Goal: Task Accomplishment & Management: Manage account settings

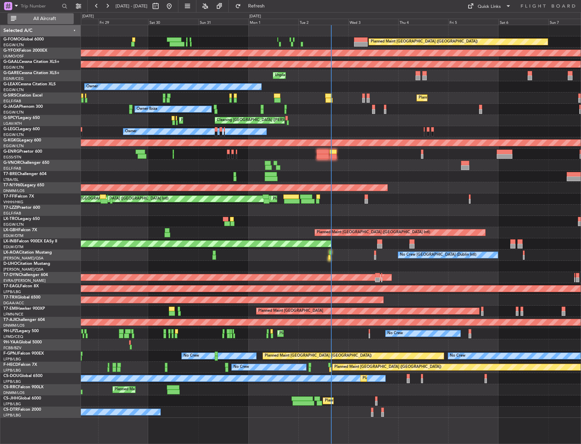
click at [39, 14] on button "All Aircraft" at bounding box center [40, 18] width 66 height 11
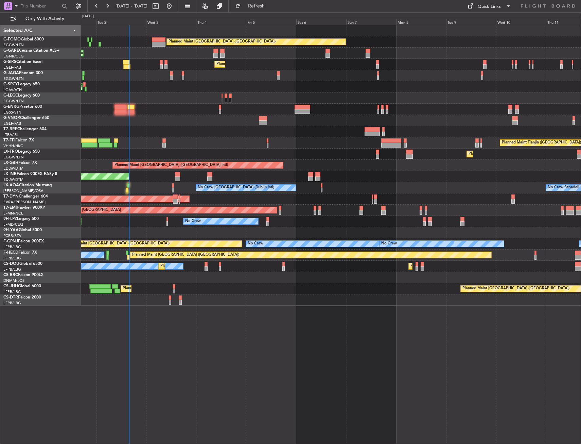
click at [204, 160] on div "Planned Maint London (Luton) Unplanned Maint Chester Planned Maint London (Farn…" at bounding box center [331, 165] width 500 height 280
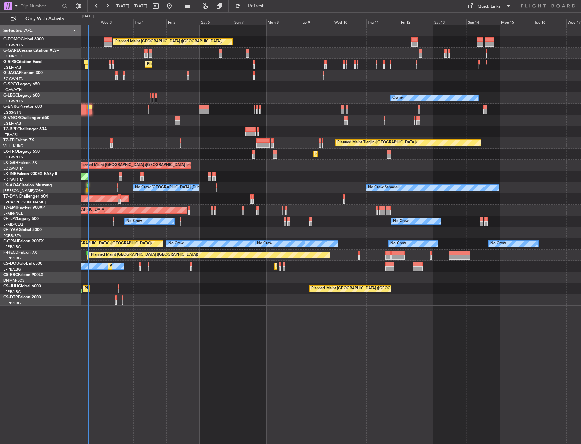
click at [201, 136] on div at bounding box center [331, 131] width 500 height 11
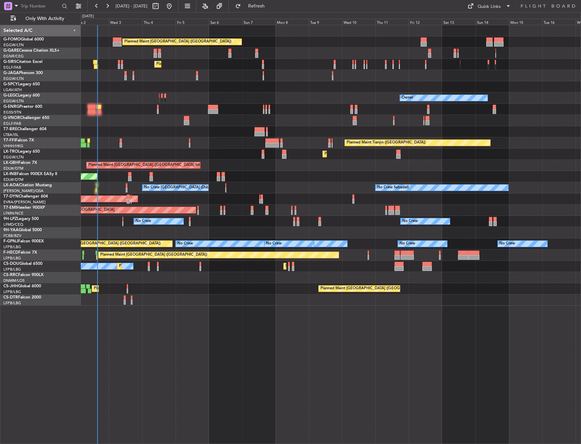
click at [210, 137] on div at bounding box center [331, 131] width 500 height 11
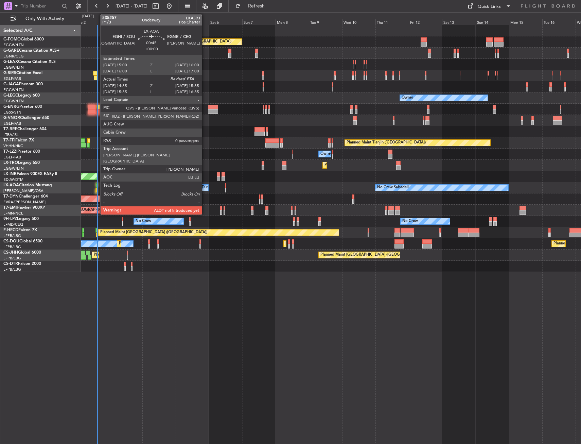
click at [97, 188] on div at bounding box center [96, 190] width 2 height 5
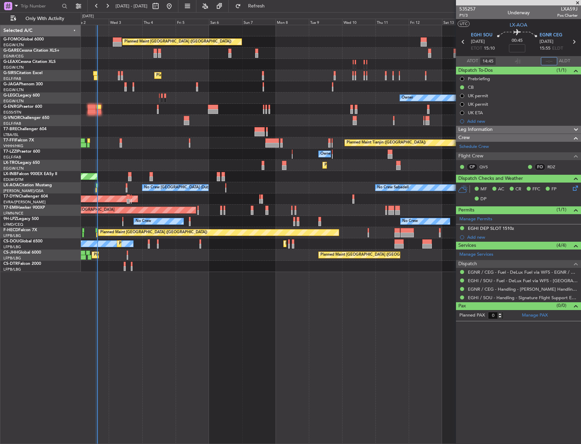
click at [547, 60] on input "text" at bounding box center [549, 61] width 16 height 8
click at [496, 25] on section "UTC LX-AOA" at bounding box center [518, 24] width 125 height 10
type input "15:30"
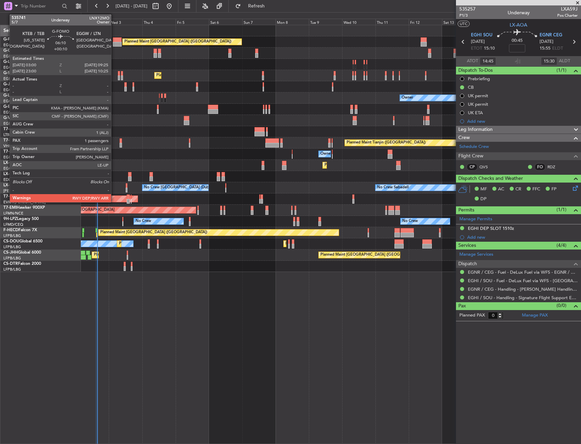
click at [113, 41] on div at bounding box center [117, 39] width 9 height 5
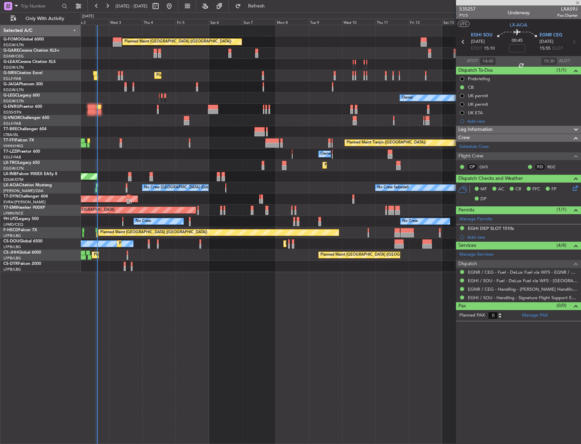
type input "+00:10"
type input "1"
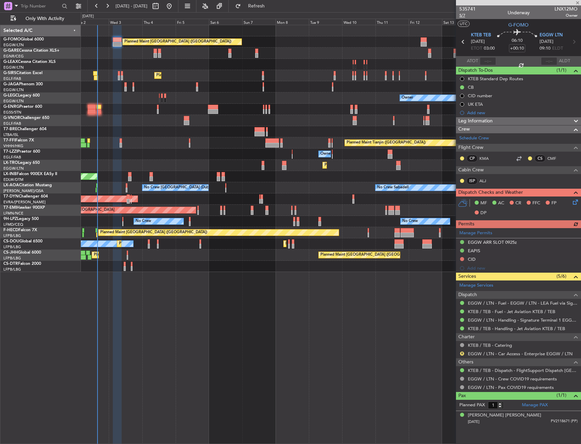
click at [467, 16] on span "5/7" at bounding box center [467, 16] width 16 height 6
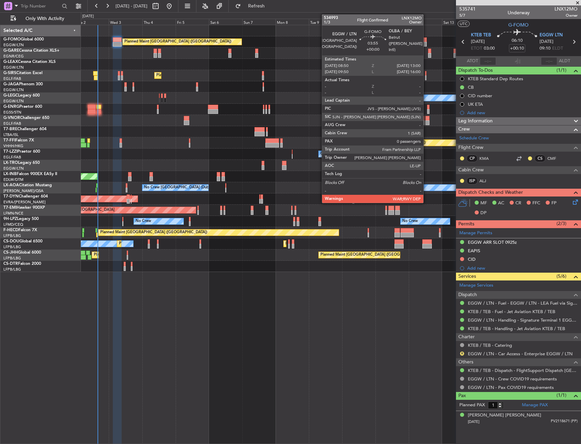
click at [426, 42] on div at bounding box center [424, 44] width 6 height 5
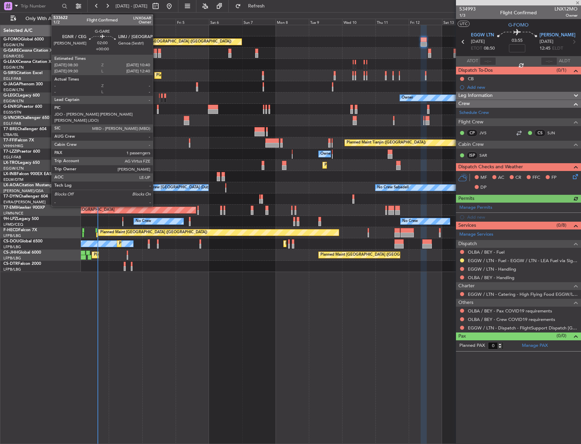
click at [156, 52] on div at bounding box center [155, 51] width 3 height 5
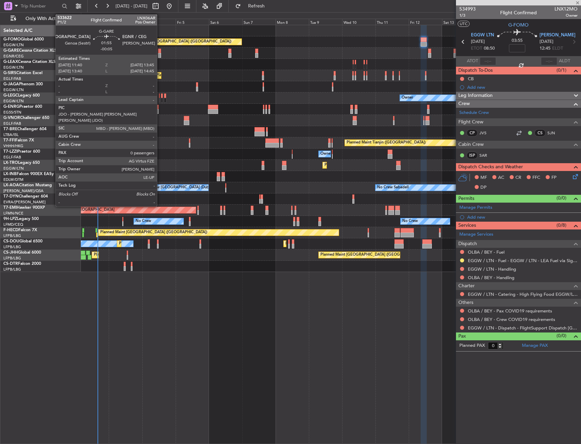
type input "1"
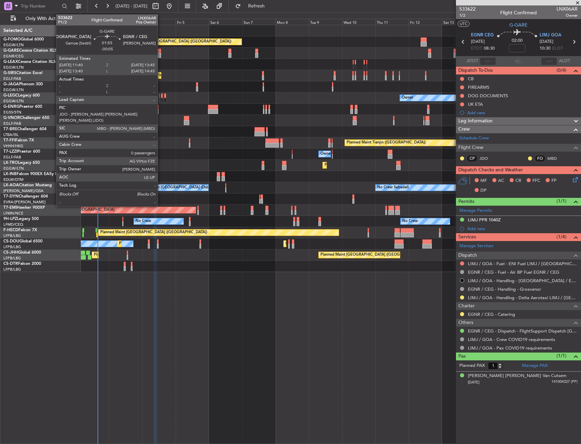
click at [161, 50] on div at bounding box center [159, 51] width 3 height 5
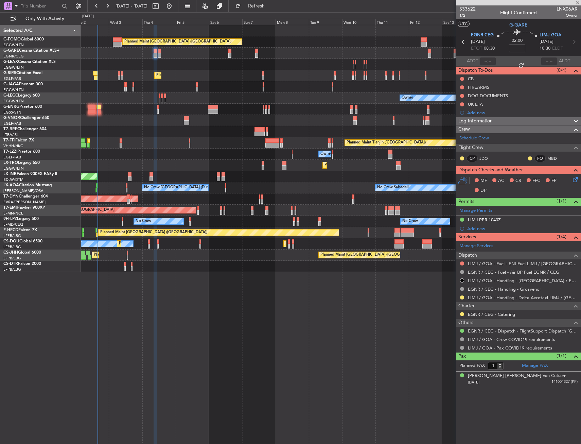
type input "-00:05"
type input "0"
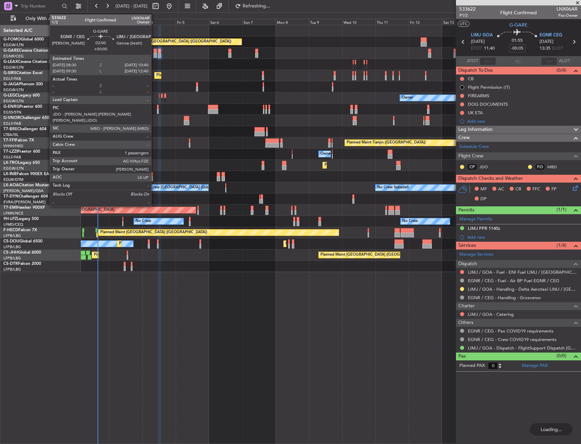
click at [154, 54] on div at bounding box center [155, 55] width 3 height 5
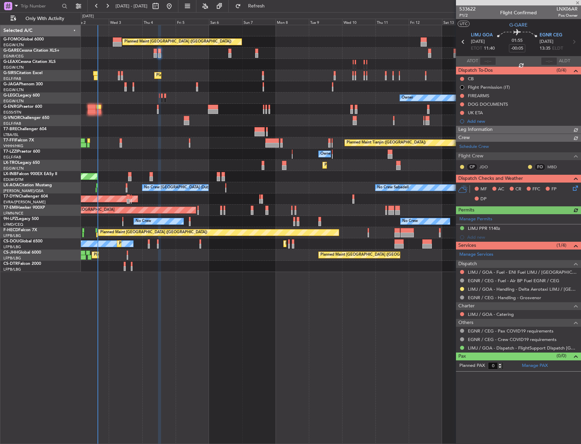
type input "1"
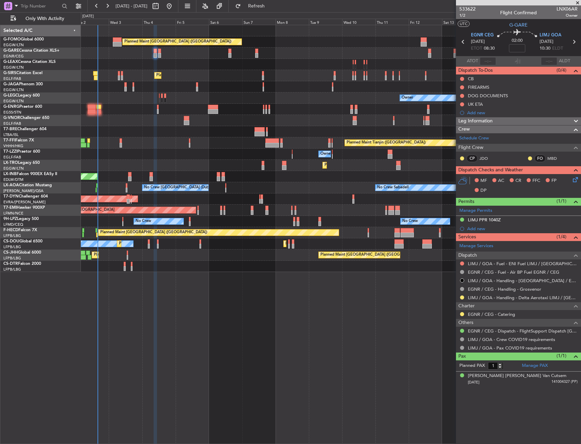
drag, startPoint x: 461, startPoint y: 297, endPoint x: 457, endPoint y: 302, distance: 6.3
click at [461, 297] on button at bounding box center [462, 297] width 4 height 4
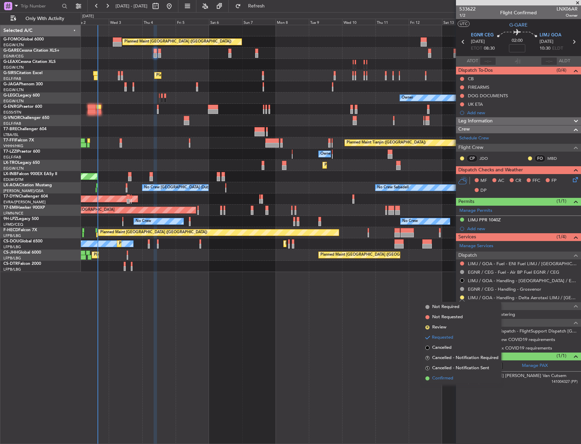
click at [443, 379] on span "Confirmed" at bounding box center [442, 378] width 21 height 7
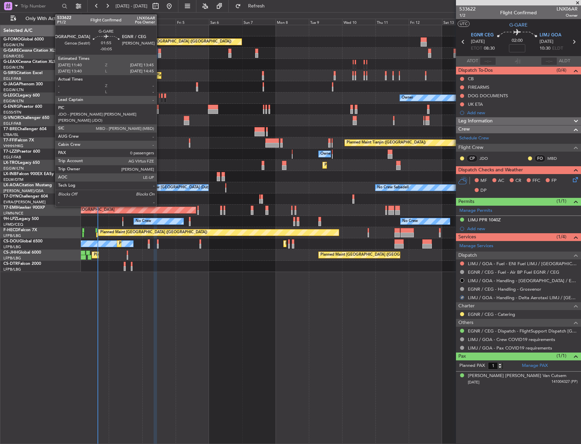
click at [160, 56] on div at bounding box center [159, 55] width 3 height 5
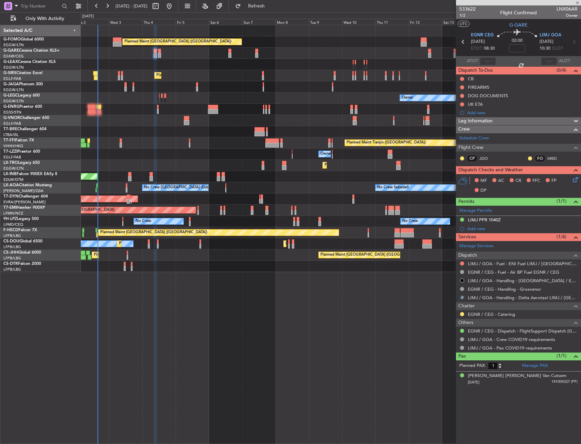
type input "-00:05"
type input "0"
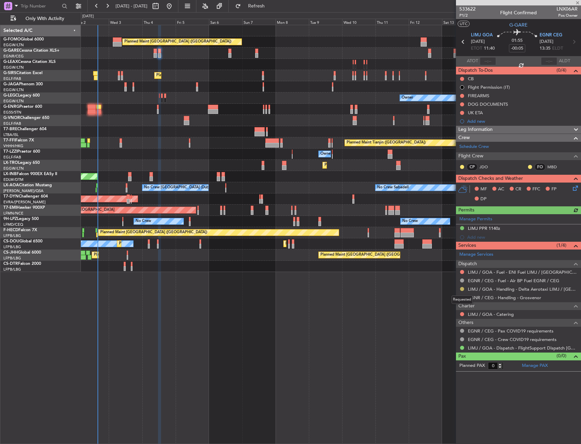
click at [462, 289] on button at bounding box center [462, 289] width 4 height 4
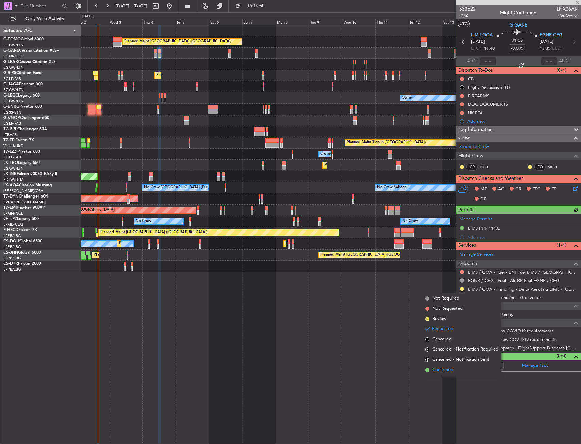
click at [444, 369] on span "Confirmed" at bounding box center [442, 369] width 21 height 7
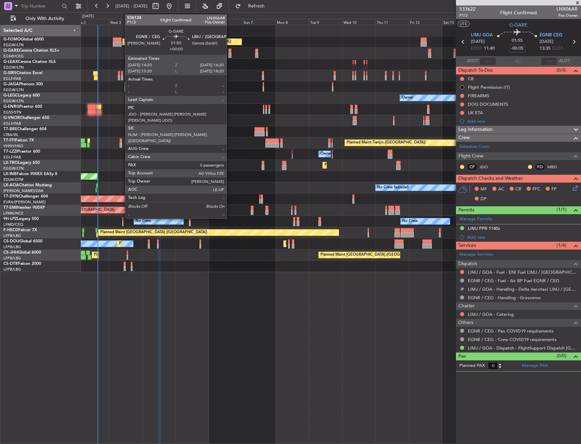
click at [230, 56] on div at bounding box center [229, 55] width 3 height 5
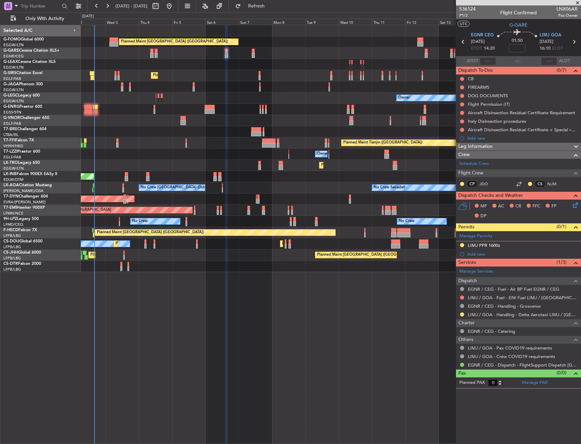
click at [168, 131] on div at bounding box center [331, 131] width 500 height 11
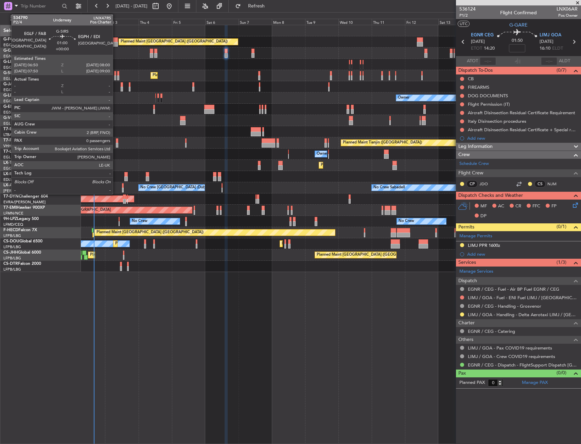
click at [116, 75] on div at bounding box center [115, 73] width 2 height 5
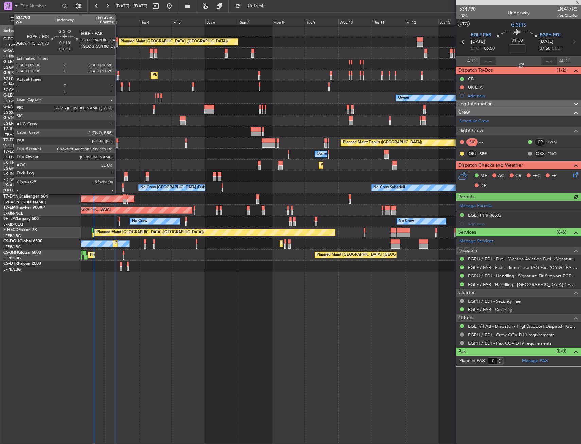
click at [118, 75] on div at bounding box center [118, 73] width 2 height 5
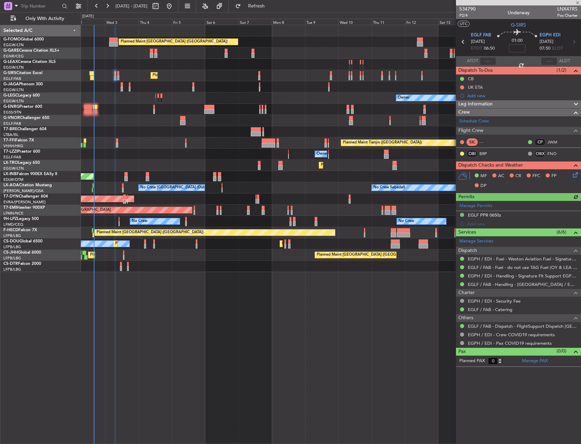
type input "+00:10"
type input "1"
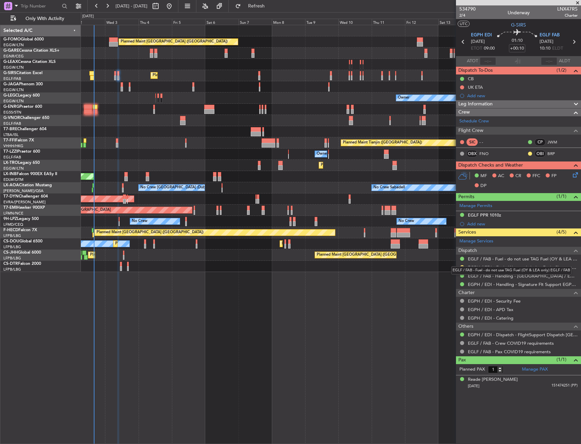
click at [462, 267] on div "EGLF / FAB - Fuel - do not use TAG Fuel (OY & LEA only) EGLF / FAB" at bounding box center [511, 270] width 120 height 8
click at [462, 266] on button at bounding box center [462, 267] width 4 height 4
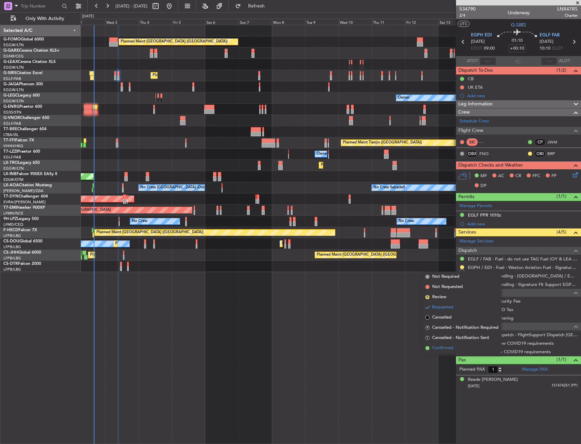
click at [451, 349] on span "Confirmed" at bounding box center [442, 348] width 21 height 7
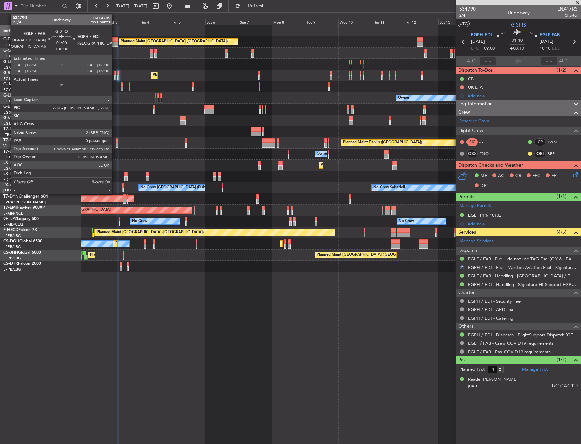
click at [115, 75] on div at bounding box center [115, 77] width 2 height 5
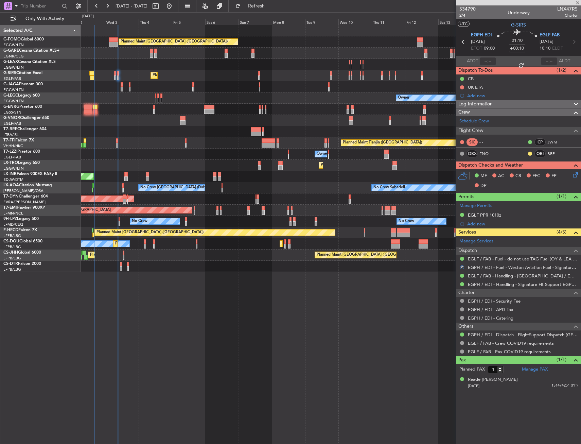
type input "0"
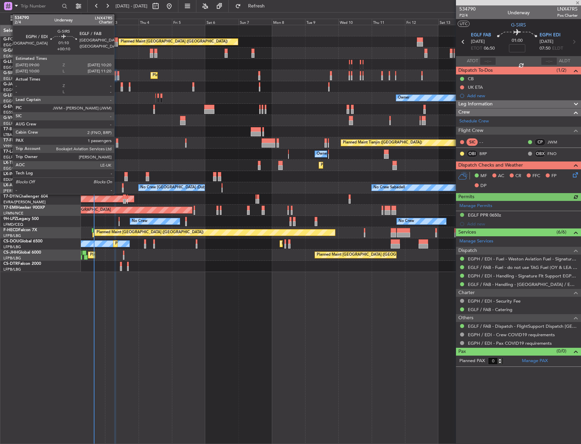
click at [117, 76] on div at bounding box center [118, 77] width 2 height 5
type input "+00:10"
type input "1"
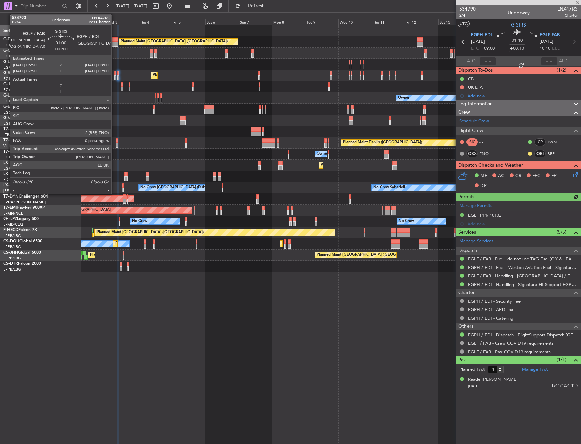
click at [115, 77] on div at bounding box center [115, 77] width 2 height 5
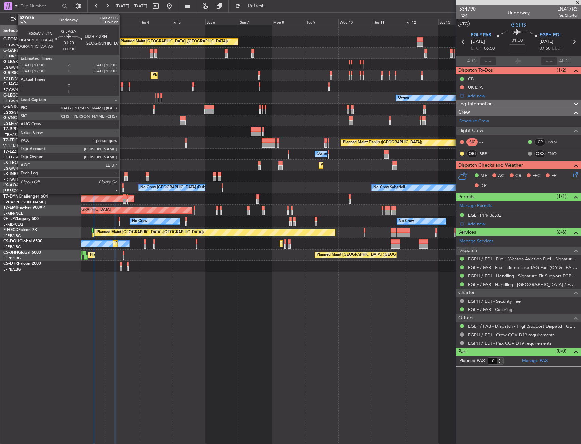
click at [122, 85] on div at bounding box center [122, 84] width 2 height 5
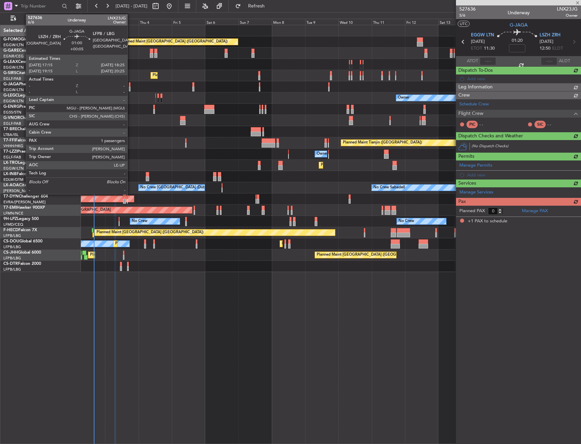
type input "1"
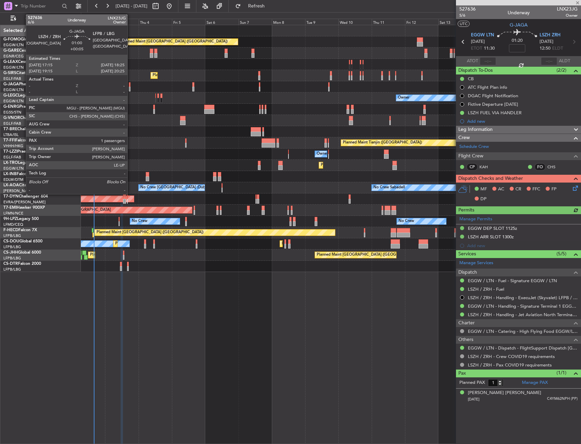
click at [130, 88] on div at bounding box center [130, 89] width 2 height 5
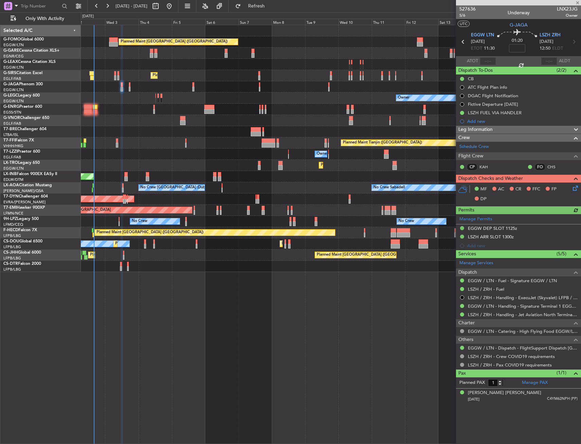
type input "+00:05"
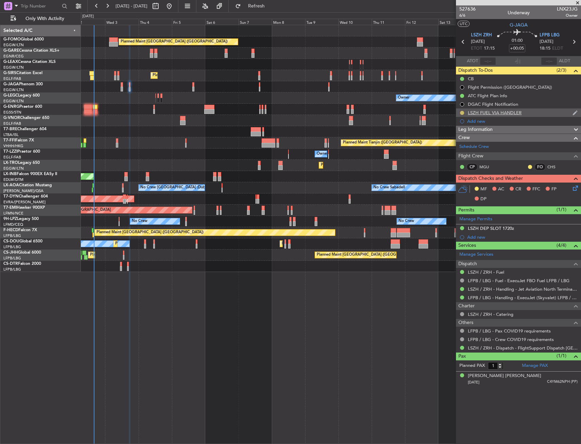
click at [462, 112] on button at bounding box center [462, 113] width 4 height 4
click at [458, 142] on span "Completed" at bounding box center [465, 142] width 22 height 7
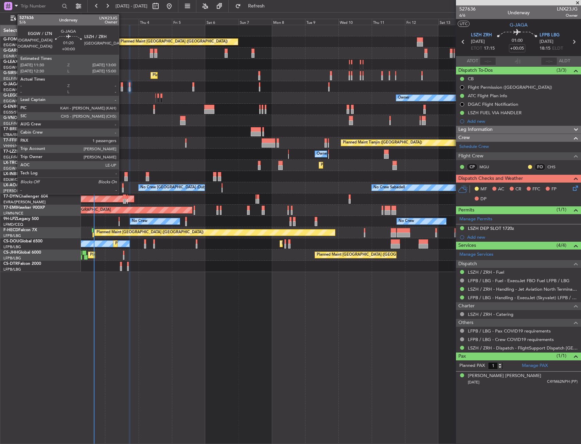
click at [122, 85] on div at bounding box center [122, 84] width 2 height 5
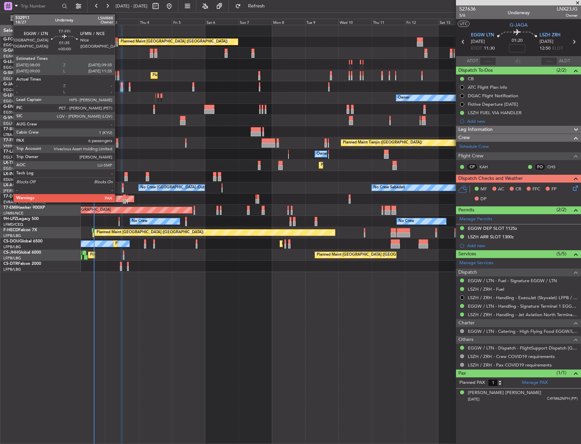
click at [118, 141] on div at bounding box center [117, 140] width 2 height 5
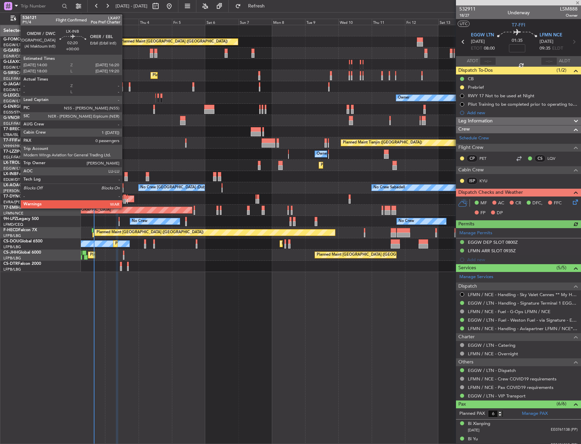
click at [125, 174] on div at bounding box center [125, 174] width 3 height 5
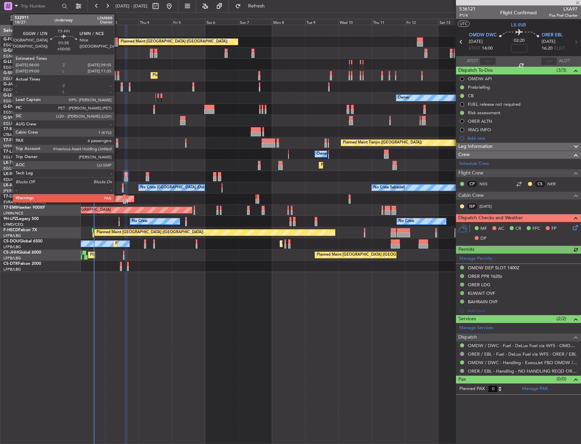
click at [117, 144] on div at bounding box center [117, 145] width 2 height 5
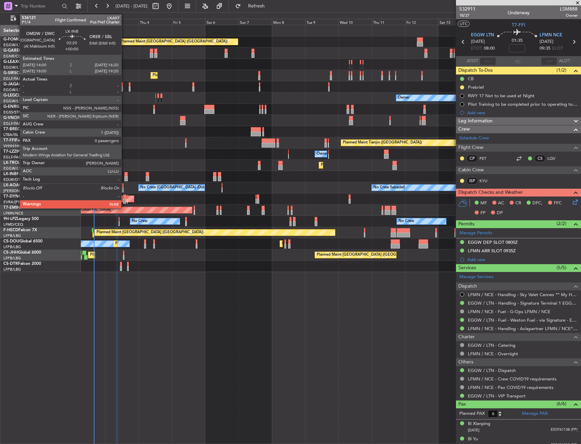
click at [125, 174] on div at bounding box center [125, 174] width 3 height 5
type input "0"
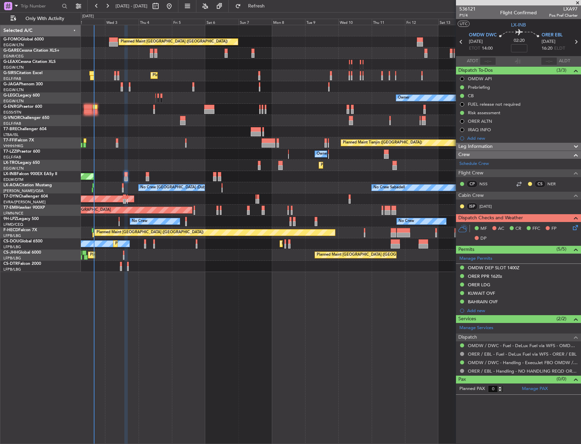
click at [122, 189] on div "No Crew Sabadell No Crew Dublin (Dublin Intl)" at bounding box center [331, 187] width 500 height 11
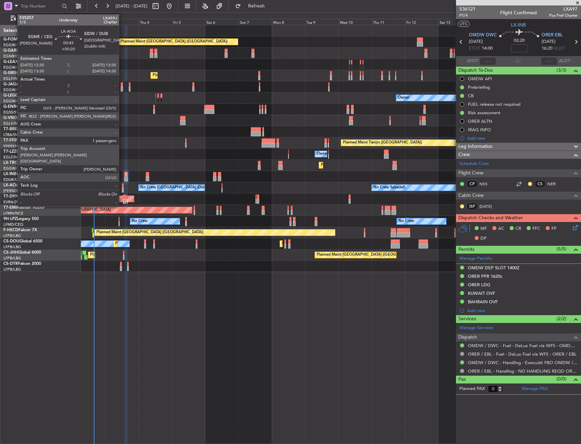
click at [122, 189] on div at bounding box center [123, 190] width 2 height 5
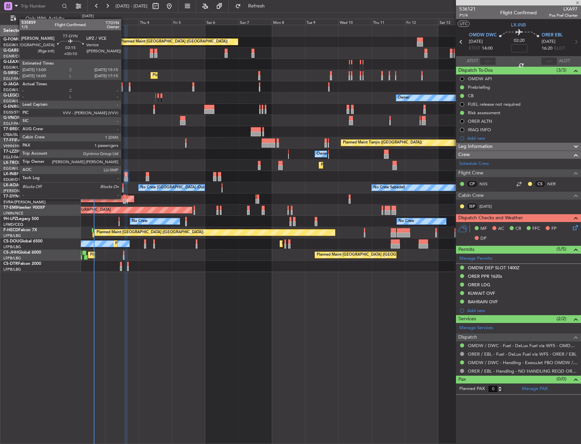
type input "+00:20"
type input "1"
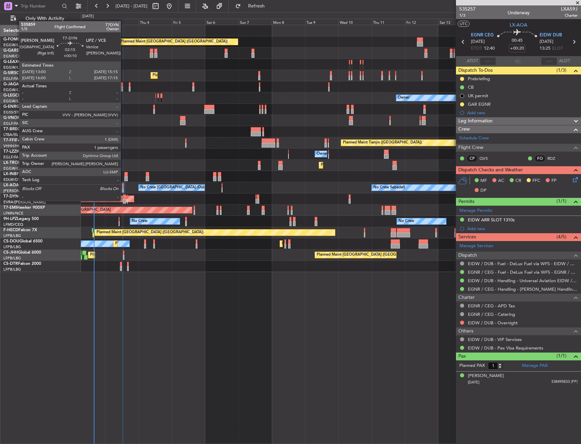
click at [124, 200] on div at bounding box center [124, 201] width 3 height 5
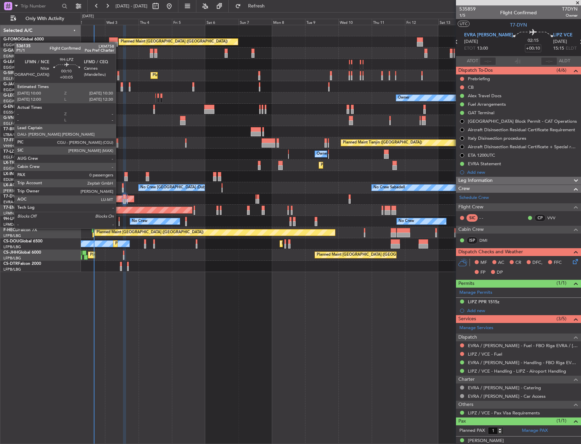
click at [119, 222] on div at bounding box center [119, 223] width 1 height 5
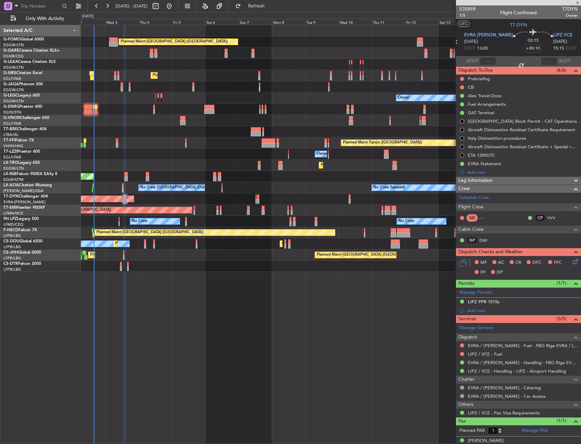
type input "+00:05"
type input "0"
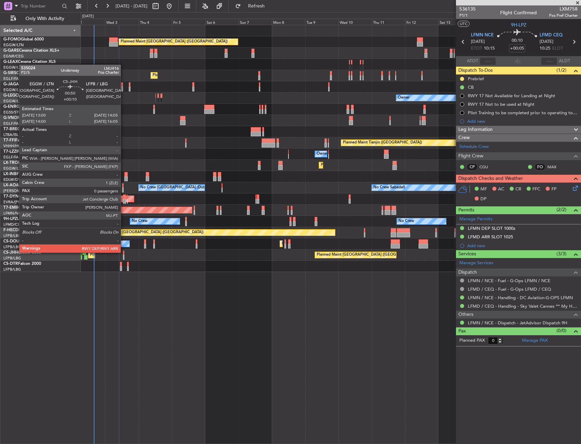
click at [124, 252] on div at bounding box center [124, 252] width 2 height 5
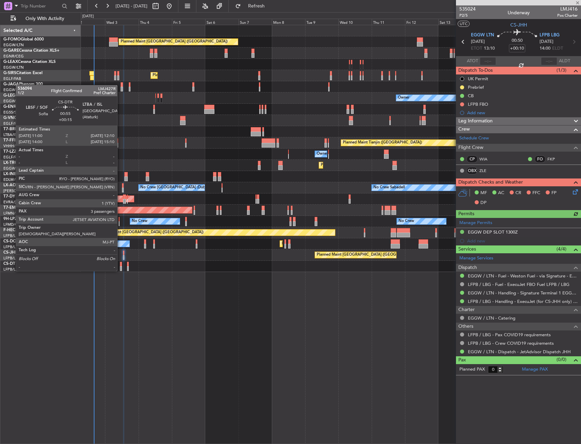
click at [120, 264] on div at bounding box center [121, 264] width 2 height 5
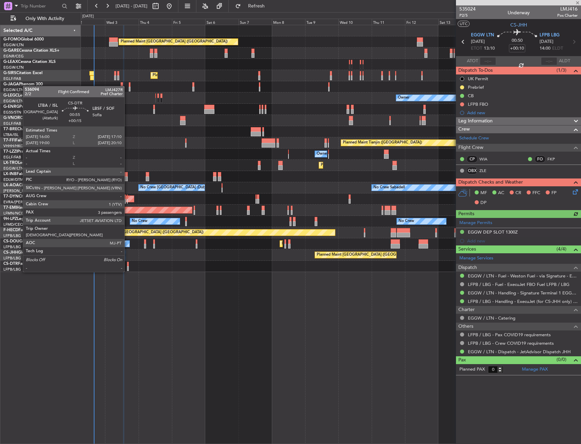
type input "+00:15"
type input "3"
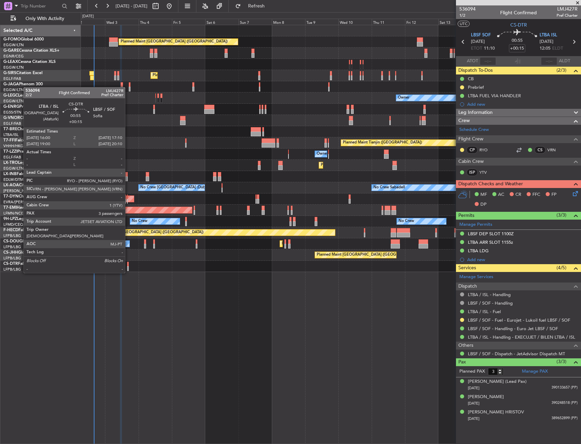
click at [128, 266] on div at bounding box center [128, 268] width 2 height 5
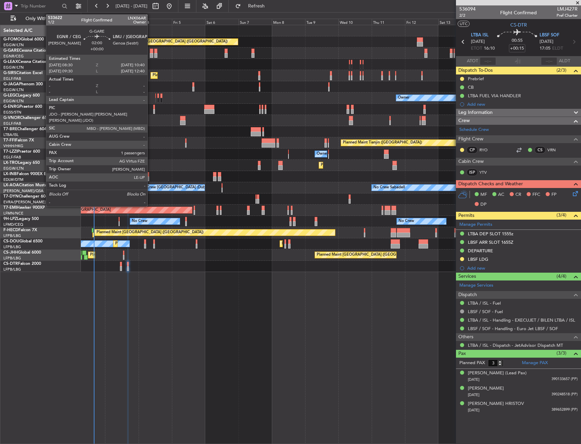
click at [151, 53] on div at bounding box center [151, 55] width 3 height 5
type input "1"
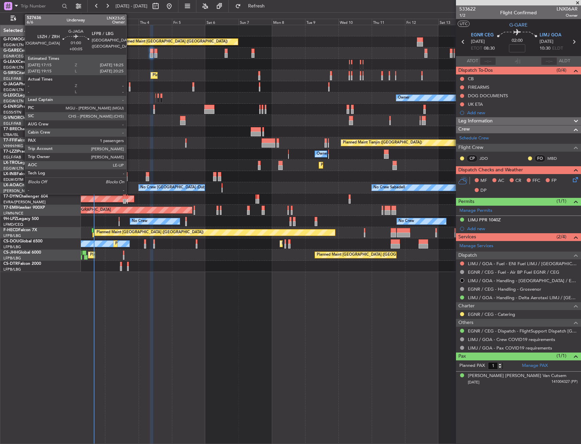
click at [129, 89] on div at bounding box center [130, 89] width 2 height 5
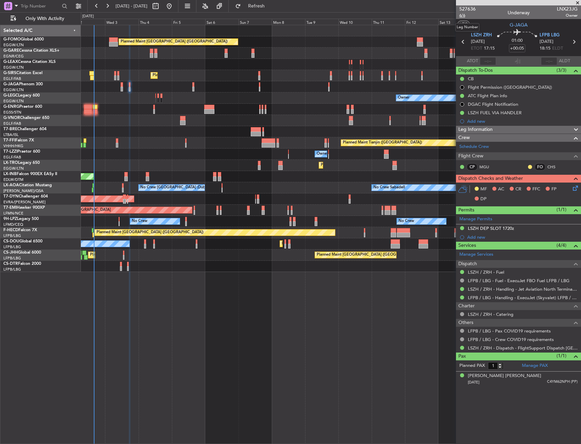
click at [461, 16] on span "6/6" at bounding box center [467, 16] width 16 height 6
click at [465, 16] on span "6/6" at bounding box center [467, 16] width 16 height 6
click at [574, 190] on icon at bounding box center [574, 186] width 5 height 5
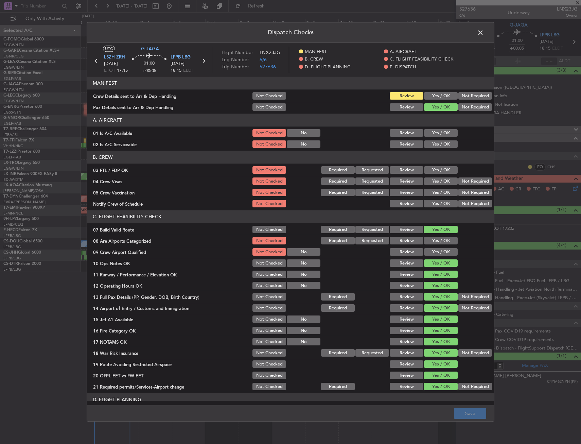
drag, startPoint x: 432, startPoint y: 96, endPoint x: 433, endPoint y: 104, distance: 7.5
click at [432, 96] on button "Yes / OK" at bounding box center [441, 95] width 34 height 7
click at [473, 412] on button "Save" at bounding box center [470, 413] width 32 height 11
click at [484, 33] on span at bounding box center [484, 35] width 0 height 14
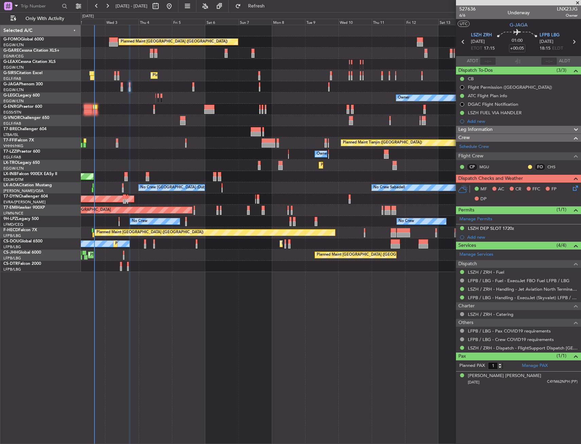
drag, startPoint x: 285, startPoint y: 10, endPoint x: 286, endPoint y: 15, distance: 4.8
click at [273, 10] on button "Refresh" at bounding box center [252, 6] width 41 height 11
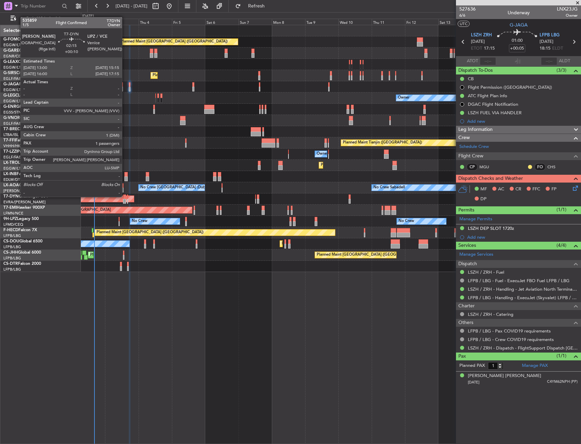
click at [125, 196] on div at bounding box center [124, 196] width 3 height 5
type input "+00:10"
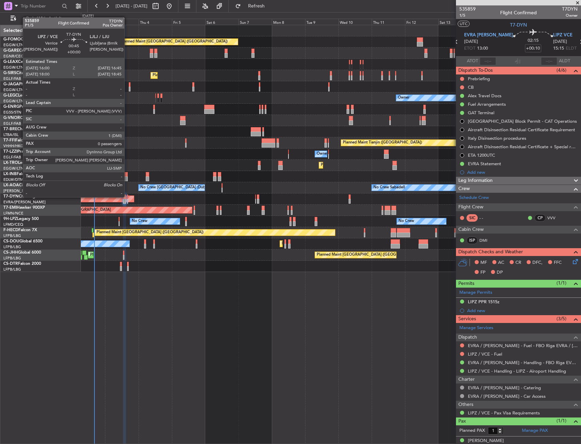
click at [127, 196] on div at bounding box center [127, 196] width 1 height 5
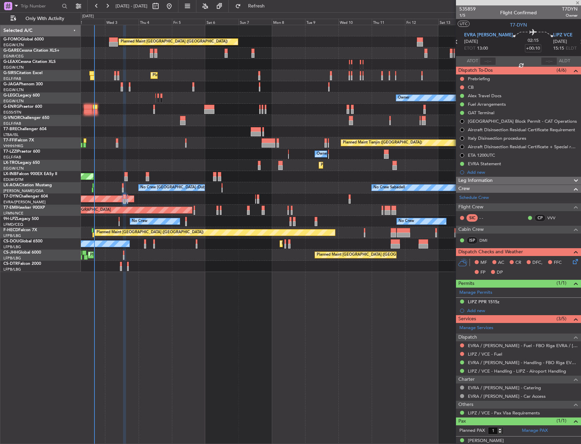
type input "0"
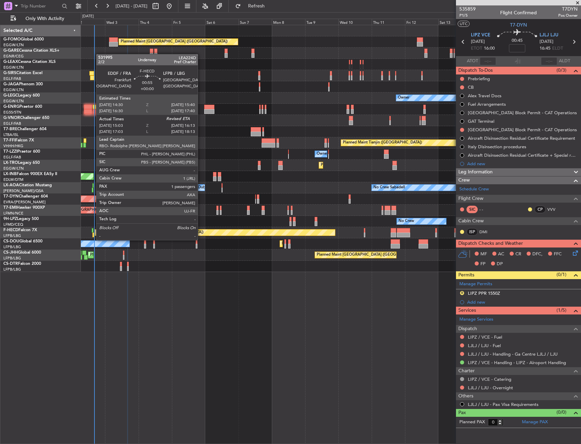
click at [93, 233] on div at bounding box center [93, 234] width 2 height 5
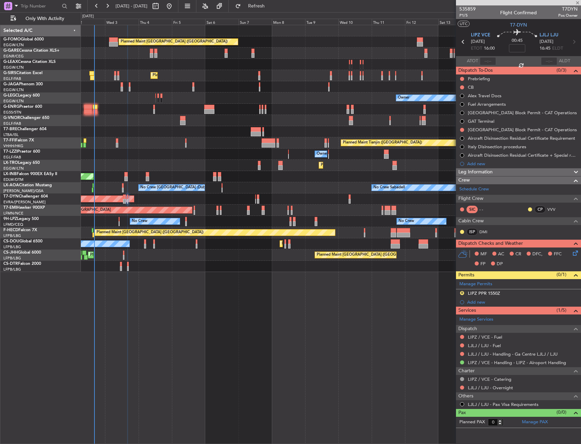
type input "15:13"
type input "1"
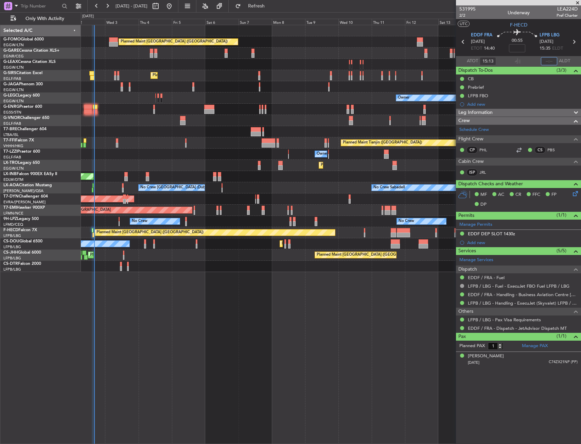
click at [545, 62] on input "text" at bounding box center [549, 61] width 16 height 8
click at [541, 26] on section "UTC F-HECD" at bounding box center [518, 24] width 125 height 10
type input "16:02"
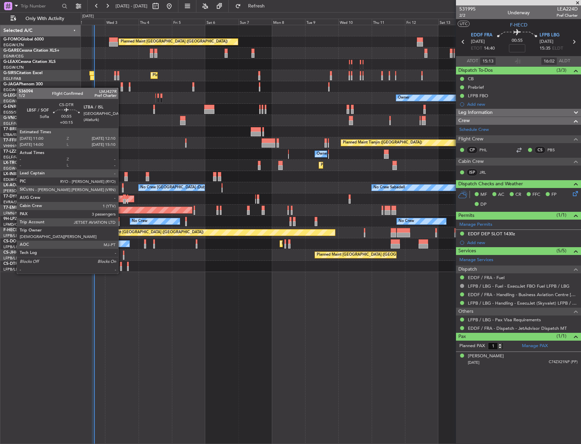
click at [121, 267] on div at bounding box center [121, 268] width 2 height 5
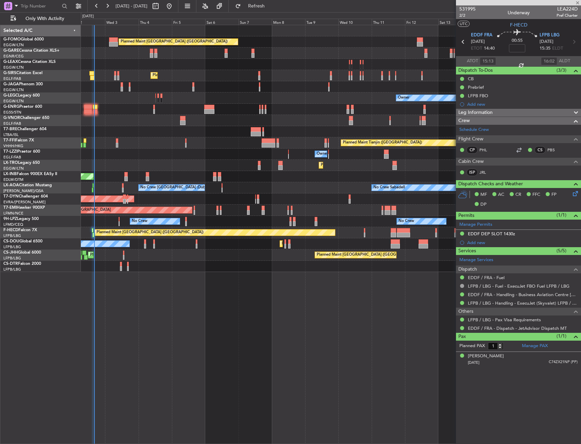
type input "+00:15"
type input "3"
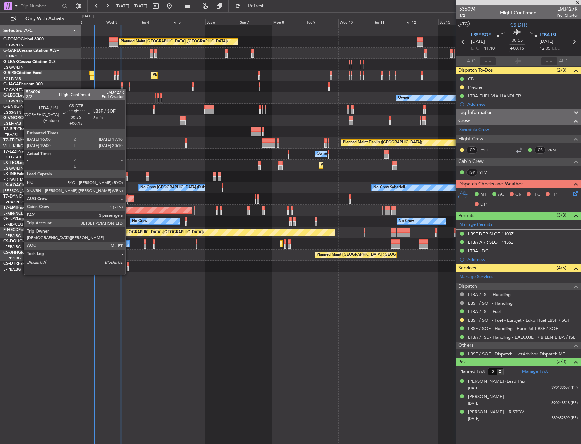
click at [128, 268] on div at bounding box center [128, 268] width 2 height 5
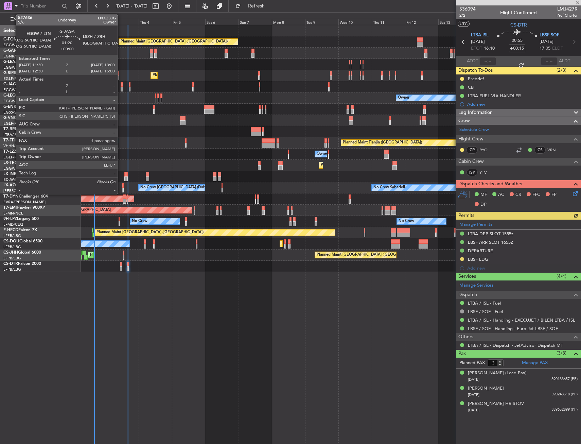
click at [121, 88] on div at bounding box center [122, 89] width 2 height 5
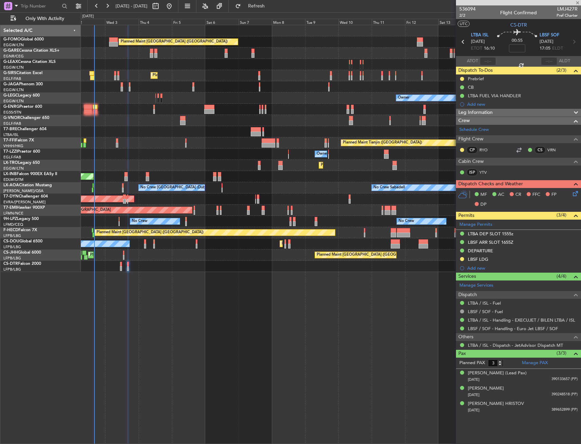
type input "1"
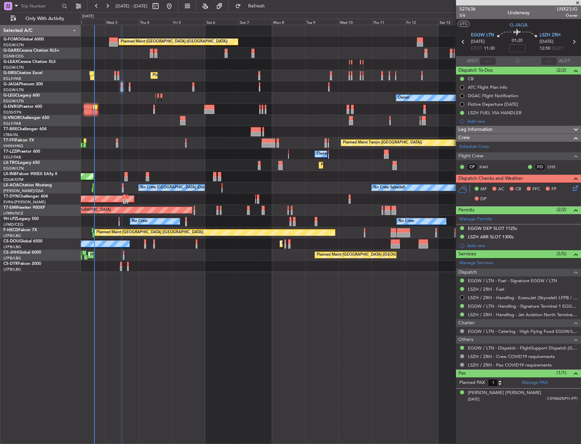
click at [116, 142] on div "Planned Maint Tianjin (Binhai) Planned Maint Hong Kong (Hong Kong Intl) MEL Hon…" at bounding box center [331, 142] width 500 height 11
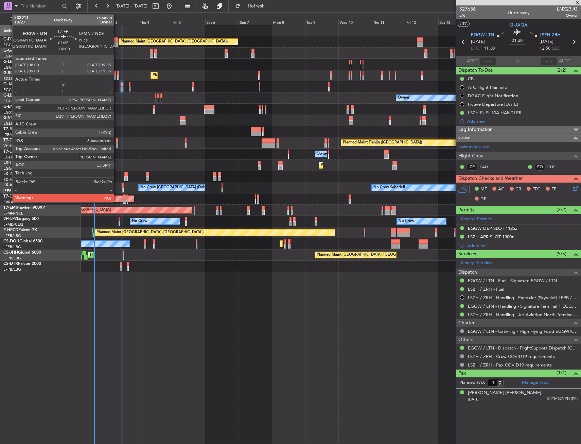
click at [117, 142] on div at bounding box center [117, 140] width 2 height 5
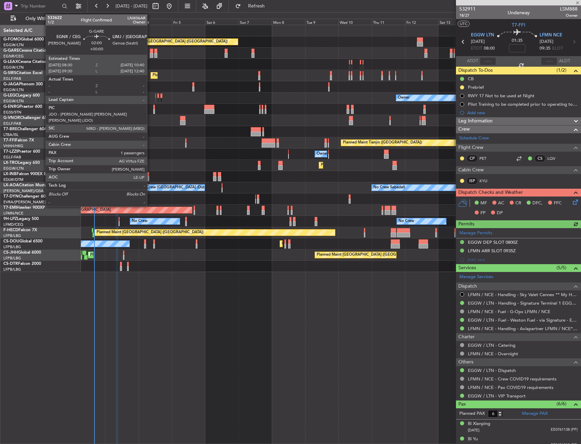
click at [150, 54] on div at bounding box center [151, 55] width 3 height 5
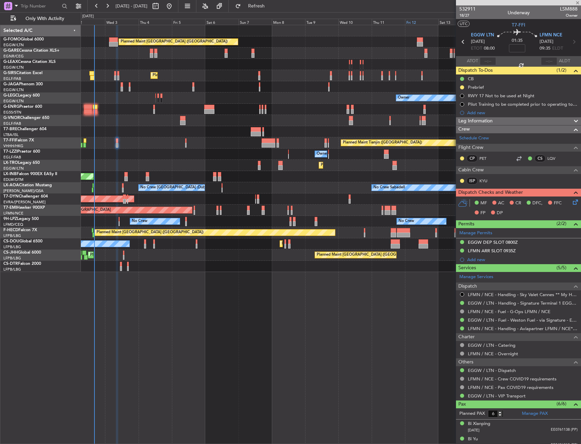
type input "1"
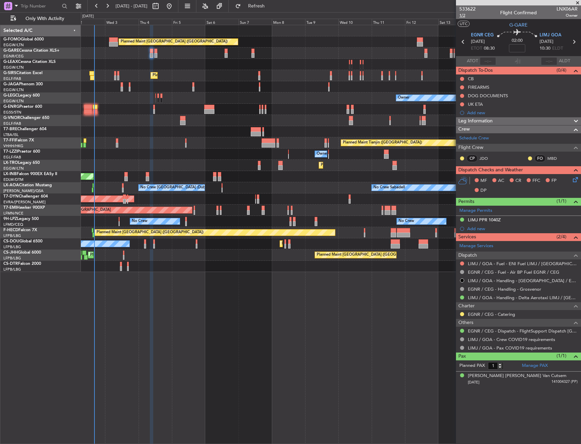
click at [465, 15] on span "1/2" at bounding box center [467, 16] width 16 height 6
click at [577, 181] on icon at bounding box center [574, 178] width 5 height 5
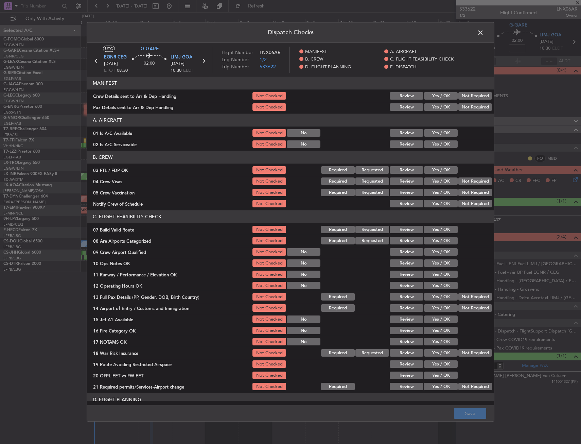
click at [433, 98] on button "Yes / OK" at bounding box center [441, 95] width 34 height 7
click at [435, 106] on button "Yes / OK" at bounding box center [441, 107] width 34 height 7
click at [468, 415] on button "Save" at bounding box center [470, 413] width 32 height 11
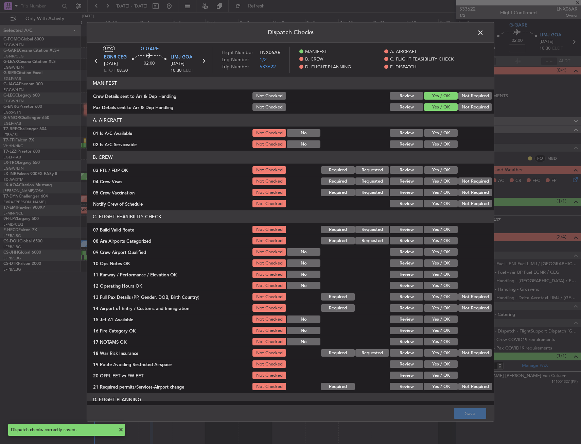
click at [484, 34] on span at bounding box center [484, 35] width 0 height 14
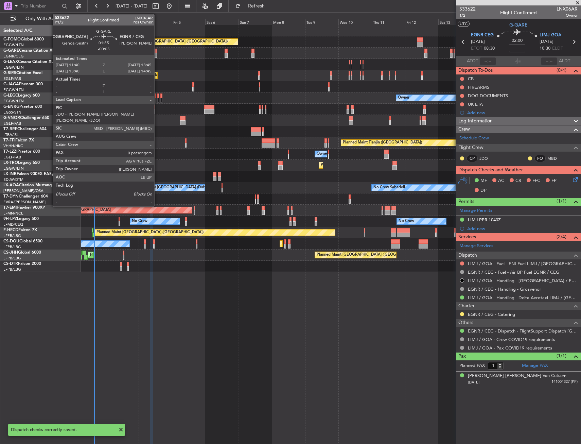
click at [157, 57] on div at bounding box center [155, 55] width 3 height 5
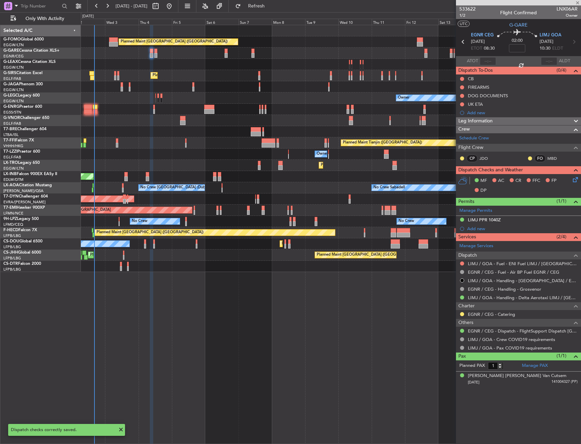
type input "-00:05"
type input "0"
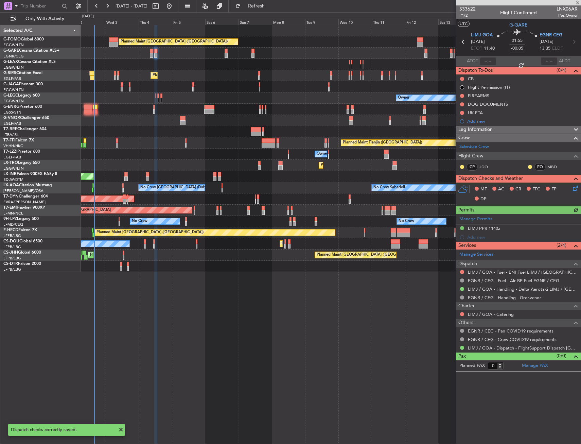
click at [577, 187] on icon at bounding box center [574, 186] width 5 height 5
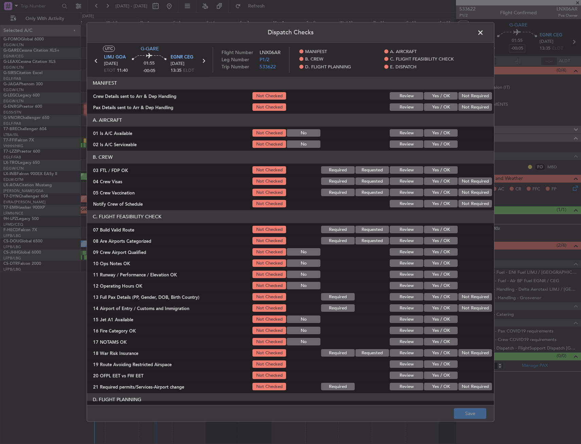
click at [434, 96] on button "Yes / OK" at bounding box center [441, 95] width 34 height 7
click at [437, 107] on button "Yes / OK" at bounding box center [441, 107] width 34 height 7
click at [474, 411] on button "Save" at bounding box center [470, 413] width 32 height 11
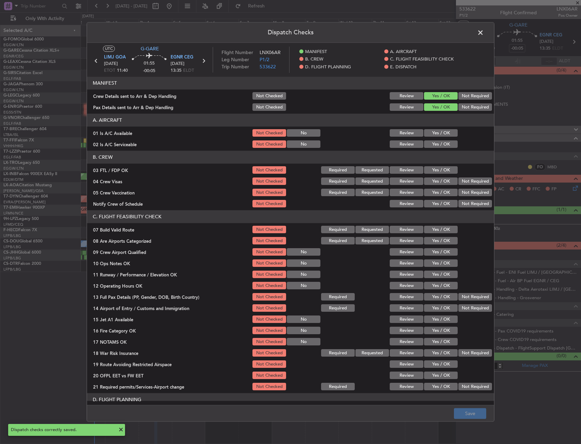
click at [484, 28] on span at bounding box center [484, 35] width 0 height 14
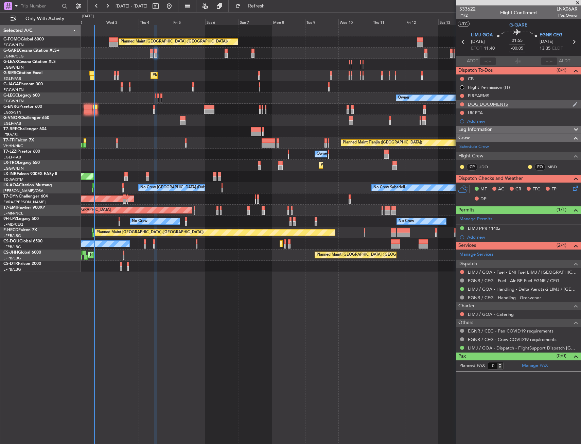
click at [462, 106] on div at bounding box center [461, 104] width 5 height 5
click at [462, 105] on button at bounding box center [462, 104] width 4 height 4
click at [455, 144] on span "Cancelled" at bounding box center [463, 144] width 19 height 7
click at [462, 95] on button at bounding box center [462, 96] width 4 height 4
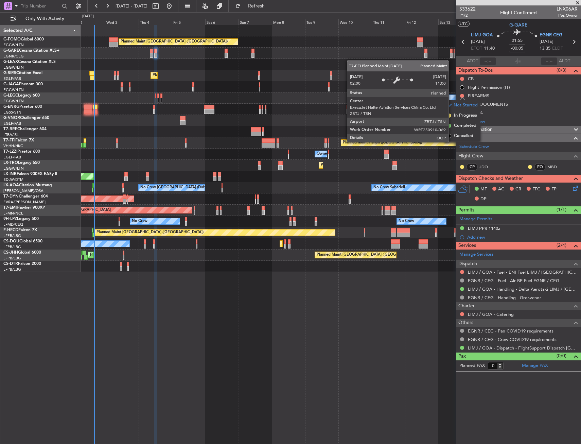
click at [452, 144] on div "Planned Maint Tianjin ([GEOGRAPHIC_DATA])" at bounding box center [413, 143] width 145 height 6
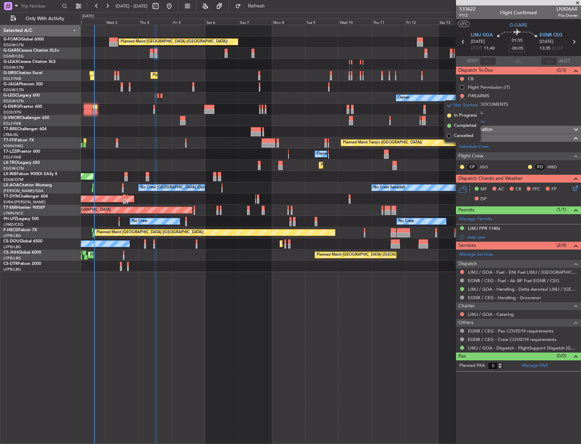
drag, startPoint x: 455, startPoint y: 138, endPoint x: 461, endPoint y: 138, distance: 6.5
click at [455, 138] on span "Cancelled" at bounding box center [463, 136] width 19 height 7
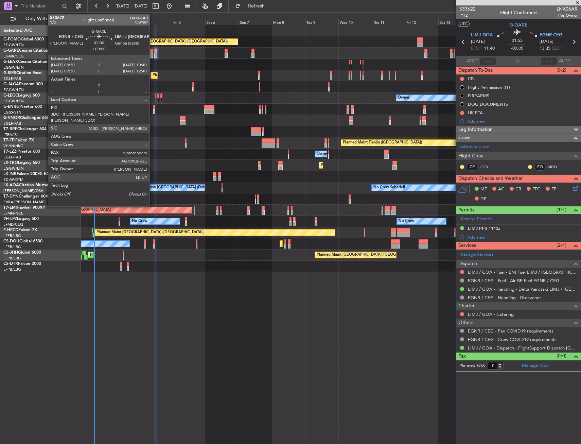
click at [152, 51] on div at bounding box center [151, 51] width 3 height 5
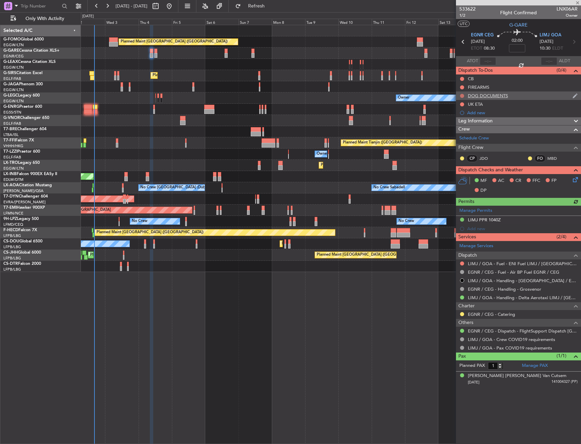
click at [462, 96] on button at bounding box center [462, 96] width 4 height 4
drag, startPoint x: 455, startPoint y: 136, endPoint x: 460, endPoint y: 114, distance: 22.7
click at [456, 136] on span "Cancelled" at bounding box center [463, 136] width 19 height 7
click at [461, 86] on button at bounding box center [462, 87] width 4 height 4
click at [459, 125] on span "Cancelled" at bounding box center [463, 127] width 19 height 7
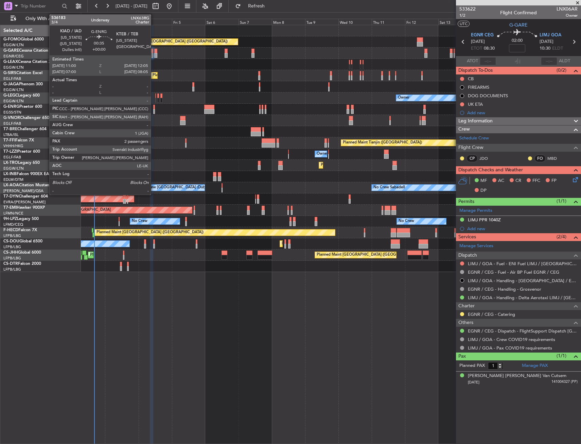
click at [154, 108] on div at bounding box center [154, 107] width 2 height 5
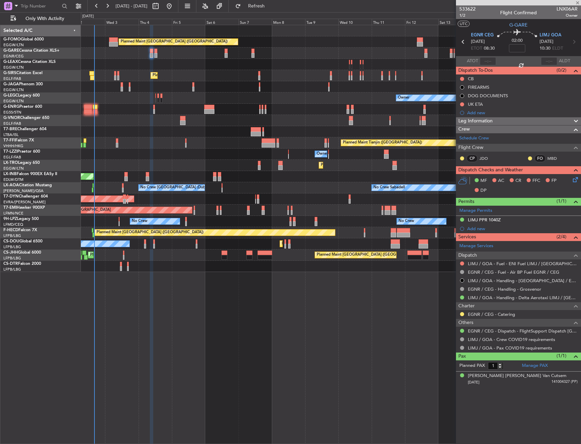
type input "2"
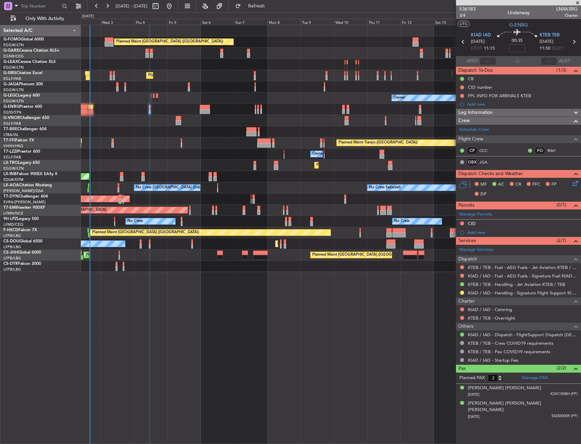
click at [146, 146] on div "Planned Maint Tianjin (Binhai) Planned Maint Hong Kong (Hong Kong Intl) MEL Hon…" at bounding box center [331, 142] width 500 height 11
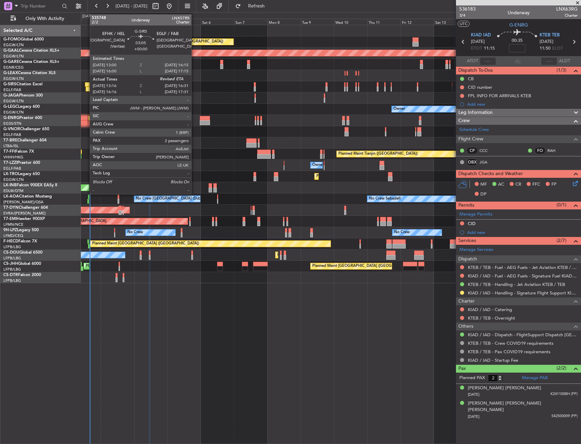
click at [86, 86] on div at bounding box center [87, 84] width 5 height 5
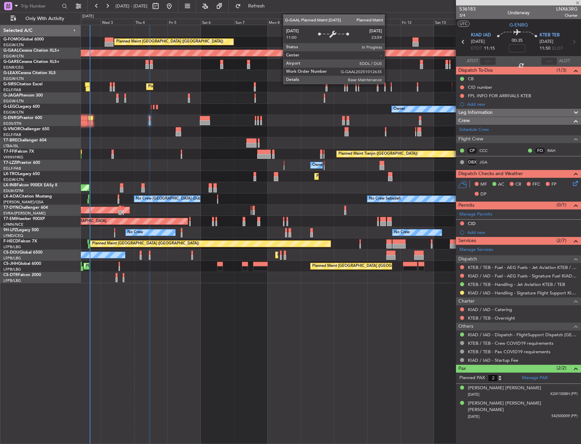
type input "13:16"
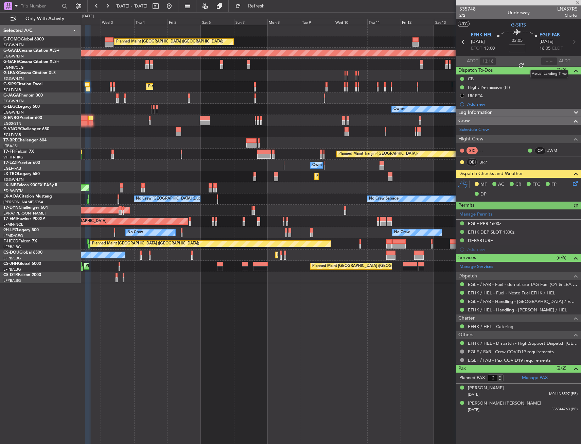
click at [549, 61] on div at bounding box center [549, 61] width 16 height 8
click at [547, 61] on input "text" at bounding box center [549, 61] width 16 height 8
click at [545, 17] on div "535748 2/2 Underway LNX57RS Charter" at bounding box center [518, 12] width 125 height 14
type input "16:15"
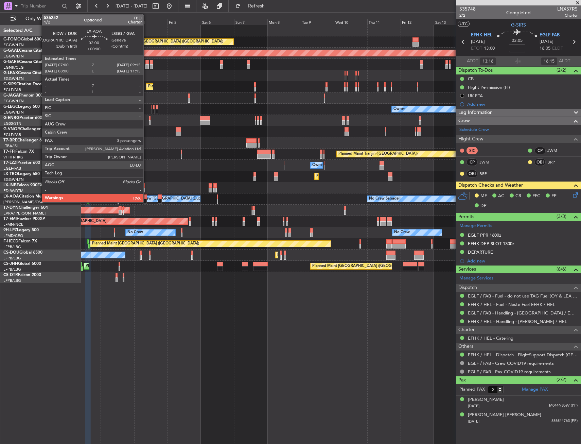
click at [146, 198] on div at bounding box center [144, 196] width 3 height 5
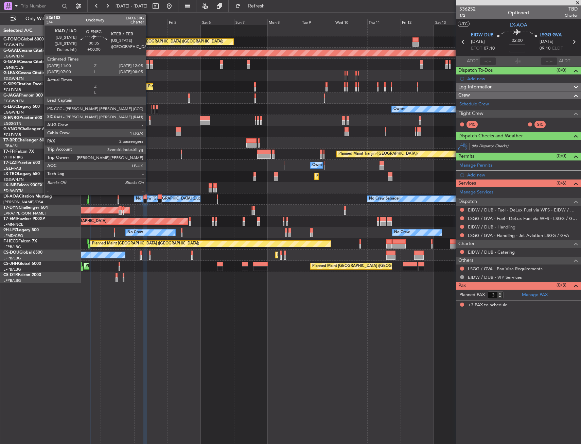
click at [149, 123] on div at bounding box center [150, 122] width 2 height 5
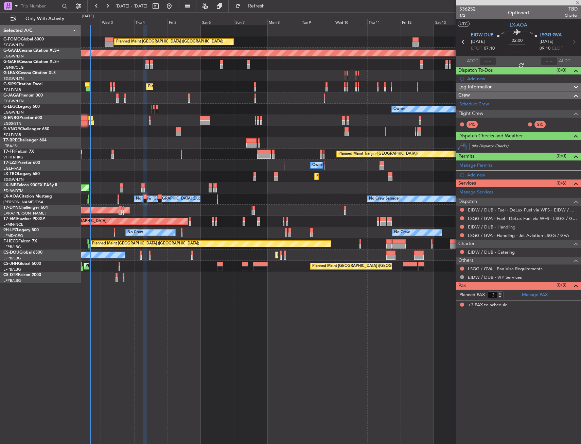
type input "2"
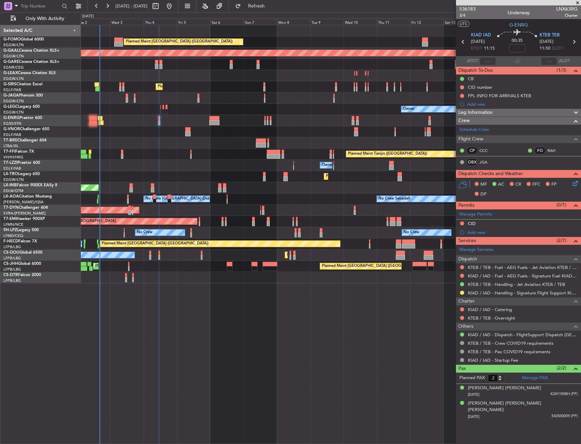
click at [184, 155] on div "Planned Maint Tianjin (Binhai) Planned Maint Hong Kong (Hong Kong Intl) MEL Hon…" at bounding box center [331, 153] width 500 height 11
click at [176, 155] on div "Planned Maint Tianjin (Binhai) Planned Maint Hong Kong (Hong Kong Intl) MEL Hon…" at bounding box center [331, 153] width 500 height 11
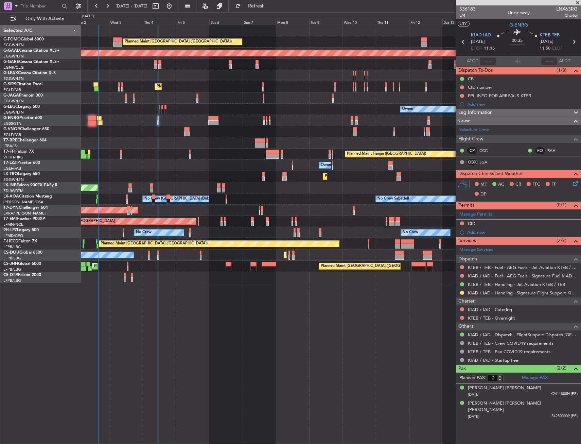
click at [108, 187] on div "Unplanned Maint [GEOGRAPHIC_DATA] (Al Maktoum Intl)" at bounding box center [331, 187] width 500 height 11
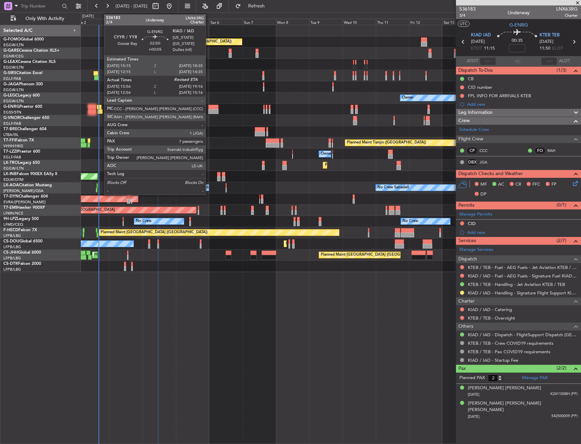
click at [101, 109] on div at bounding box center [100, 111] width 5 height 5
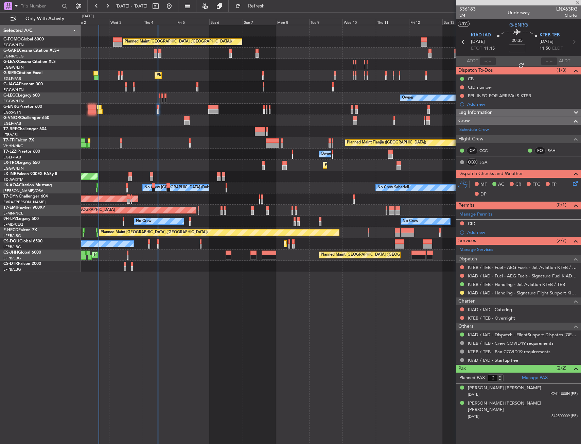
type input "+00:05"
type input "16:11"
type input "7"
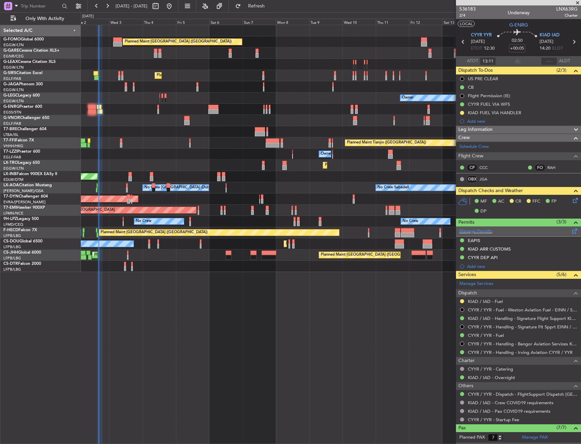
type input "16:11"
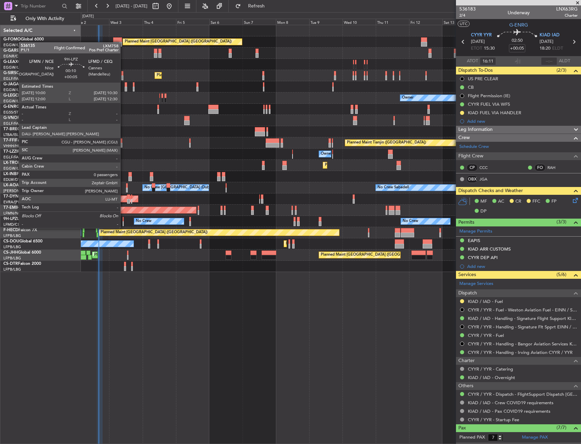
click at [123, 221] on div at bounding box center [123, 223] width 1 height 5
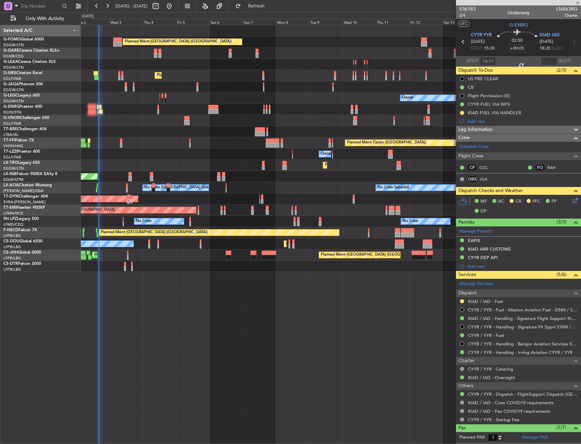
type input "0"
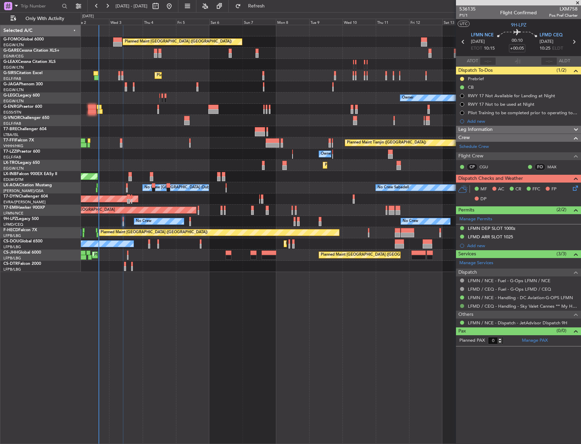
click at [463, 305] on button at bounding box center [462, 306] width 4 height 4
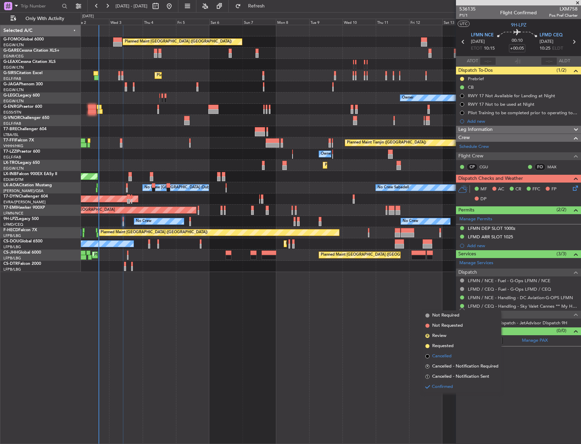
click at [442, 356] on span "Cancelled" at bounding box center [441, 356] width 19 height 7
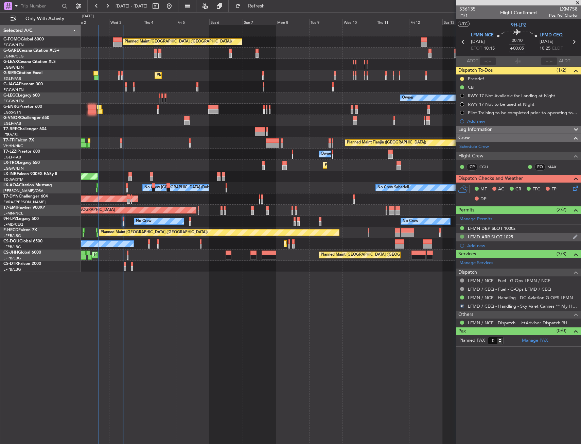
click at [462, 236] on button at bounding box center [462, 236] width 4 height 4
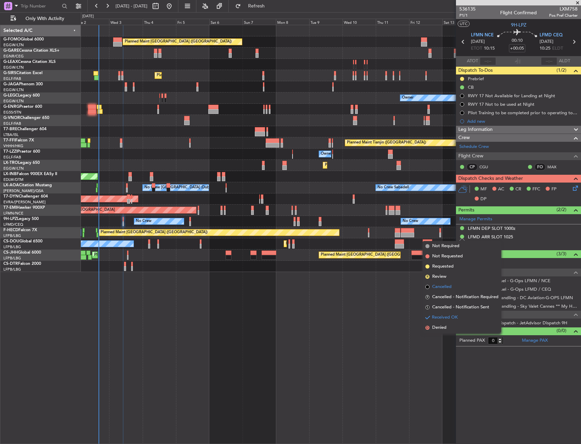
click at [441, 288] on span "Cancelled" at bounding box center [441, 286] width 19 height 7
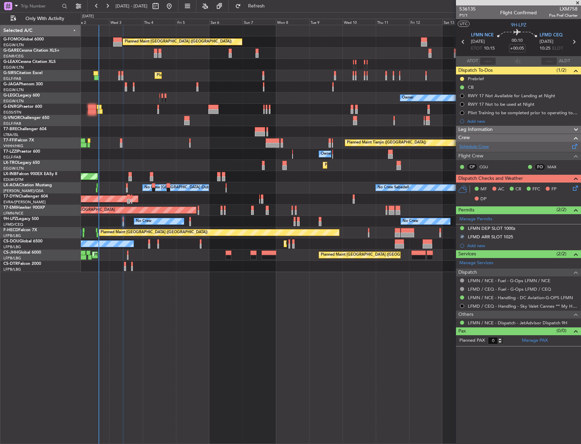
click at [467, 147] on link "Schedule Crew" at bounding box center [474, 146] width 30 height 7
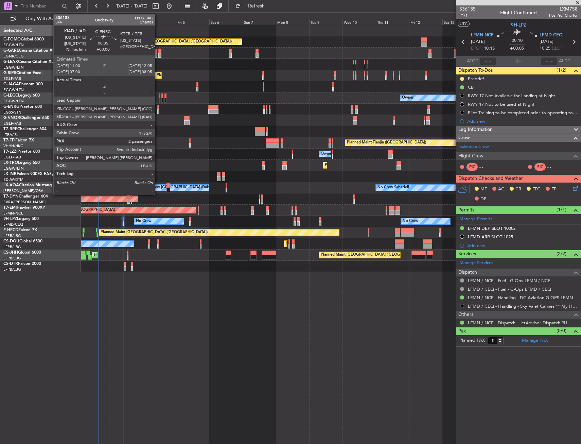
click at [158, 109] on div at bounding box center [158, 107] width 2 height 5
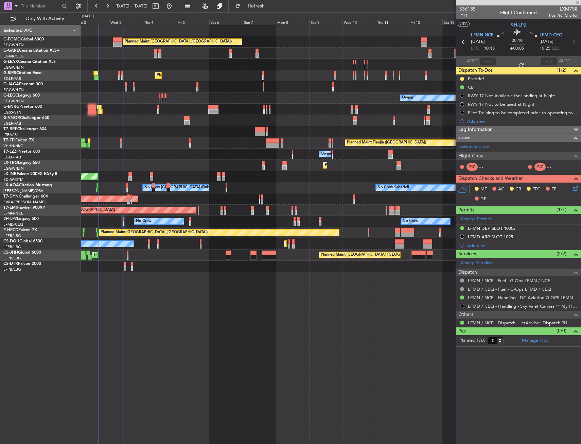
type input "2"
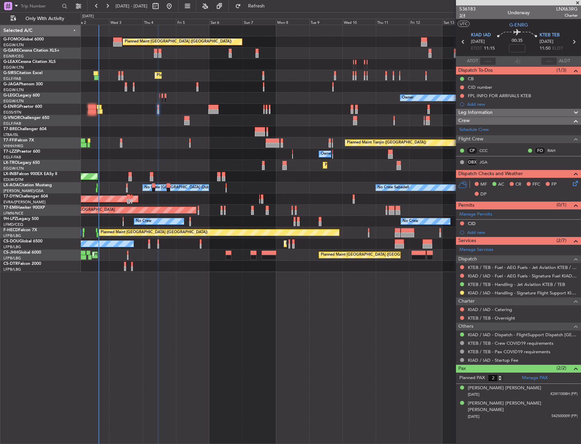
click at [461, 17] on span "3/4" at bounding box center [467, 16] width 16 height 6
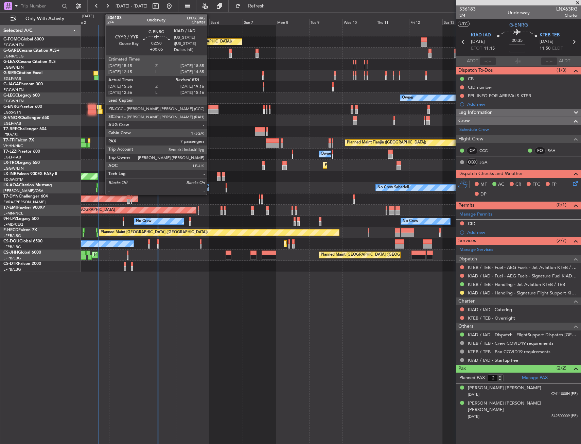
click at [102, 109] on div at bounding box center [100, 111] width 5 height 5
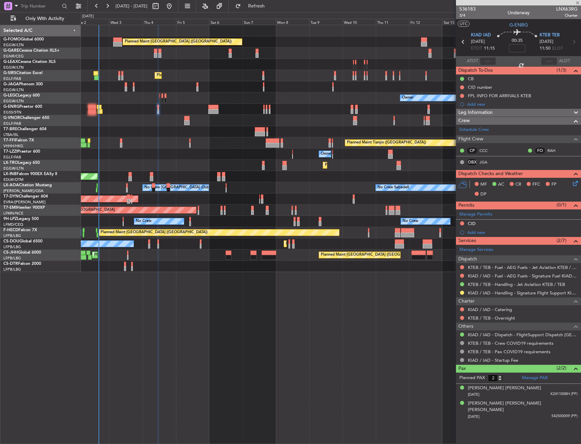
type input "+00:05"
type input "16:11"
type input "7"
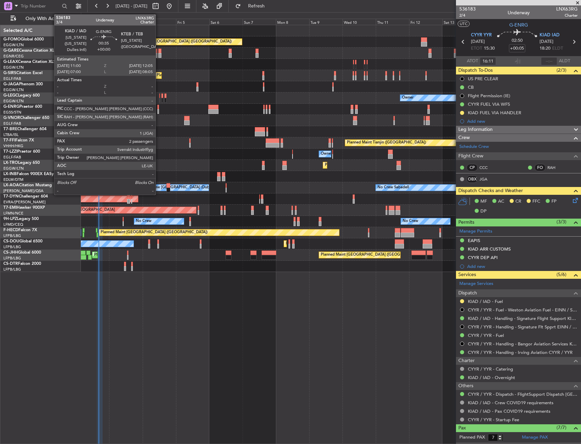
click at [158, 106] on div at bounding box center [158, 107] width 2 height 5
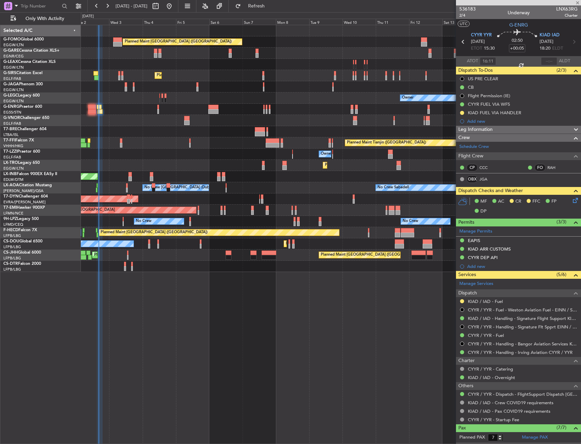
type input "2"
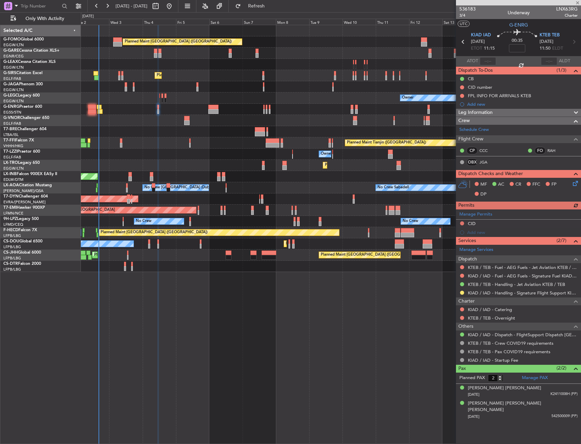
click at [577, 182] on icon at bounding box center [574, 181] width 5 height 5
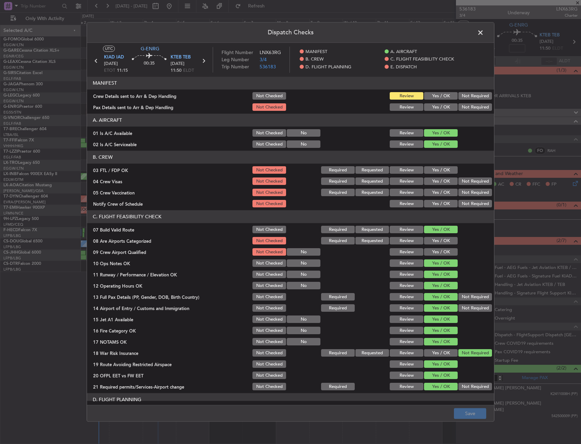
click at [429, 98] on button "Yes / OK" at bounding box center [441, 95] width 34 height 7
click at [429, 105] on button "Yes / OK" at bounding box center [441, 107] width 34 height 7
click at [471, 414] on button "Save" at bounding box center [470, 413] width 32 height 11
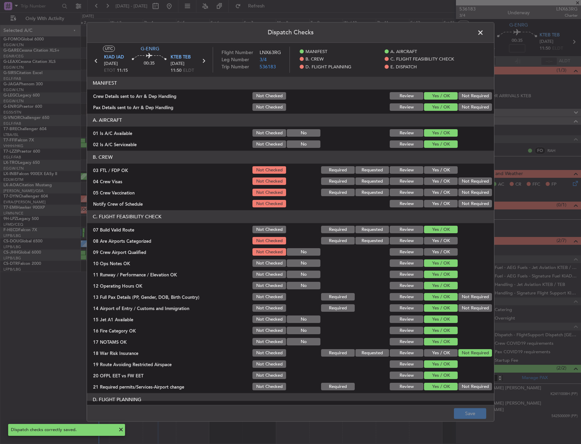
click at [484, 31] on span at bounding box center [484, 35] width 0 height 14
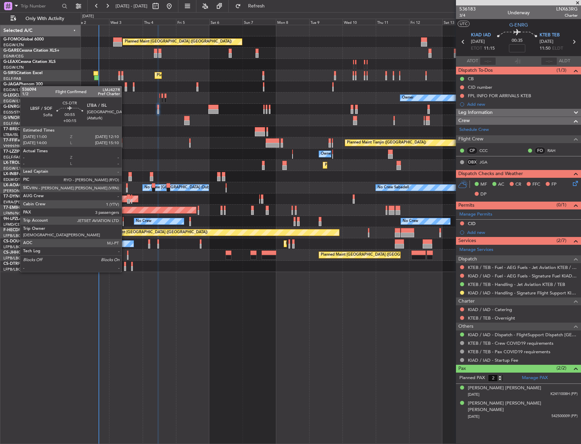
click at [125, 265] on div at bounding box center [125, 264] width 2 height 5
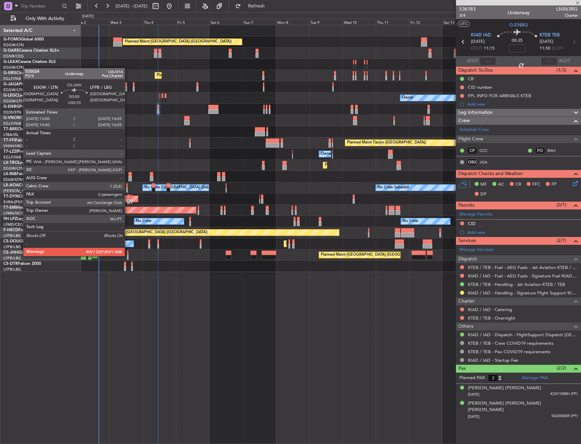
type input "+00:15"
type input "3"
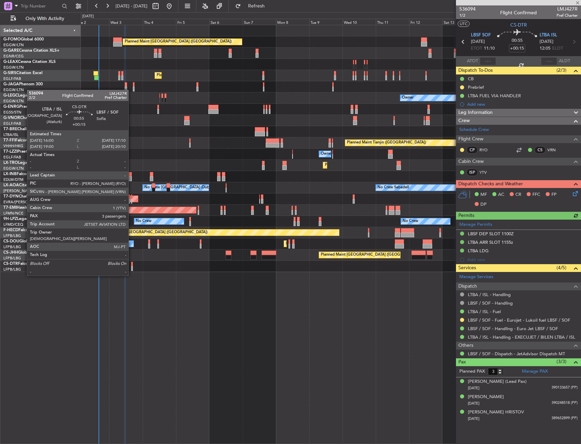
click at [131, 269] on div at bounding box center [132, 268] width 2 height 5
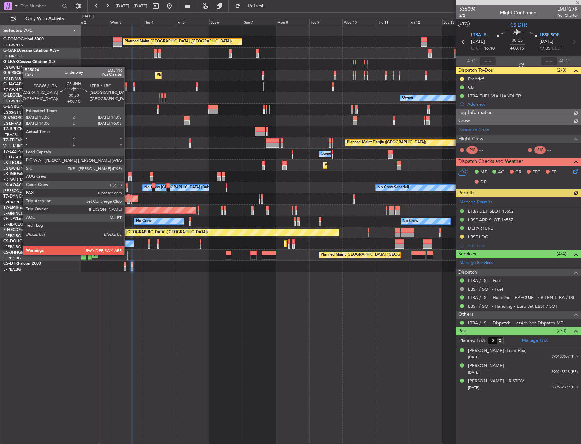
click at [127, 254] on div at bounding box center [128, 252] width 2 height 5
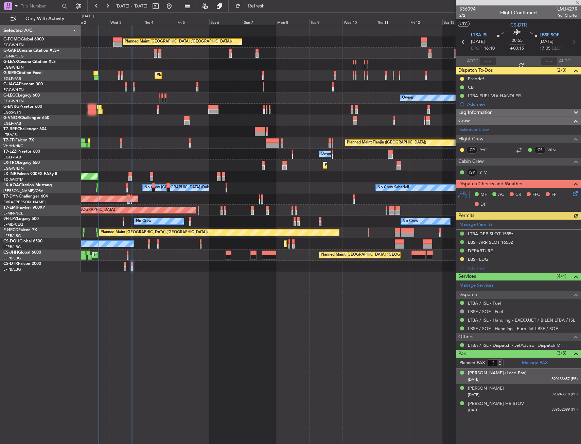
type input "+00:10"
type input "0"
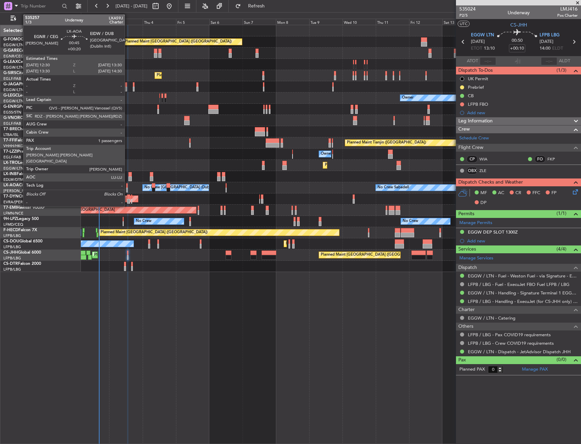
click at [128, 185] on div at bounding box center [127, 185] width 2 height 5
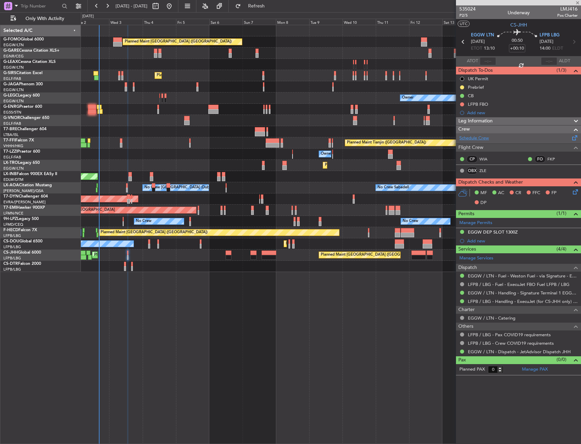
type input "+00:20"
type input "1"
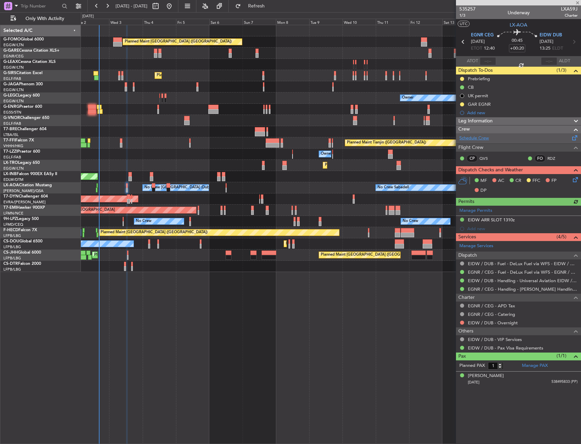
click at [476, 137] on link "Schedule Crew" at bounding box center [474, 138] width 30 height 7
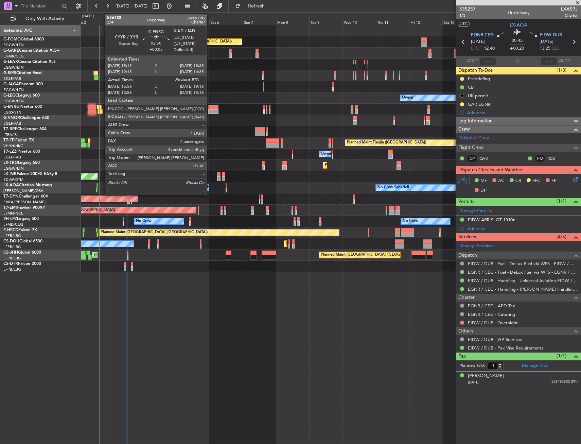
click at [101, 111] on div at bounding box center [100, 111] width 5 height 5
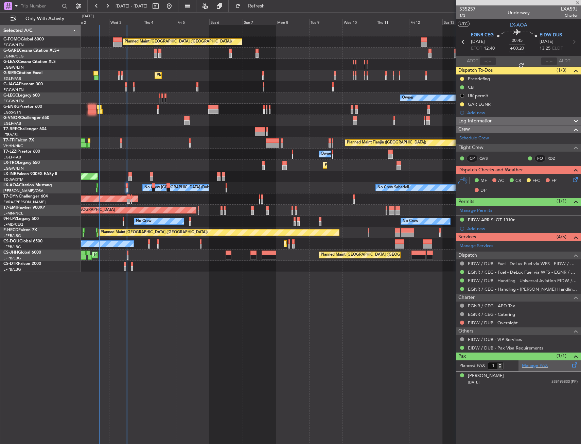
type input "+00:05"
type input "16:11"
type input "7"
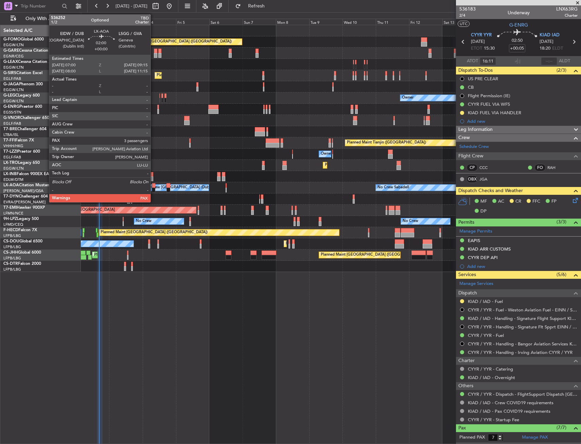
click at [154, 190] on div at bounding box center [153, 190] width 3 height 5
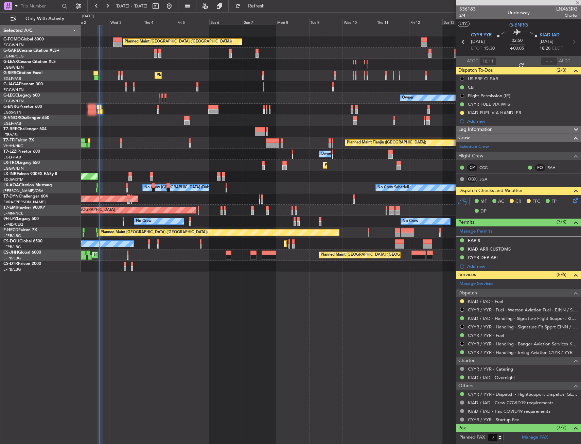
type input "3"
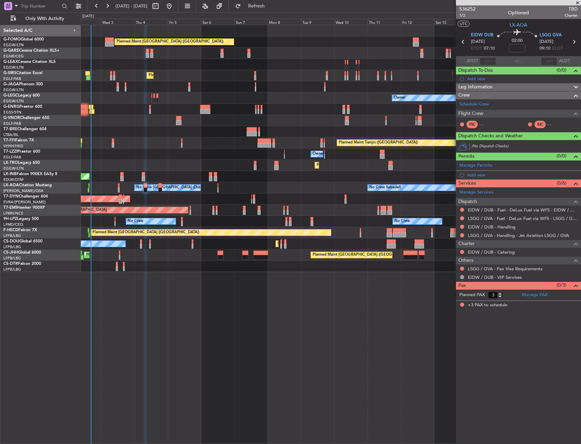
click at [212, 136] on div at bounding box center [331, 131] width 500 height 11
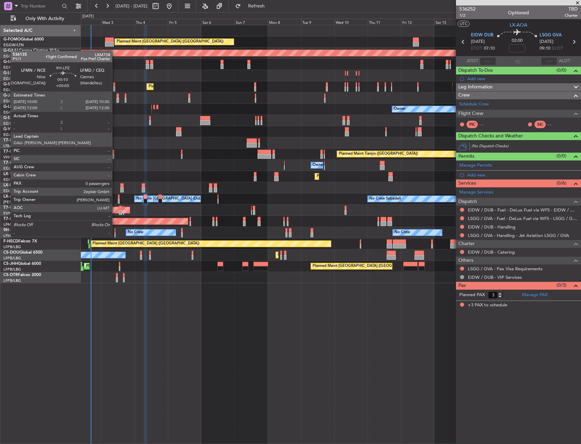
click at [115, 230] on div at bounding box center [115, 230] width 1 height 5
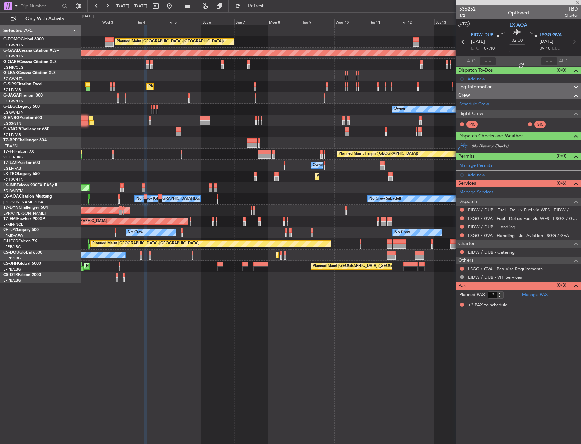
type input "+00:05"
type input "0"
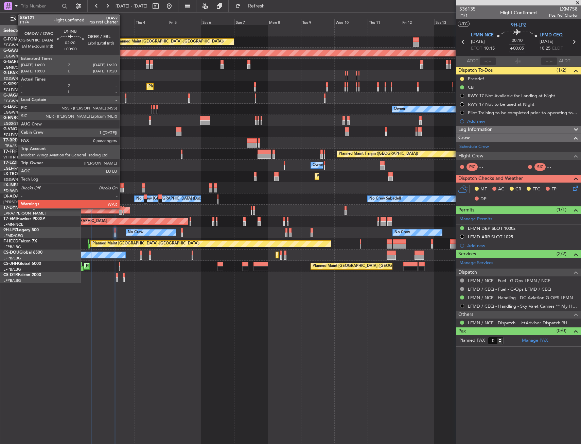
click at [123, 189] on div at bounding box center [121, 190] width 3 height 5
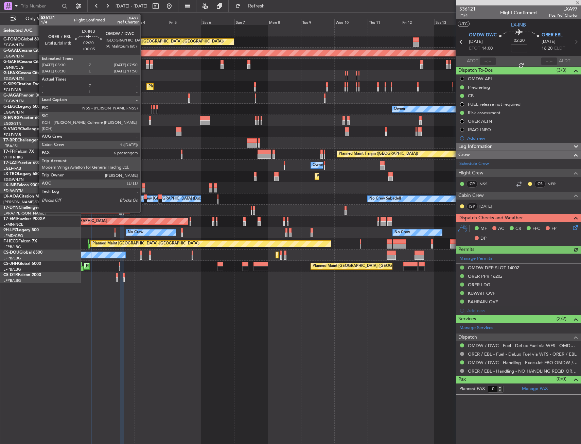
click at [143, 188] on div at bounding box center [143, 190] width 3 height 5
click at [142, 186] on div at bounding box center [143, 185] width 3 height 5
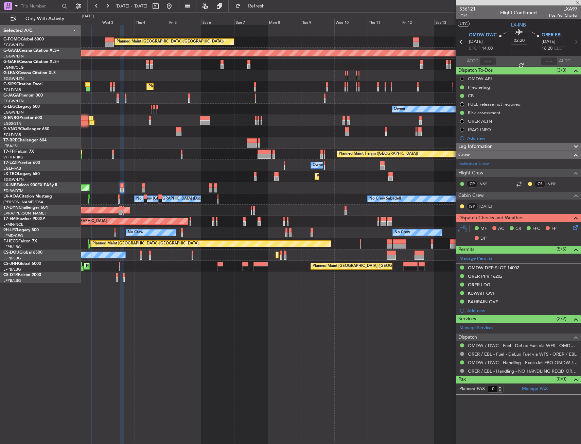
type input "+00:05"
type input "6"
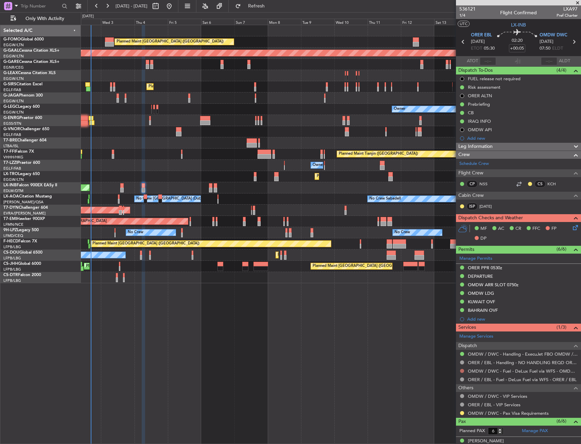
click at [463, 370] on button at bounding box center [462, 371] width 4 height 4
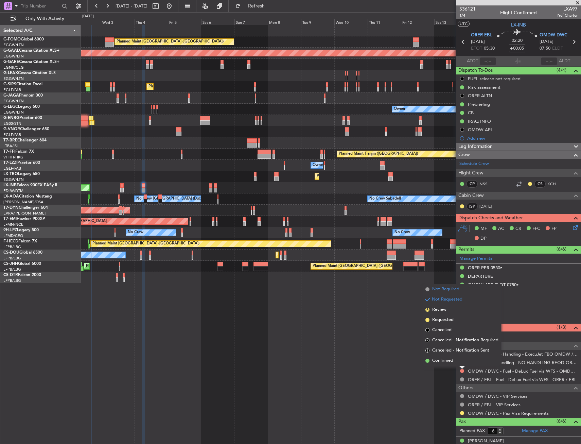
click at [443, 290] on span "Not Required" at bounding box center [445, 289] width 27 height 7
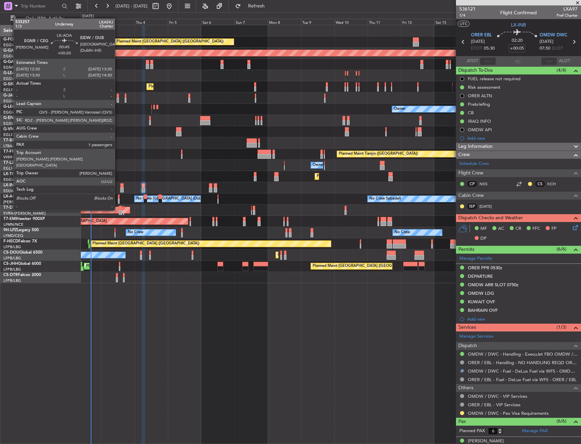
click at [118, 197] on div at bounding box center [119, 196] width 2 height 5
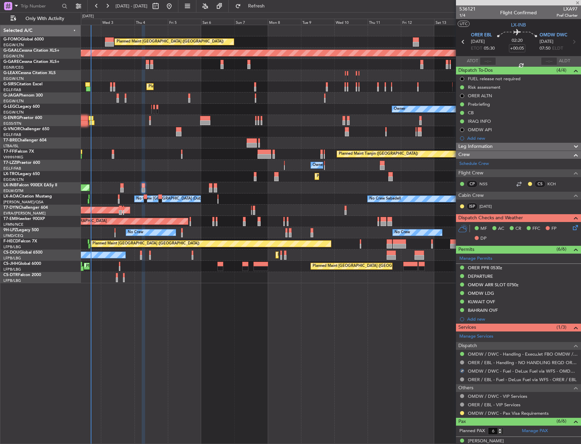
type input "+00:20"
type input "1"
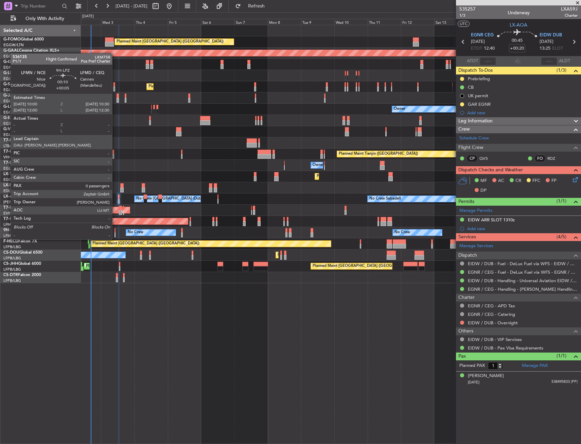
click at [115, 232] on div at bounding box center [115, 234] width 1 height 5
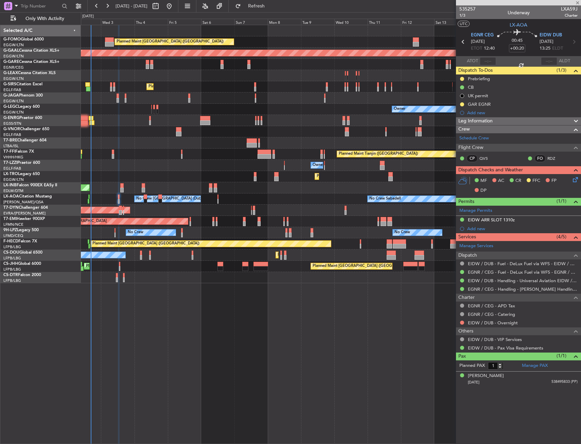
type input "+00:05"
type input "0"
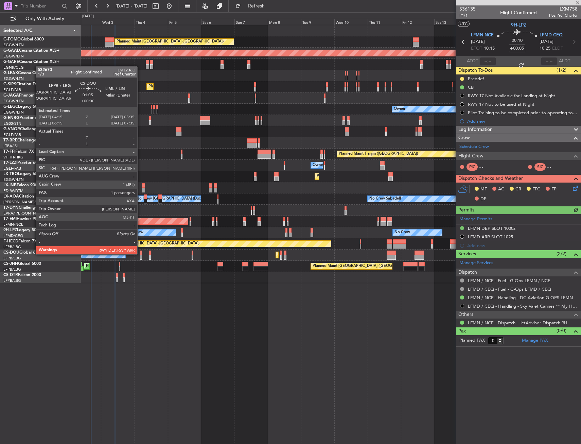
click at [140, 253] on div at bounding box center [141, 252] width 2 height 5
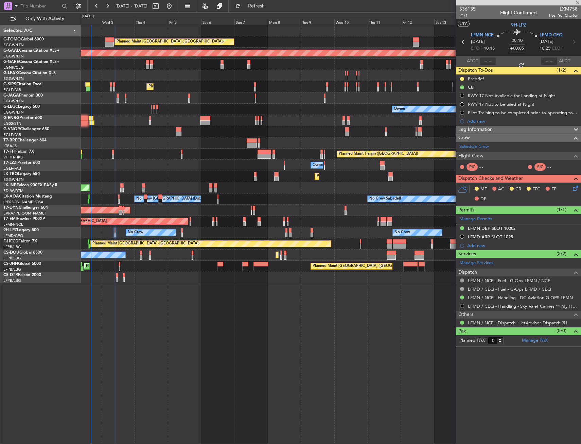
type input "1"
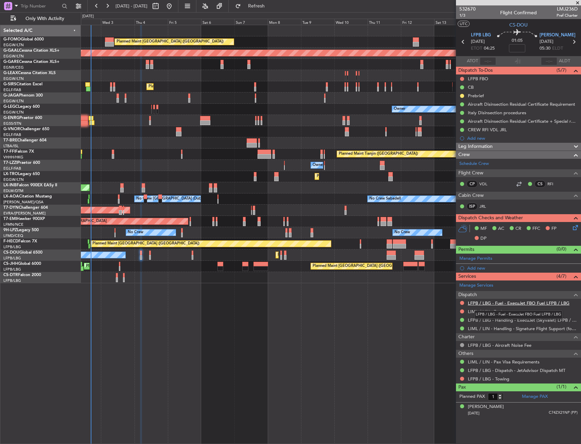
click at [487, 303] on link "LFPB / LBG - Fuel - ExecuJet FBO Fuel LFPB / LBG" at bounding box center [519, 303] width 102 height 6
click at [492, 305] on link "LFPB / LBG - Fuel - ExecuJet FBO Fuel LFPB / LBG" at bounding box center [519, 303] width 102 height 6
drag, startPoint x: 269, startPoint y: 11, endPoint x: 268, endPoint y: 17, distance: 6.9
click at [269, 11] on button "Refresh" at bounding box center [252, 6] width 41 height 11
click at [491, 313] on link "LIML / LIN - Fuel" at bounding box center [485, 312] width 34 height 6
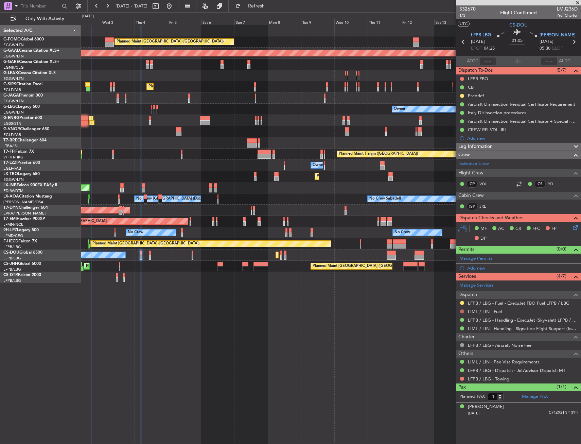
click at [463, 311] on button at bounding box center [462, 311] width 4 height 4
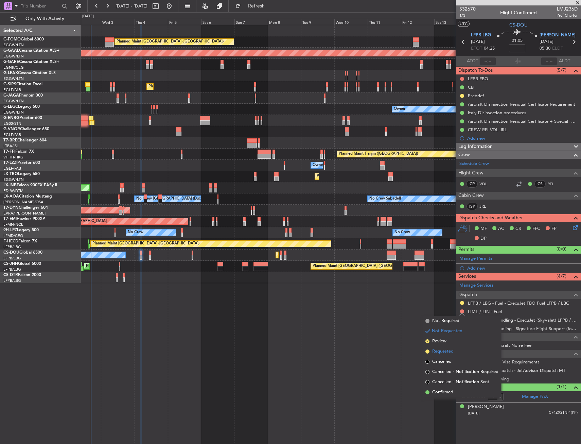
click at [450, 352] on span "Requested" at bounding box center [442, 351] width 21 height 7
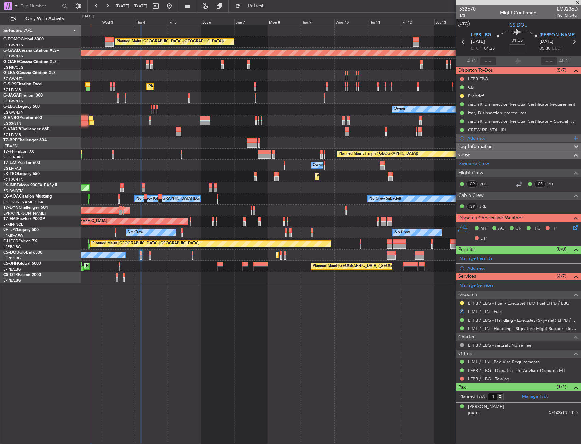
click at [475, 139] on div "Add new" at bounding box center [519, 138] width 104 height 6
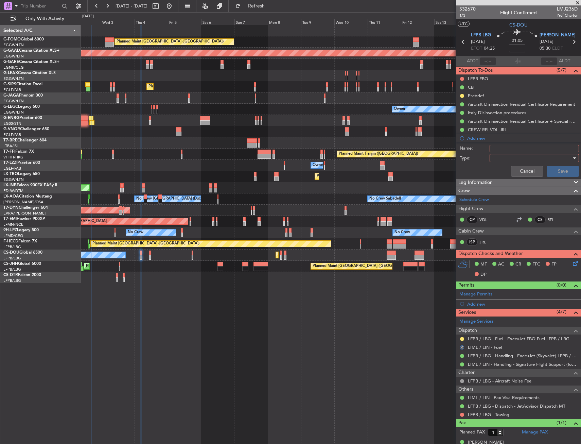
click at [500, 151] on input "Name:" at bounding box center [534, 148] width 89 height 7
type input "F"
type input "LIML FUEL VIA HADID"
click at [506, 162] on div at bounding box center [531, 158] width 79 height 10
click at [506, 169] on span "Generic" at bounding box center [531, 172] width 80 height 10
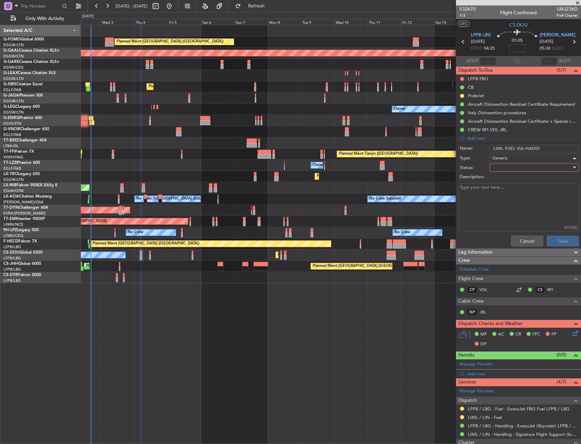
click at [506, 169] on div at bounding box center [531, 167] width 79 height 10
click at [507, 190] on span "In Progress" at bounding box center [531, 191] width 80 height 10
click at [547, 242] on button "Save" at bounding box center [563, 240] width 32 height 11
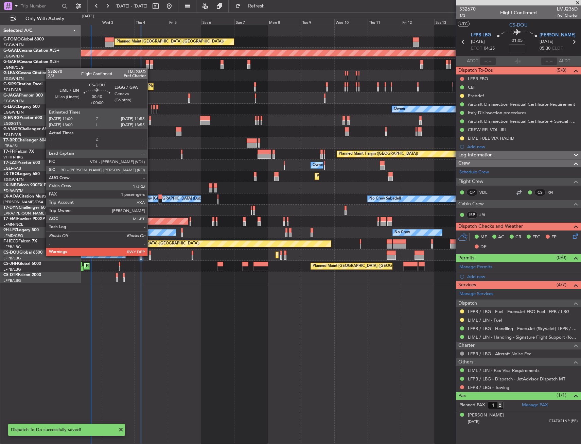
click at [151, 255] on div at bounding box center [149, 257] width 1 height 5
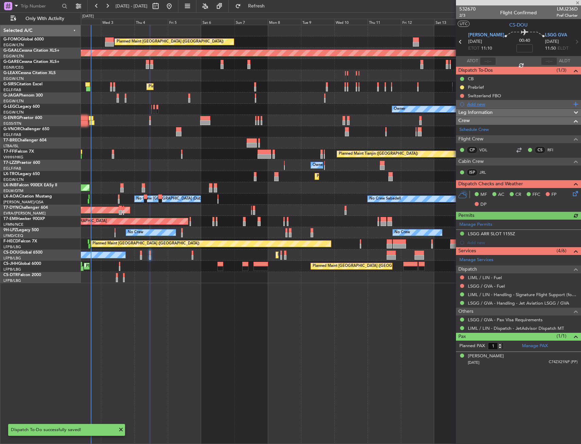
click at [473, 104] on div "Add new" at bounding box center [519, 104] width 104 height 6
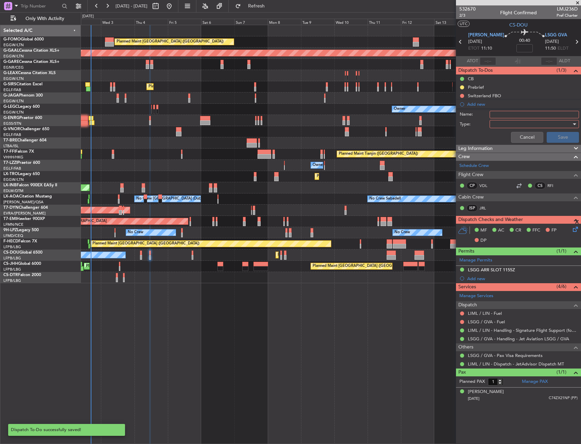
click at [499, 111] on input "Name:" at bounding box center [534, 114] width 89 height 7
type input "LIML FUEL VIA HADID"
click at [512, 127] on div at bounding box center [531, 124] width 79 height 10
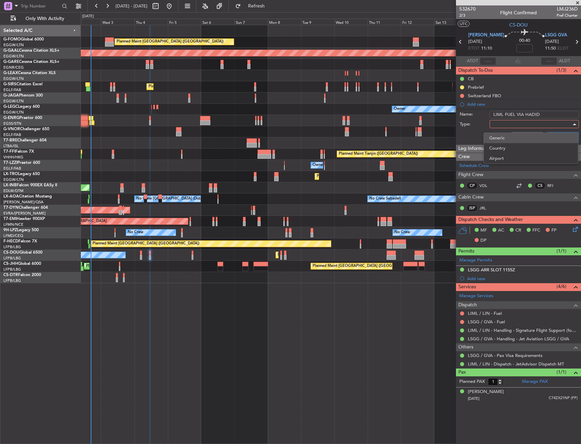
click at [511, 135] on span "Generic" at bounding box center [530, 138] width 83 height 10
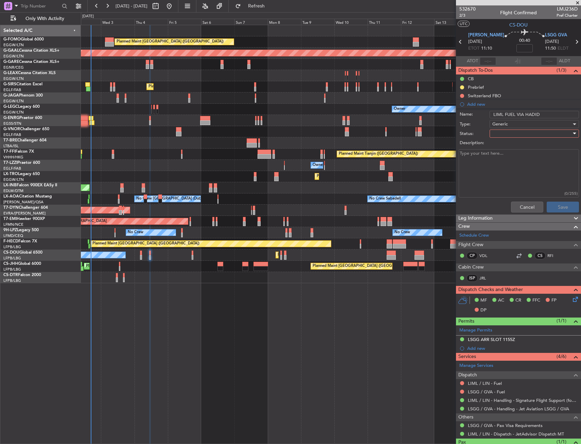
click at [511, 135] on div at bounding box center [531, 133] width 79 height 10
click at [511, 155] on span "In Progress" at bounding box center [531, 157] width 80 height 10
click at [549, 204] on button "Save" at bounding box center [563, 206] width 32 height 11
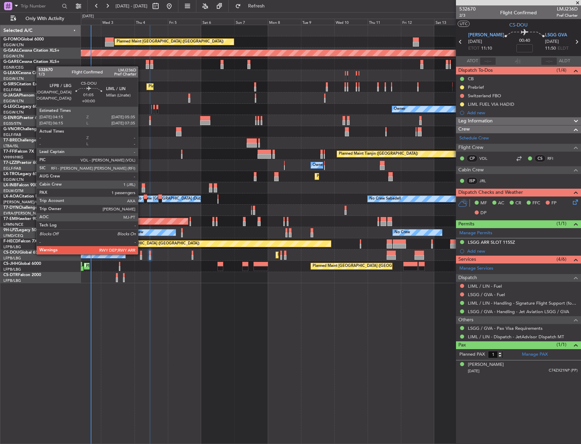
click at [141, 253] on div at bounding box center [141, 252] width 2 height 5
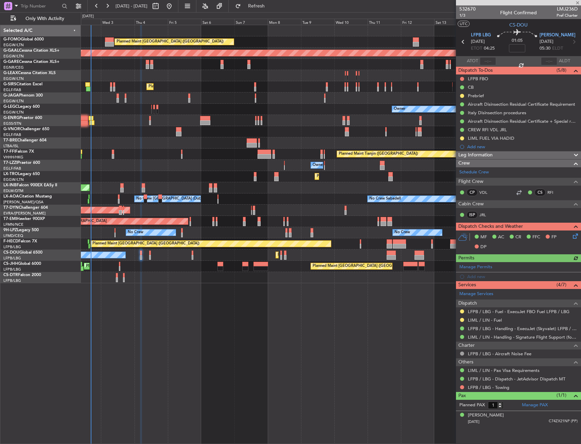
drag, startPoint x: 460, startPoint y: 310, endPoint x: 459, endPoint y: 324, distance: 15.0
click at [460, 310] on button at bounding box center [462, 311] width 4 height 4
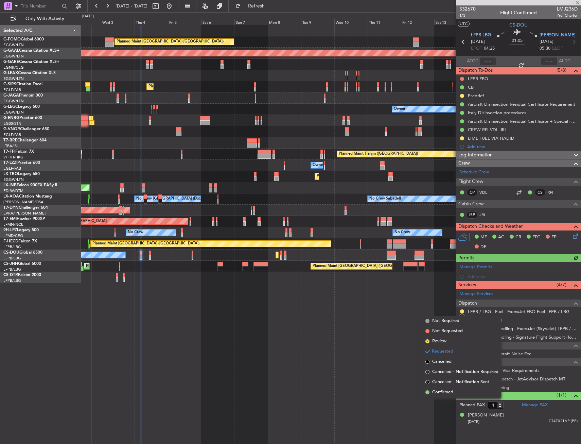
click at [441, 393] on span "Confirmed" at bounding box center [442, 392] width 21 height 7
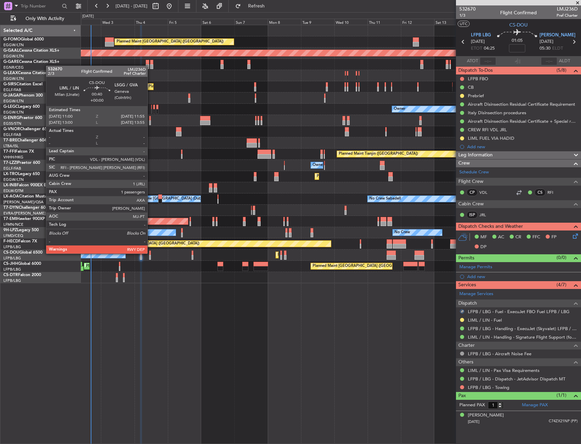
click at [151, 253] on div at bounding box center [149, 252] width 1 height 5
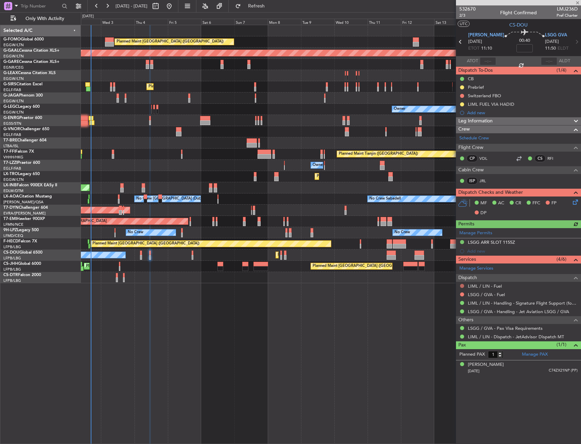
click at [462, 284] on button at bounding box center [462, 286] width 4 height 4
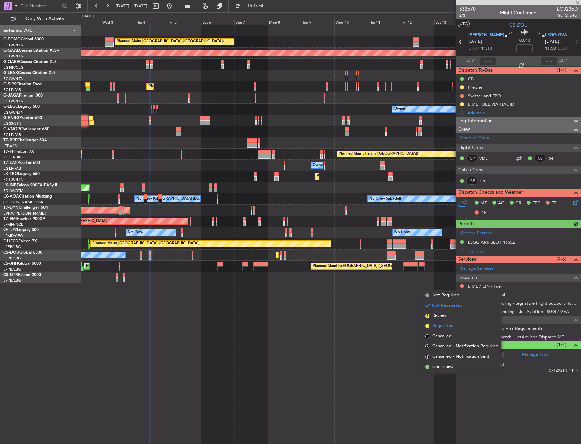
click at [446, 327] on span "Requested" at bounding box center [442, 325] width 21 height 7
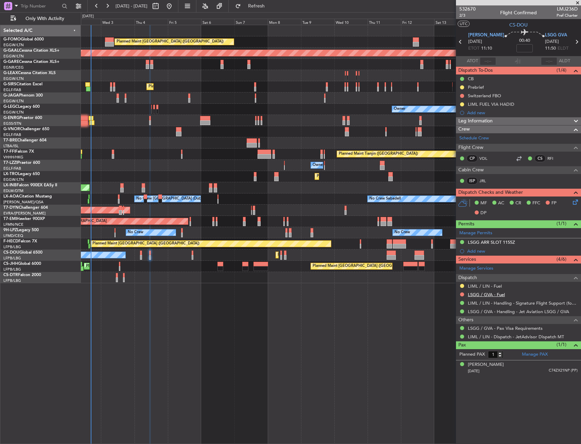
click at [473, 295] on link "LSGG / GVA - Fuel" at bounding box center [486, 295] width 37 height 6
click at [461, 294] on button at bounding box center [462, 294] width 4 height 4
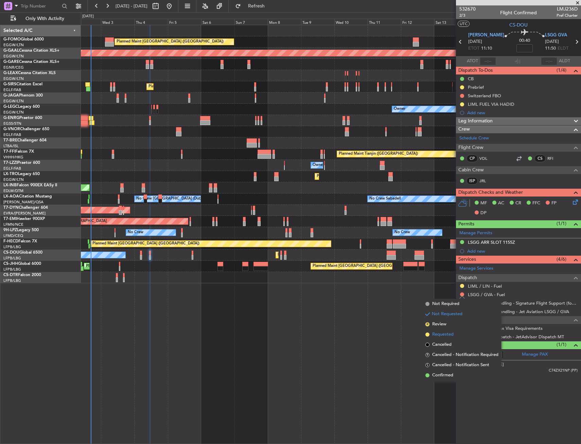
click at [443, 331] on span "Requested" at bounding box center [442, 334] width 21 height 7
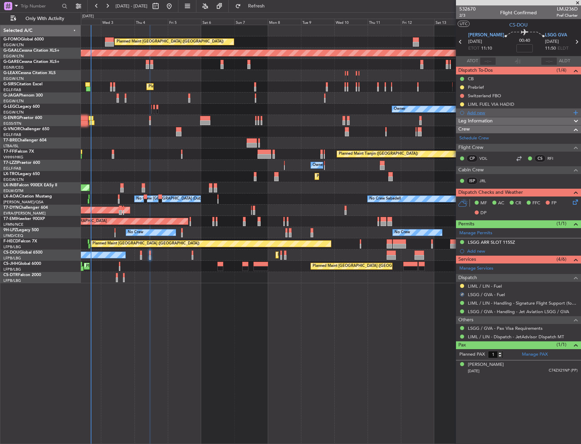
click at [475, 112] on div "Add new" at bounding box center [519, 113] width 104 height 6
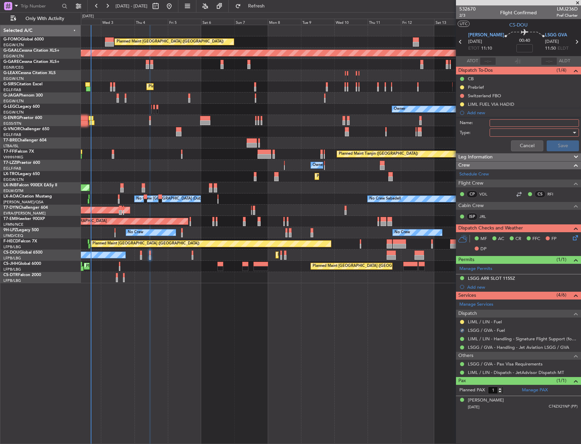
click at [507, 121] on input "Name:" at bounding box center [534, 122] width 89 height 7
type input "LSGG FUEL VIA HADID"
click at [494, 133] on div at bounding box center [531, 132] width 79 height 10
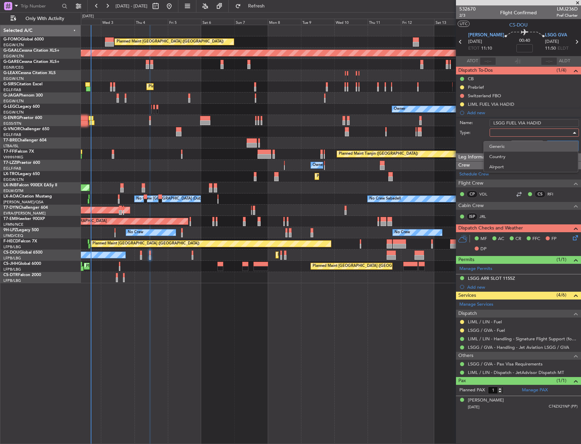
click at [501, 141] on span "Generic" at bounding box center [530, 146] width 83 height 10
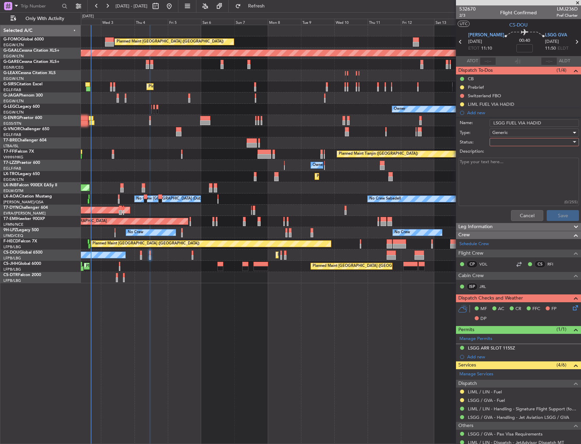
click at [503, 143] on div at bounding box center [531, 142] width 79 height 10
click at [504, 165] on span "In Progress" at bounding box center [531, 166] width 80 height 10
click at [555, 215] on button "Save" at bounding box center [563, 215] width 32 height 11
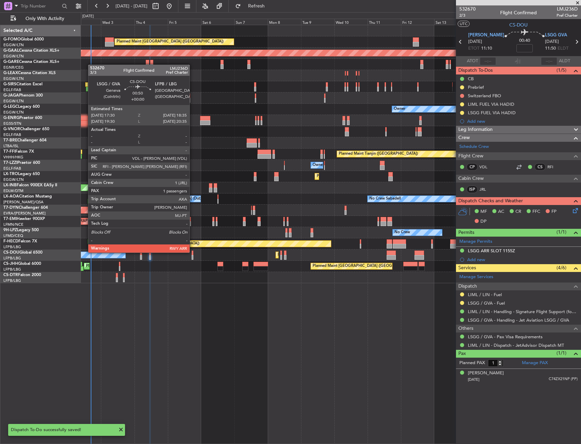
click at [193, 252] on div at bounding box center [193, 252] width 2 height 5
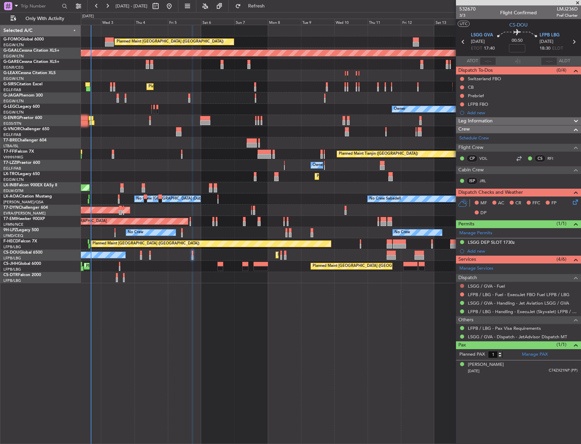
click at [461, 284] on button at bounding box center [462, 286] width 4 height 4
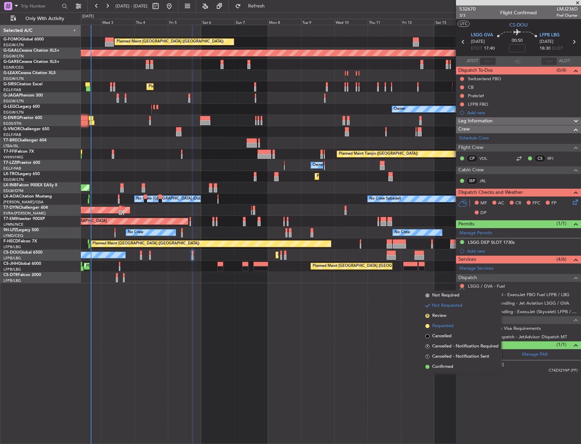
click at [437, 326] on span "Requested" at bounding box center [442, 325] width 21 height 7
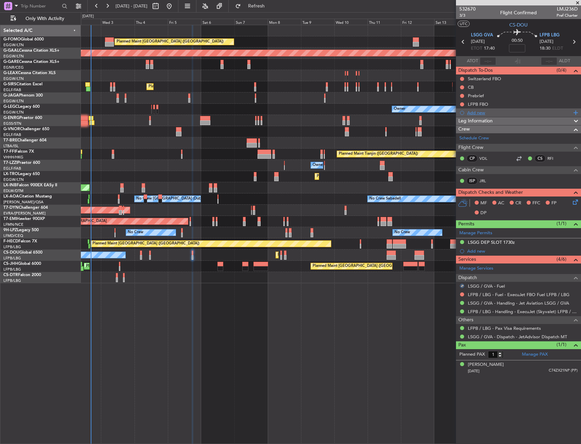
click at [473, 115] on div "Add new" at bounding box center [519, 113] width 104 height 6
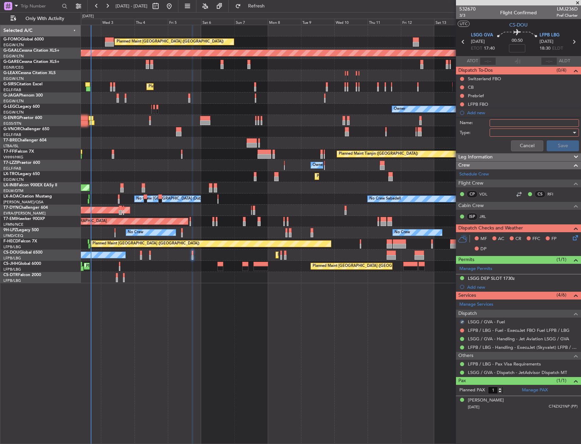
click at [501, 125] on input "Name:" at bounding box center [534, 122] width 89 height 7
type input "LSGG FUEL VIA HADID"
click at [505, 137] on div at bounding box center [531, 132] width 79 height 10
click at [506, 147] on span "Generic" at bounding box center [530, 146] width 83 height 10
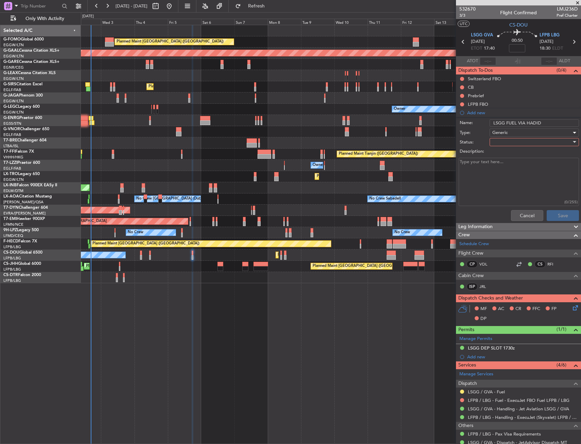
click at [507, 139] on div at bounding box center [531, 142] width 79 height 10
click at [505, 162] on span "In Progress" at bounding box center [531, 166] width 80 height 10
click at [551, 216] on button "Save" at bounding box center [563, 215] width 32 height 11
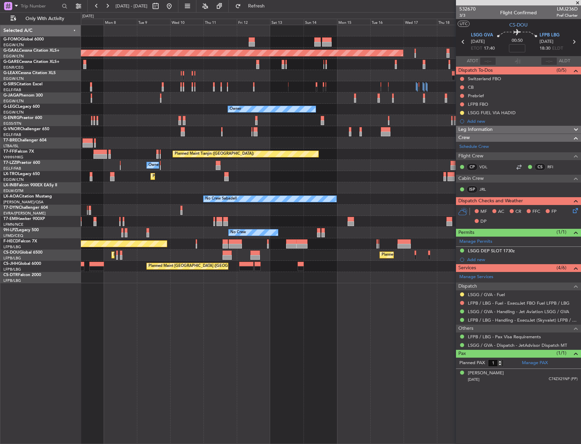
click at [209, 260] on div "Planned Maint [GEOGRAPHIC_DATA] ([GEOGRAPHIC_DATA]) Planned Maint [GEOGRAPHIC_D…" at bounding box center [331, 254] width 500 height 11
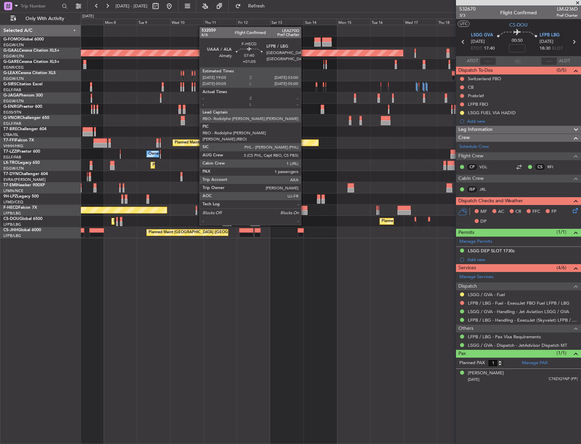
click at [67, 231] on div "Planned Maint [GEOGRAPHIC_DATA] ([GEOGRAPHIC_DATA]) Planned [GEOGRAPHIC_DATA] P…" at bounding box center [290, 228] width 581 height 432
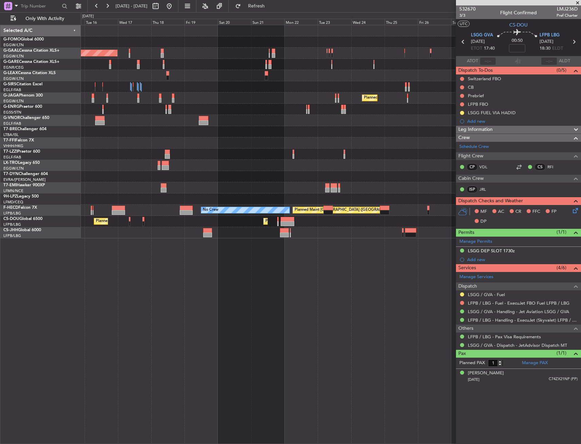
click at [144, 214] on div "No Crew Planned Maint [GEOGRAPHIC_DATA] ([GEOGRAPHIC_DATA])" at bounding box center [331, 210] width 500 height 11
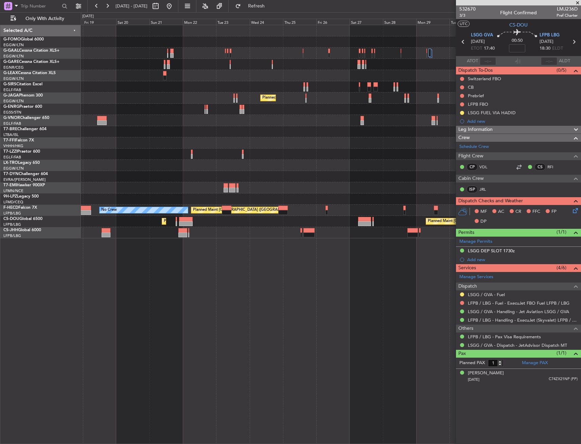
click at [138, 209] on div "Planned Maint Dusseldorf Planned Maint [GEOGRAPHIC_DATA] ([GEOGRAPHIC_DATA]) No…" at bounding box center [331, 131] width 500 height 213
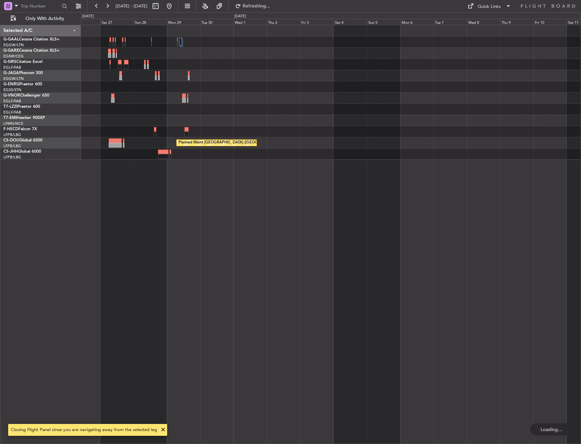
click at [170, 204] on div "Planned Maint [GEOGRAPHIC_DATA] ([GEOGRAPHIC_DATA]) Planned Maint [GEOGRAPHIC_D…" at bounding box center [331, 234] width 500 height 419
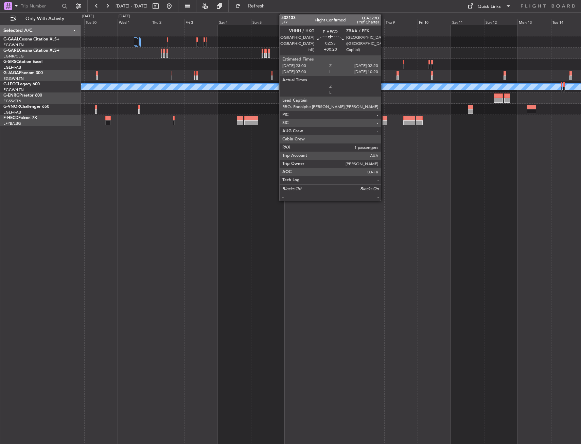
click at [384, 120] on div at bounding box center [385, 122] width 5 height 5
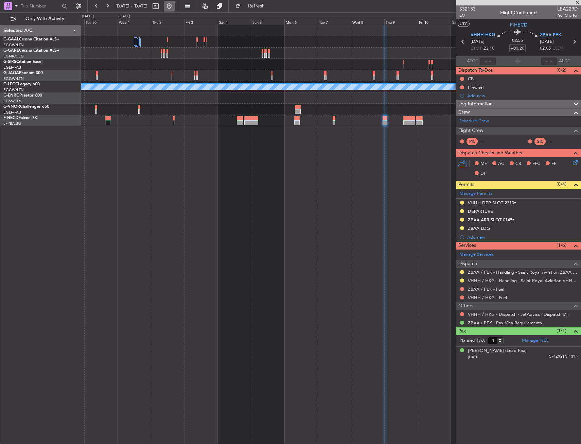
click at [175, 3] on button at bounding box center [169, 6] width 11 height 11
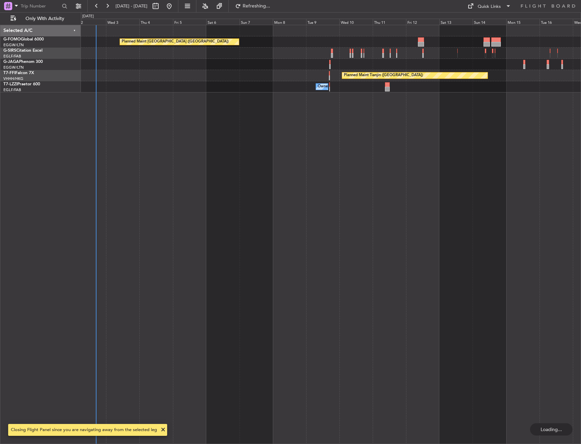
click at [138, 213] on div "Planned Maint [GEOGRAPHIC_DATA] ([GEOGRAPHIC_DATA]) Owner Ibiza Planned Maint T…" at bounding box center [331, 234] width 500 height 419
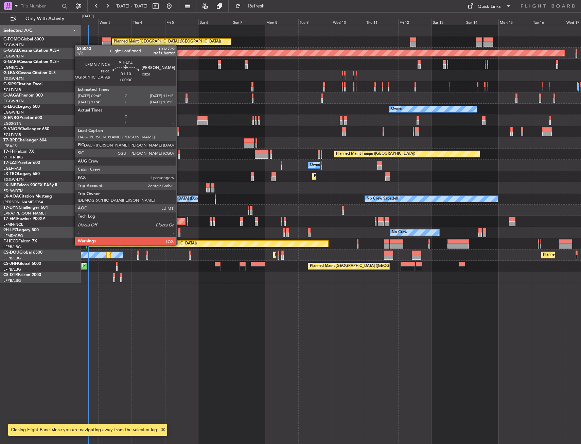
click at [179, 232] on div at bounding box center [179, 234] width 2 height 5
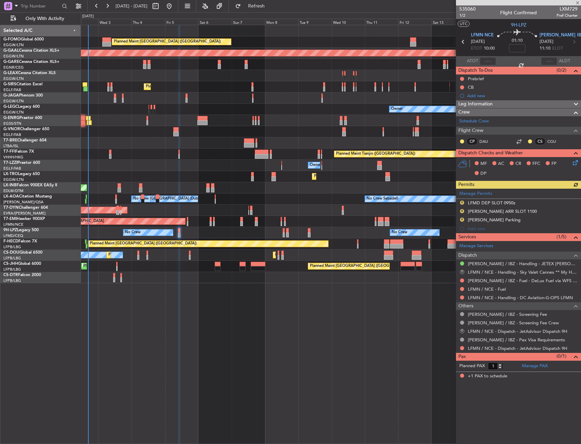
click at [473, 194] on div "Manage Permits R LFMD DEP SLOT 0950z R [PERSON_NAME] ARR SLOT [GEOGRAPHIC_DATA]…" at bounding box center [518, 211] width 125 height 45
click at [475, 195] on link "Manage Permits" at bounding box center [475, 193] width 33 height 7
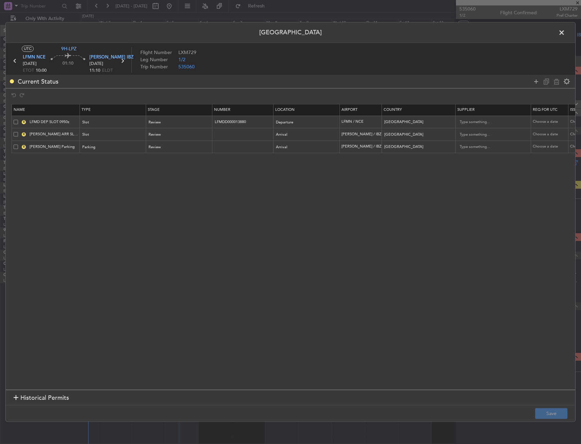
click at [16, 121] on span at bounding box center [16, 122] width 4 height 4
click at [18, 120] on input "checkbox" at bounding box center [18, 120] width 0 height 0
click at [556, 83] on icon at bounding box center [556, 81] width 8 height 8
type input "LEIB ARR SLOT 1100"
type input "Spain"
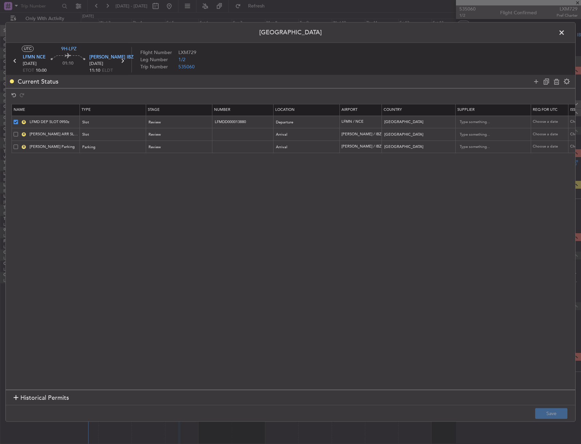
type input "LEIB Parking"
click at [545, 410] on button "Save" at bounding box center [551, 413] width 32 height 11
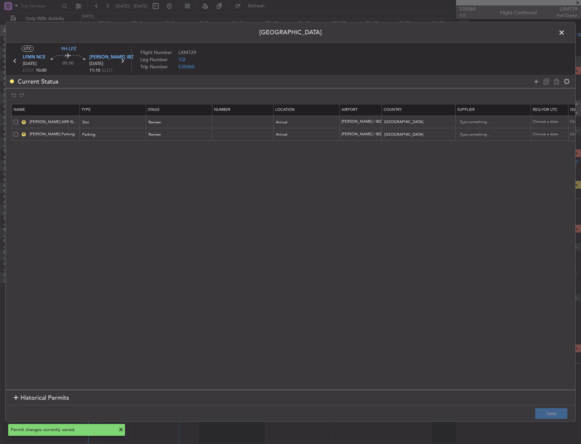
click at [565, 32] on span at bounding box center [565, 35] width 0 height 14
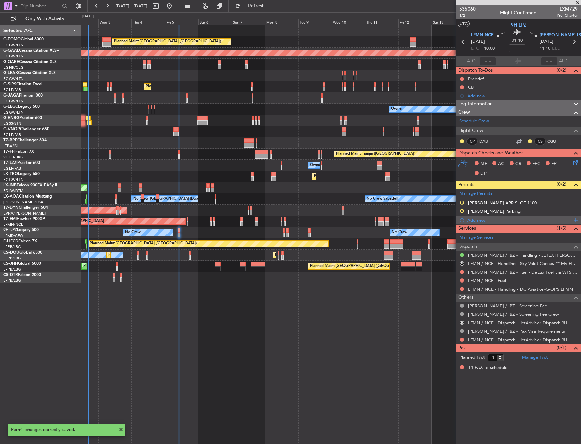
click at [483, 221] on div "Add new" at bounding box center [519, 220] width 104 height 6
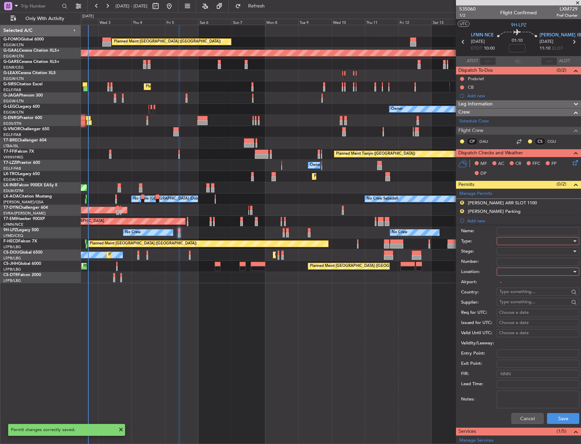
click at [512, 239] on div at bounding box center [535, 241] width 72 height 10
click at [513, 306] on span "Slot" at bounding box center [535, 305] width 71 height 10
click at [514, 268] on div at bounding box center [535, 271] width 72 height 10
click at [513, 283] on span "Departure" at bounding box center [535, 285] width 71 height 10
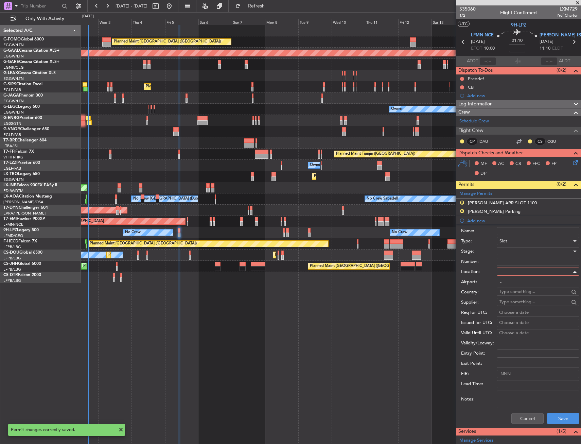
type input "LFMN / NCE"
click at [555, 417] on button "Save" at bounding box center [563, 418] width 32 height 11
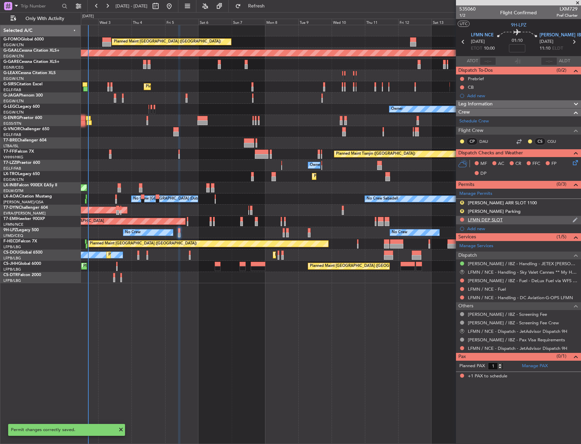
click at [507, 219] on div "LFMN DEP SLOT" at bounding box center [518, 220] width 125 height 8
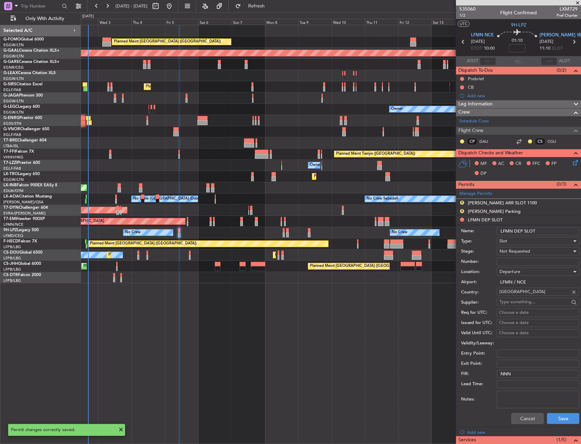
click at [544, 230] on input "LFMN DEP SLOT" at bounding box center [538, 231] width 83 height 8
type input "LFMN DEP SLOT 0945Z"
click at [513, 252] on span "Not Requested" at bounding box center [514, 251] width 31 height 6
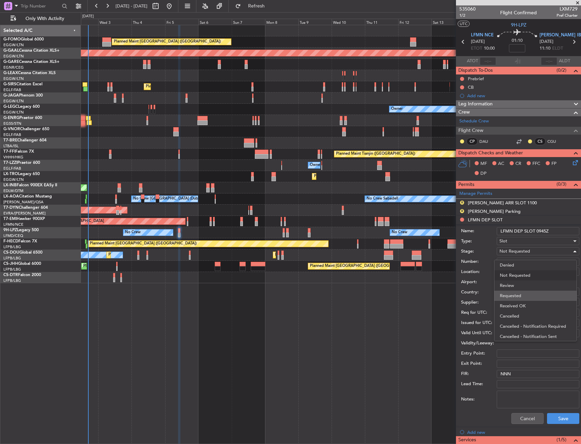
click at [522, 296] on span "Requested" at bounding box center [535, 296] width 71 height 10
click at [554, 418] on button "Save" at bounding box center [563, 418] width 32 height 11
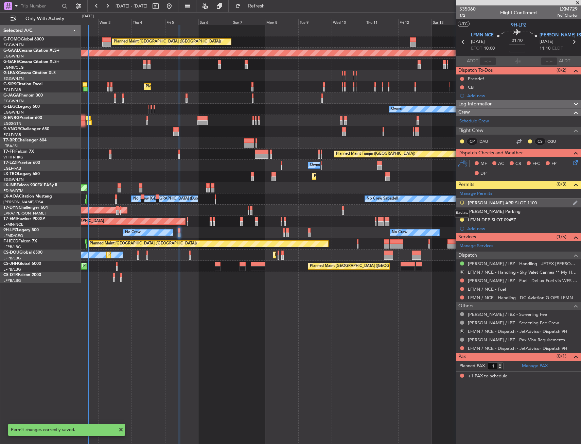
click at [463, 200] on button "R" at bounding box center [462, 202] width 4 height 4
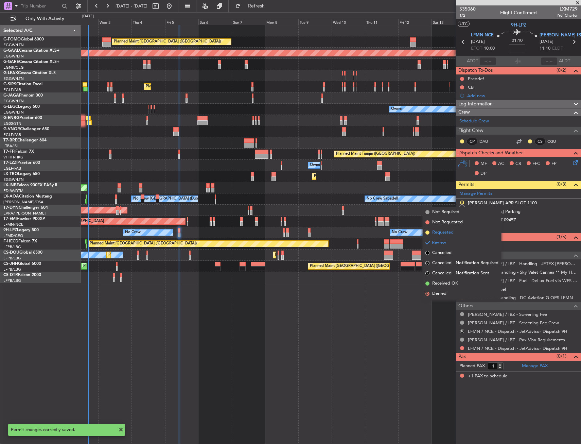
click at [449, 235] on span "Requested" at bounding box center [442, 232] width 21 height 7
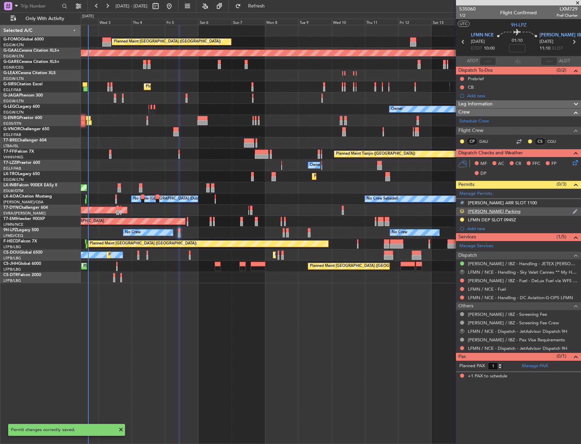
click at [461, 209] on button "R" at bounding box center [462, 211] width 4 height 4
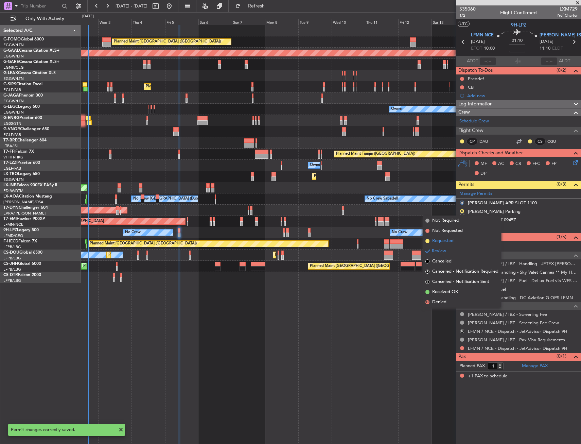
click at [448, 239] on span "Requested" at bounding box center [442, 241] width 21 height 7
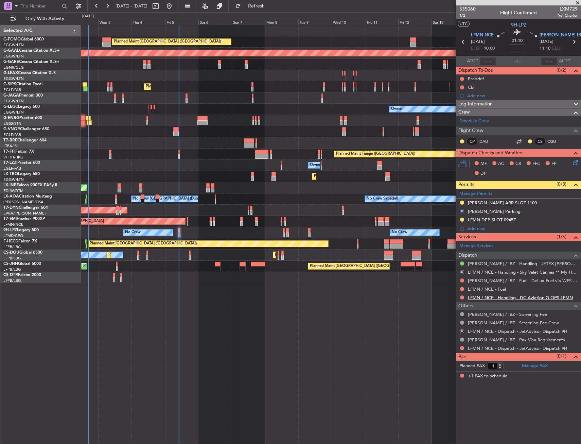
click at [500, 297] on link "LFMN / NCE - Handling - DC Aviation-G-OPS LFMN" at bounding box center [520, 298] width 105 height 6
click at [479, 263] on link "LEIB / IBZ - Handling - JETEX LEIB" at bounding box center [523, 264] width 110 height 6
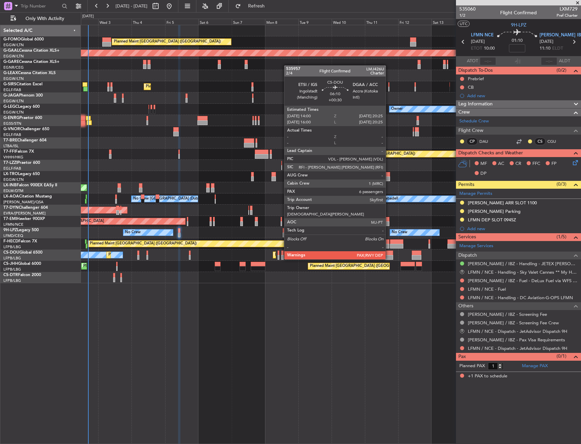
click at [389, 252] on div at bounding box center [388, 252] width 9 height 5
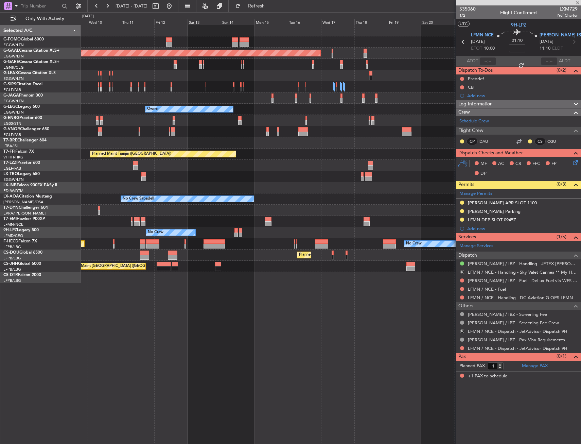
click at [106, 274] on div "Planned Maint London (Luton) Planned Maint Dusseldorf Planned Maint London (Lut…" at bounding box center [331, 154] width 500 height 258
type input "+00:30"
type input "6"
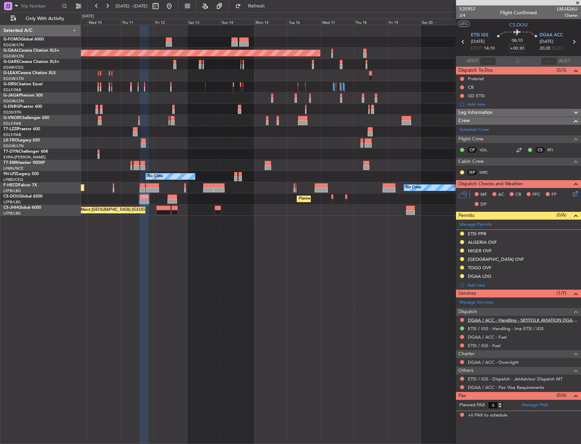
click at [481, 319] on link "DGAA / ACC - Handling - SKYFOLK AVIATION DGAA/ACC" at bounding box center [523, 320] width 110 height 6
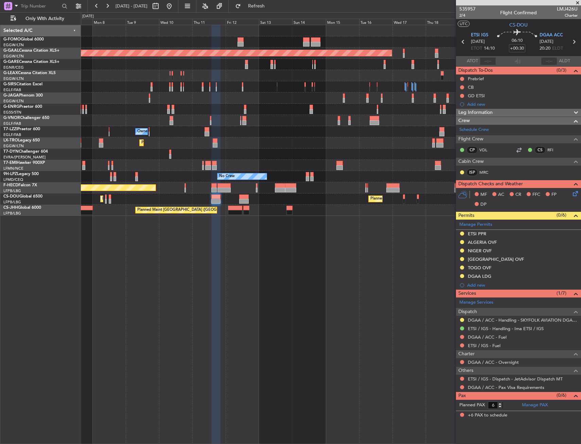
click at [221, 197] on div "Planned Maint Paris (Le Bourget) Planned Maint Paris (Le Bourget) Planned Maint…" at bounding box center [331, 198] width 500 height 11
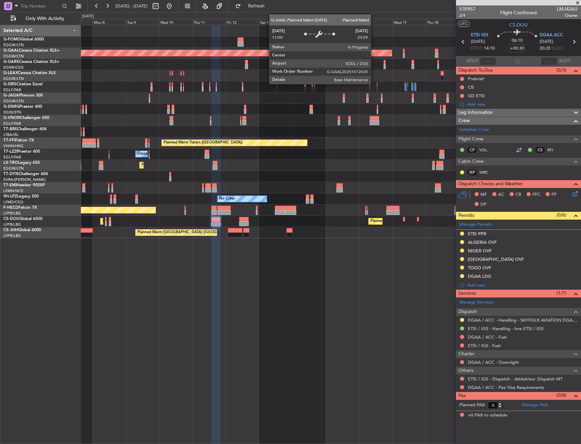
click at [158, 181] on div "Planned Maint London (Luton) Planned Maint Dusseldorf Planned Maint London (Far…" at bounding box center [331, 131] width 500 height 213
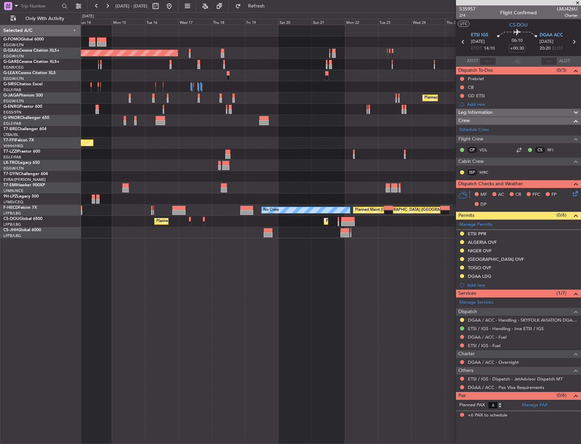
click at [86, 199] on div "Planned Maint Dusseldorf Planned Maint London (Luton) Planned Maint Tianjin (Bi…" at bounding box center [331, 131] width 500 height 213
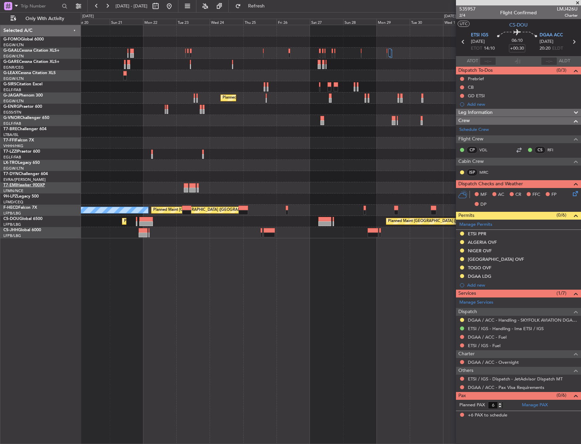
click at [31, 184] on div "Planned Maint Dusseldorf Planned Maint London (Luton) Planned Maint Paris (Le B…" at bounding box center [290, 228] width 581 height 432
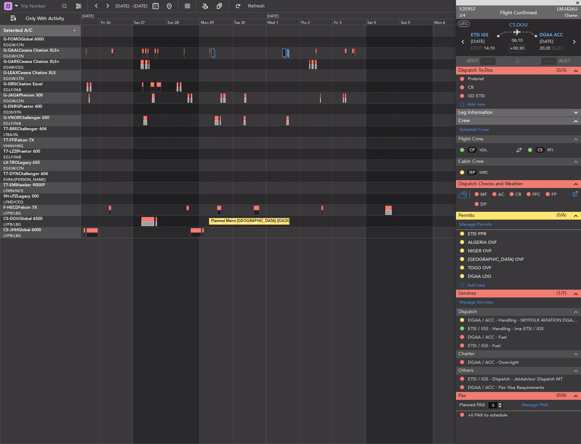
click at [91, 201] on div "Planned Maint London (Luton) Planned Maint Geneva (Cointrin) Planned Maint Pari…" at bounding box center [331, 131] width 500 height 213
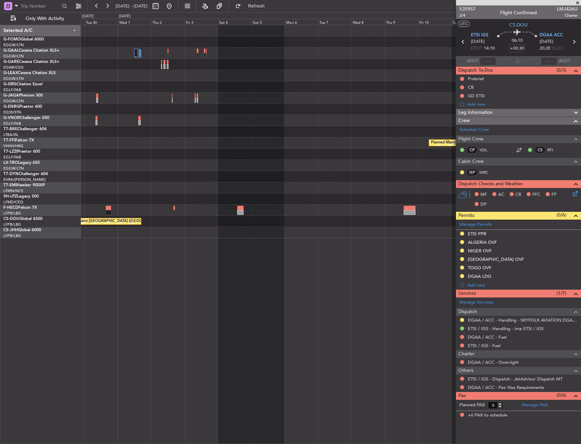
click at [124, 195] on div "Planned Maint Geneva (Cointrin) Planned Maint Paris (Le Bourget)" at bounding box center [331, 131] width 500 height 213
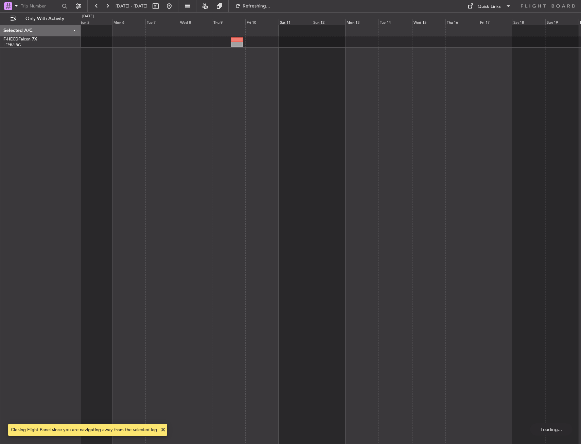
click at [243, 184] on div at bounding box center [331, 234] width 500 height 419
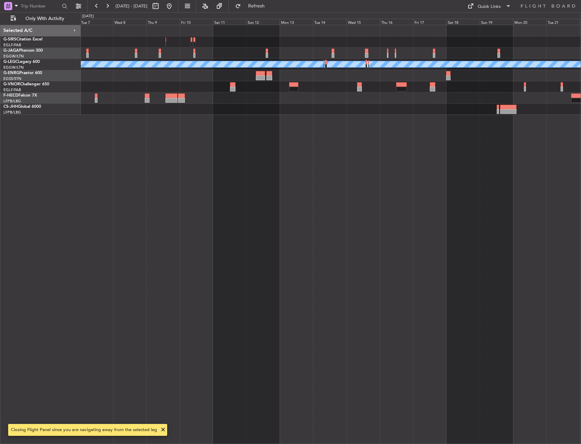
click at [190, 132] on div "A/C Unavailable London (Luton)" at bounding box center [331, 234] width 500 height 419
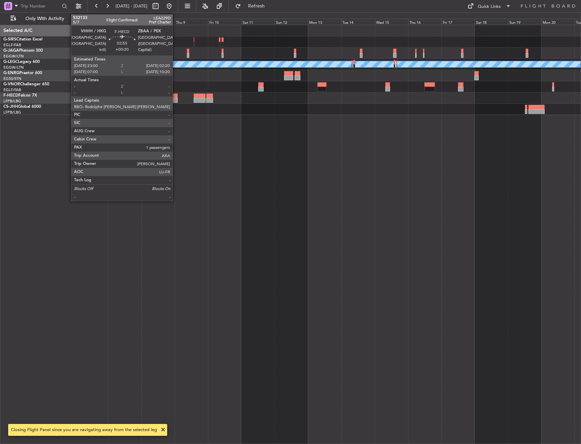
click at [176, 99] on div at bounding box center [175, 100] width 5 height 5
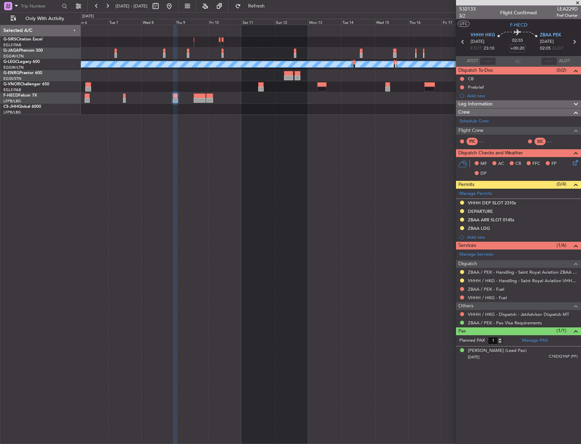
click at [464, 14] on span "5/7" at bounding box center [467, 16] width 16 height 6
click at [190, 99] on div at bounding box center [331, 97] width 500 height 11
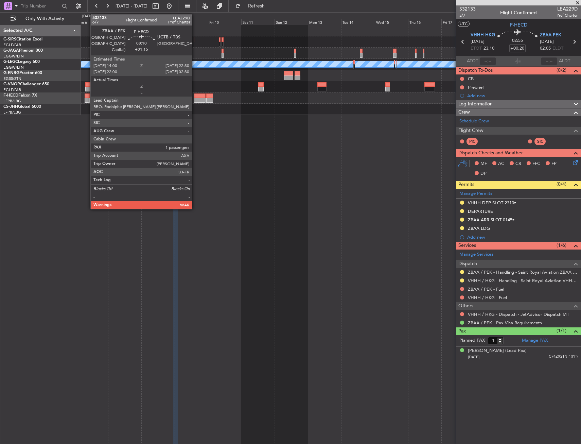
click at [195, 99] on div at bounding box center [200, 100] width 12 height 5
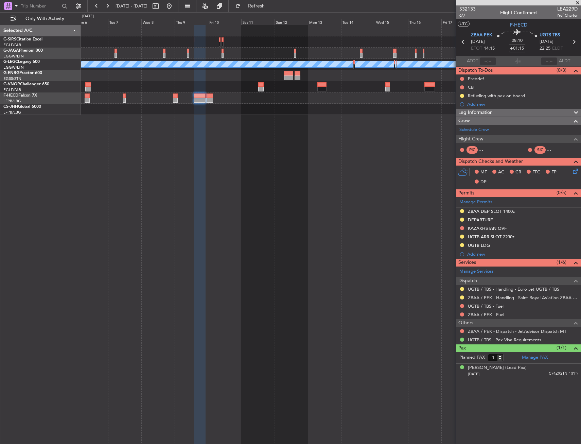
click at [464, 17] on span "6/7" at bounding box center [467, 16] width 16 height 6
click at [175, 7] on button at bounding box center [169, 6] width 11 height 11
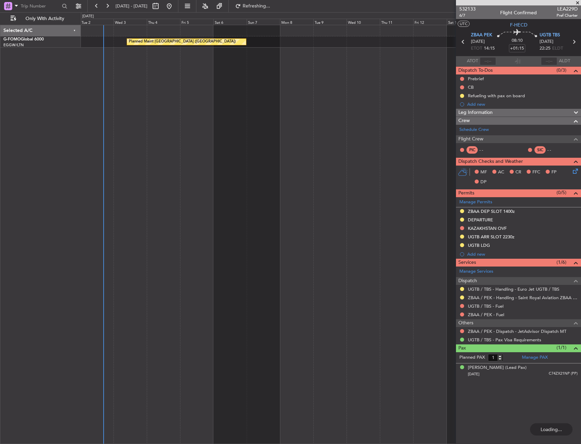
click at [99, 204] on div "Planned Maint [GEOGRAPHIC_DATA] ([GEOGRAPHIC_DATA])" at bounding box center [331, 234] width 500 height 419
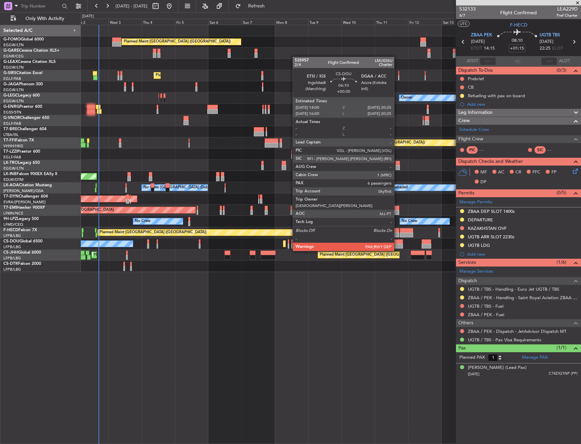
click at [397, 244] on div at bounding box center [398, 246] width 9 height 5
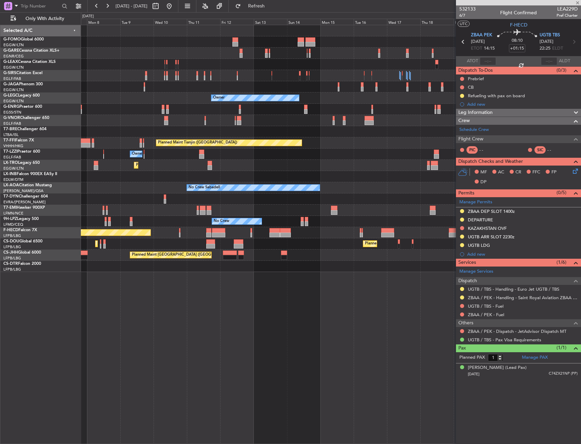
click at [158, 275] on div "Planned Maint London (Luton) Planned Maint London (Farnborough) Planned Maint L…" at bounding box center [331, 234] width 500 height 419
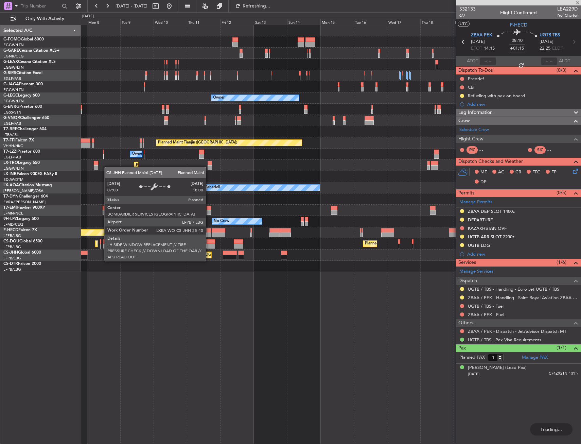
type input "+00:30"
type input "6"
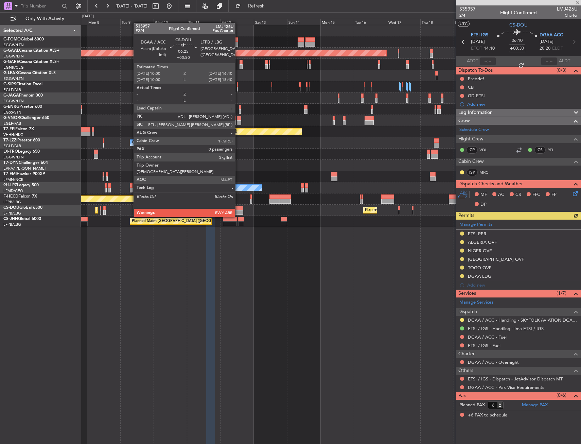
click at [238, 210] on div at bounding box center [239, 212] width 10 height 5
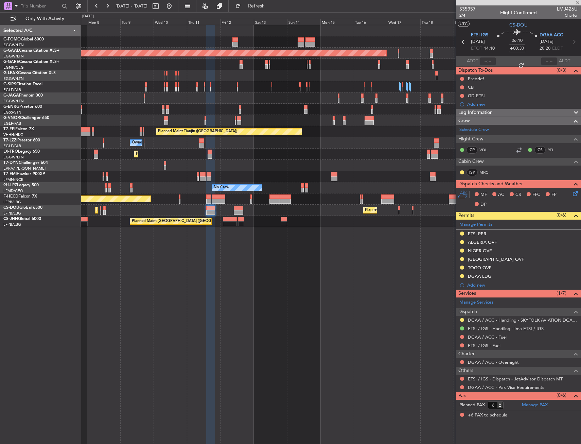
type input "+00:50"
type input "0"
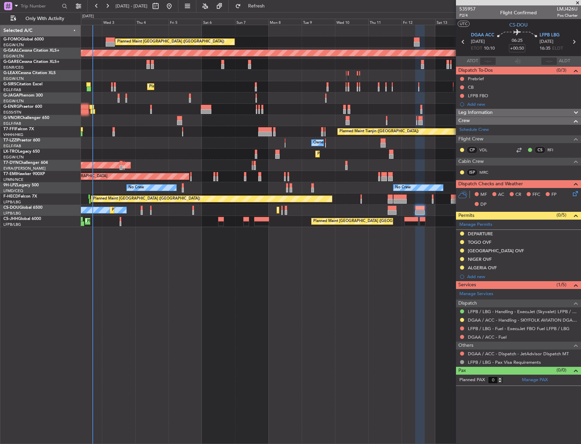
click at [330, 194] on div "Planned Maint London (Luton) Planned Maint Dusseldorf Unplanned Maint Chester O…" at bounding box center [331, 126] width 500 height 202
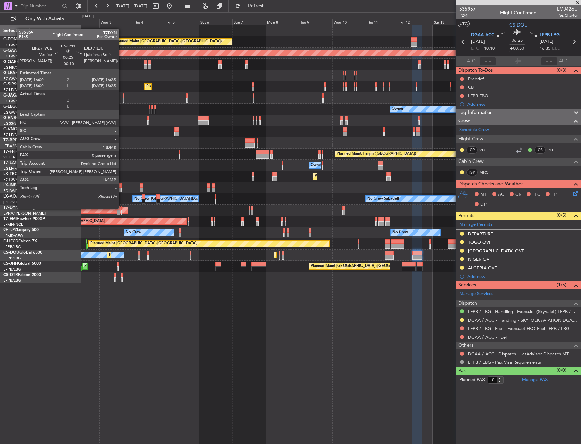
click at [122, 208] on div at bounding box center [121, 208] width 1 height 5
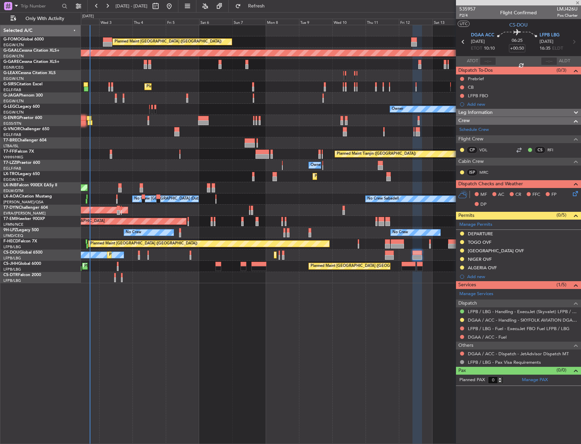
type input "-00:10"
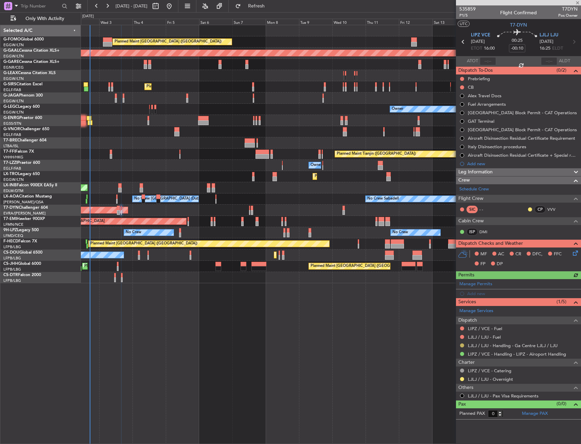
click at [462, 345] on button at bounding box center [462, 345] width 4 height 4
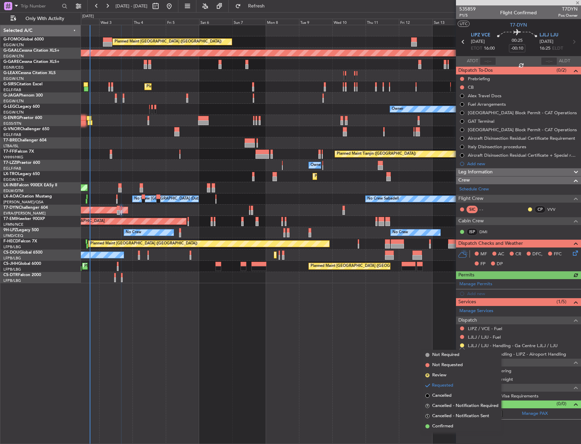
click at [442, 429] on li "Confirmed" at bounding box center [462, 426] width 78 height 10
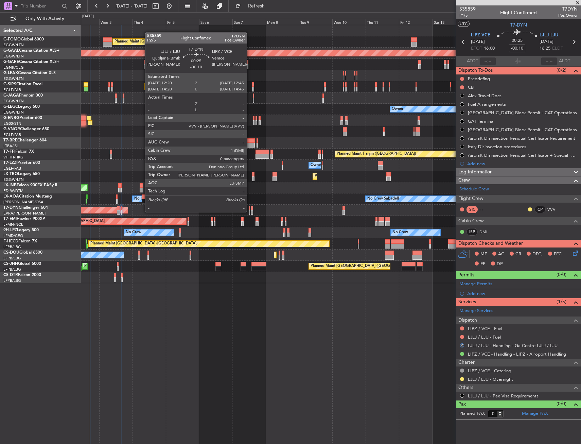
click at [250, 211] on div at bounding box center [249, 212] width 1 height 5
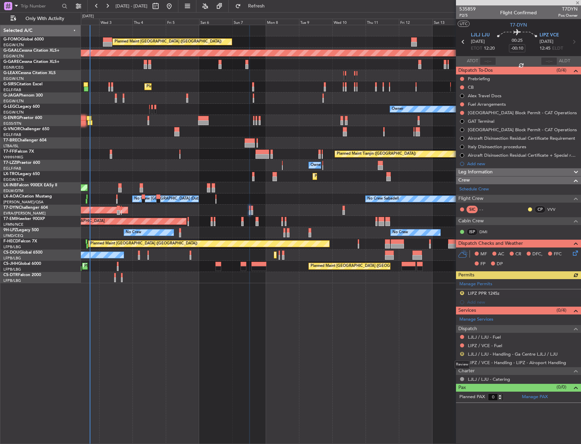
click at [461, 355] on button "R" at bounding box center [462, 354] width 4 height 4
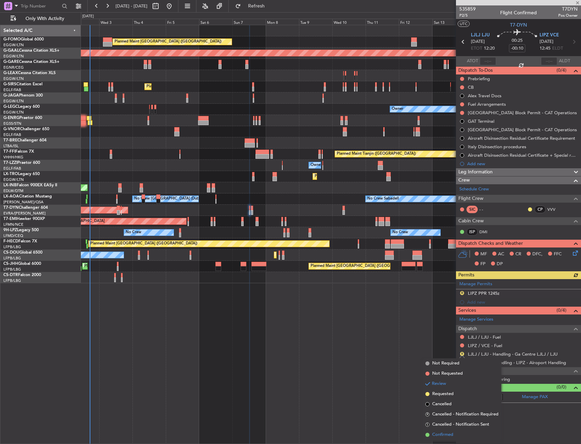
click at [431, 433] on li "Confirmed" at bounding box center [462, 434] width 78 height 10
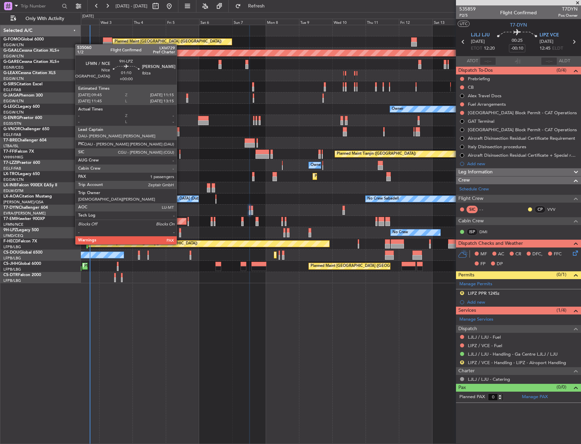
click at [180, 231] on div at bounding box center [180, 230] width 2 height 5
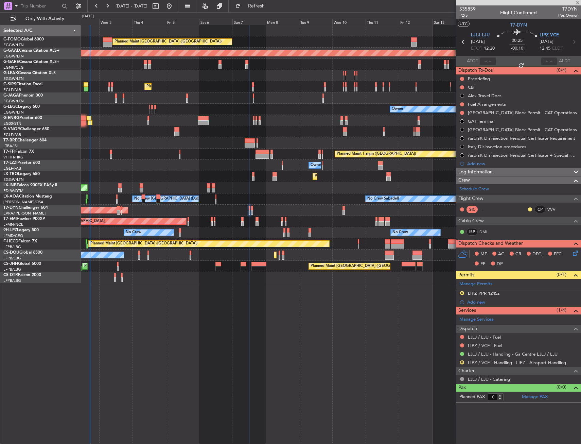
type input "1"
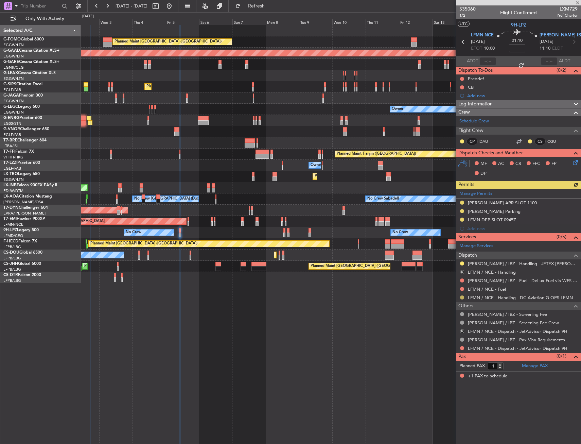
click at [462, 298] on button at bounding box center [462, 297] width 4 height 4
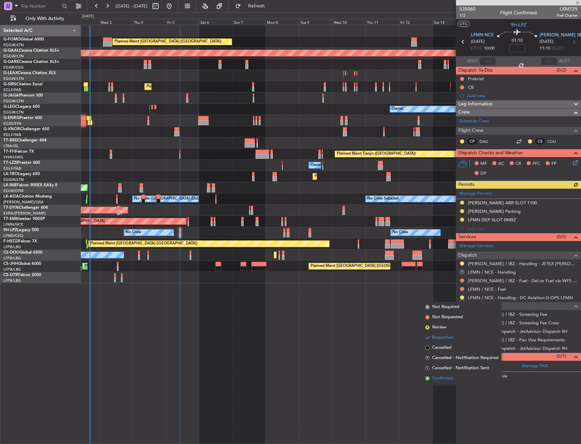
click at [438, 374] on li "Confirmed" at bounding box center [462, 378] width 78 height 10
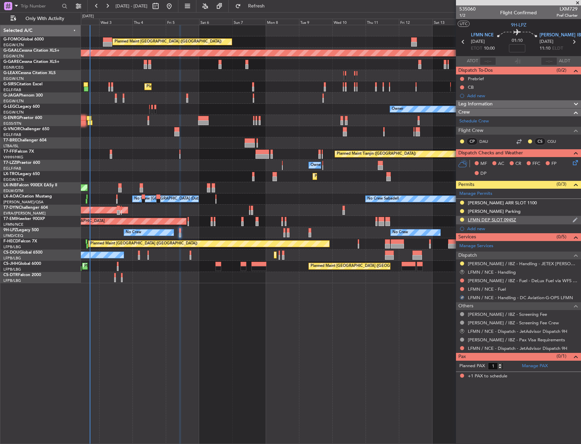
click at [528, 220] on div "LFMN DEP SLOT 0945Z" at bounding box center [518, 220] width 125 height 8
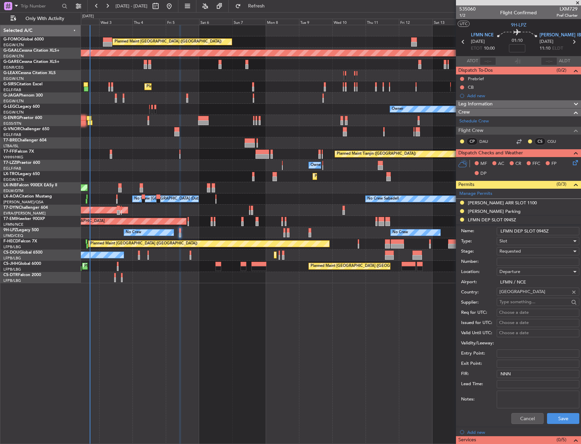
drag, startPoint x: 505, startPoint y: 262, endPoint x: 508, endPoint y: 254, distance: 8.7
click at [505, 262] on input "Number:" at bounding box center [538, 262] width 83 height 8
paste input "LFMND000083057"
type input "LFMND000083057"
click at [515, 247] on div "Requested" at bounding box center [535, 251] width 72 height 10
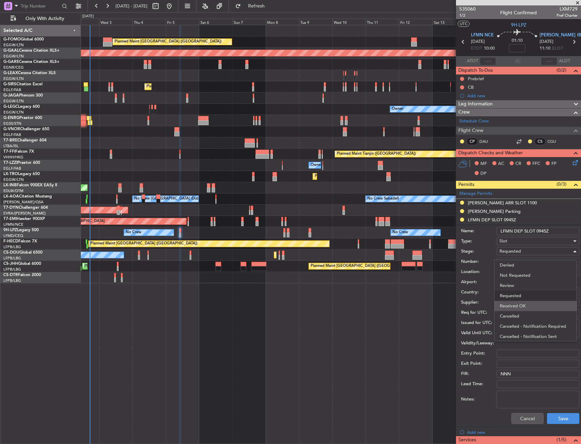
scroll to position [3, 0]
click at [515, 307] on span "Received OK" at bounding box center [535, 303] width 71 height 10
click at [561, 420] on button "Save" at bounding box center [563, 418] width 32 height 11
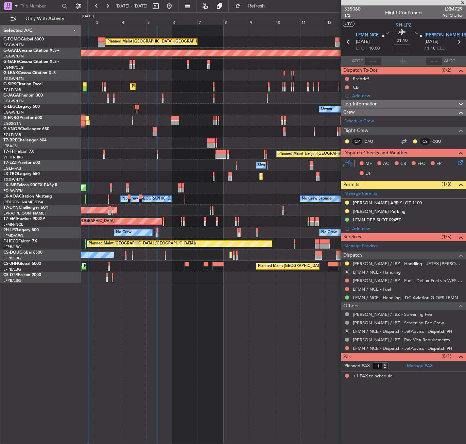
drag, startPoint x: 346, startPoint y: 262, endPoint x: 344, endPoint y: 283, distance: 20.5
click at [346, 262] on button at bounding box center [347, 263] width 4 height 4
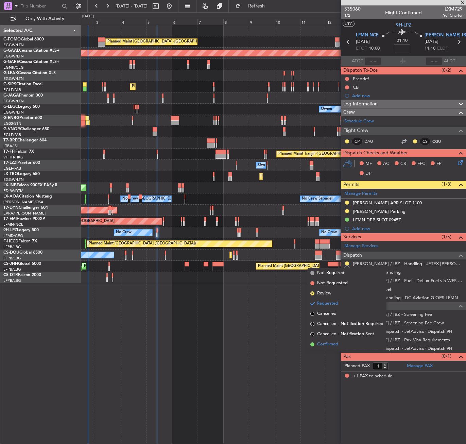
click at [331, 340] on li "Confirmed" at bounding box center [347, 344] width 78 height 10
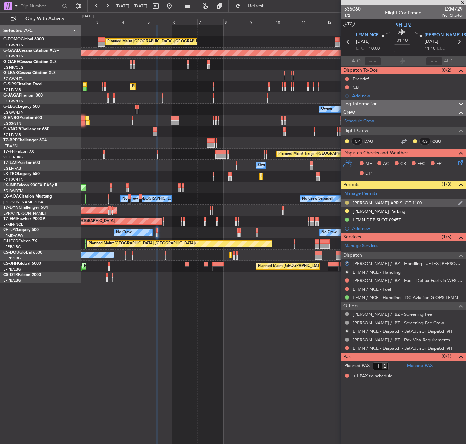
click at [347, 201] on button at bounding box center [347, 202] width 4 height 4
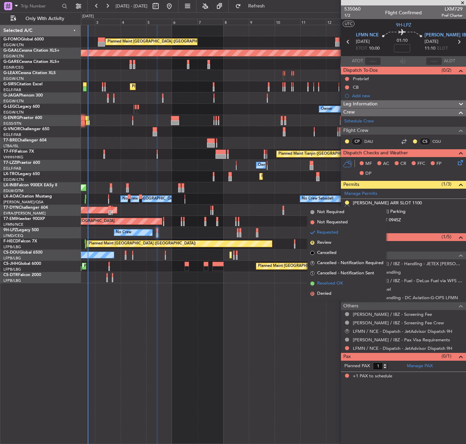
click at [333, 286] on span "Received OK" at bounding box center [330, 283] width 26 height 7
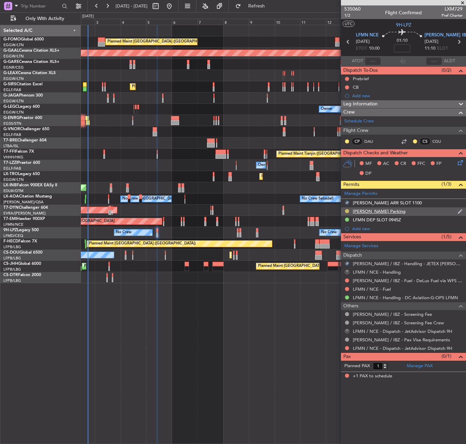
click at [347, 210] on button at bounding box center [347, 211] width 4 height 4
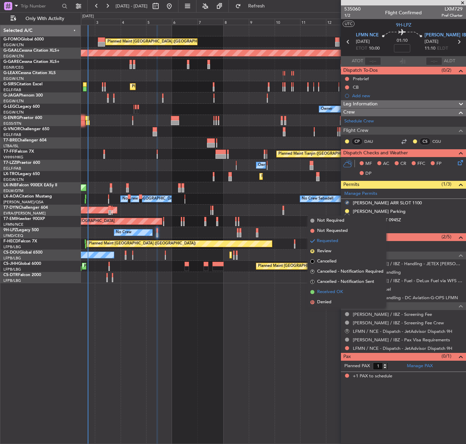
click at [331, 288] on span "Received OK" at bounding box center [330, 291] width 26 height 7
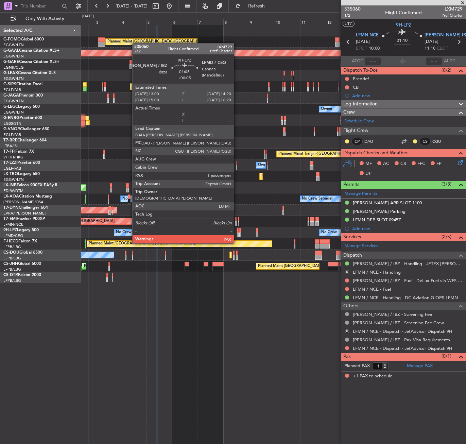
click at [237, 230] on div at bounding box center [238, 230] width 2 height 5
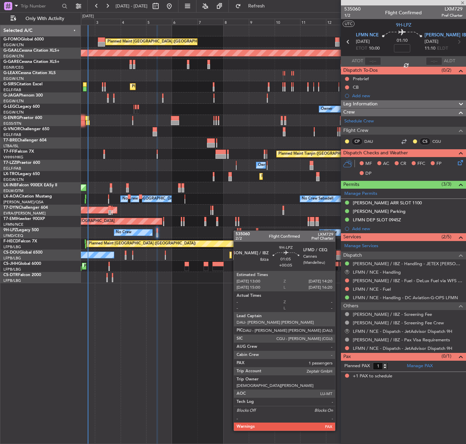
type input "+00:05"
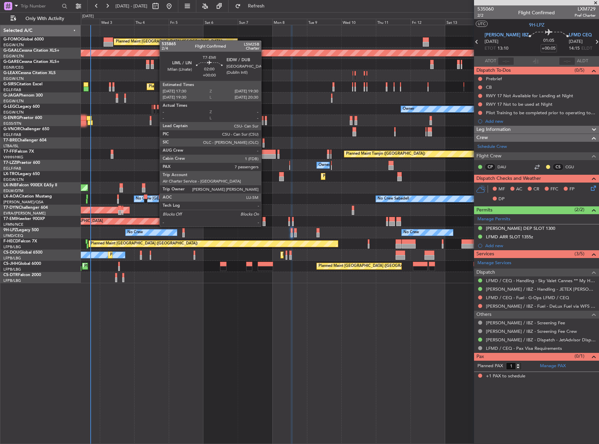
click at [264, 219] on div at bounding box center [264, 219] width 3 height 5
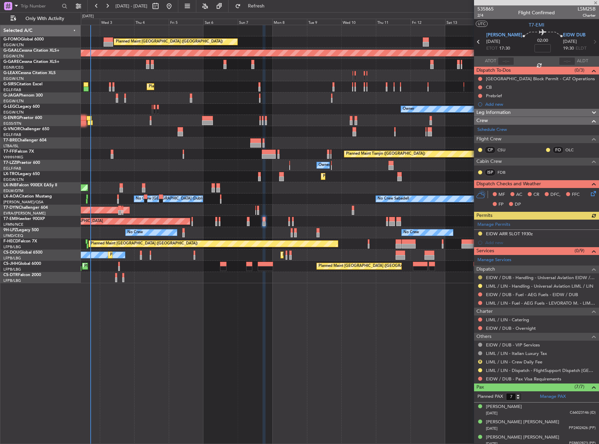
click at [481, 276] on button at bounding box center [480, 277] width 4 height 4
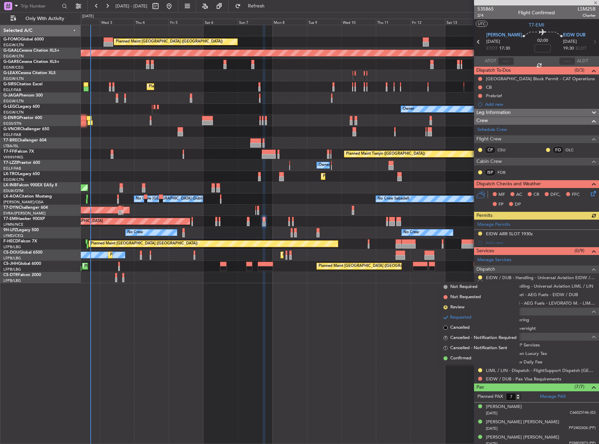
drag, startPoint x: 462, startPoint y: 361, endPoint x: 464, endPoint y: 357, distance: 4.4
click at [462, 361] on span "Confirmed" at bounding box center [461, 358] width 21 height 7
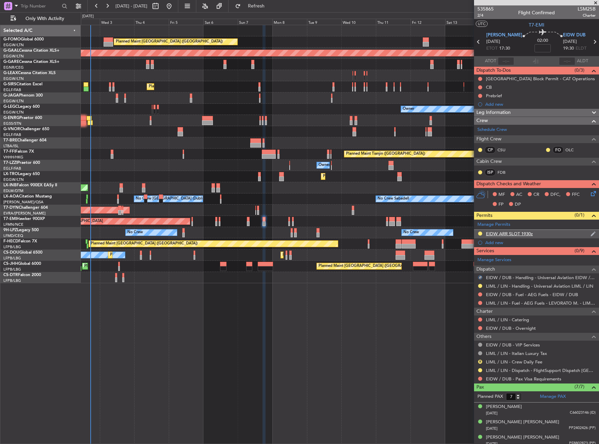
click at [546, 231] on div "EIDW ARR SLOT 1930z" at bounding box center [536, 234] width 125 height 8
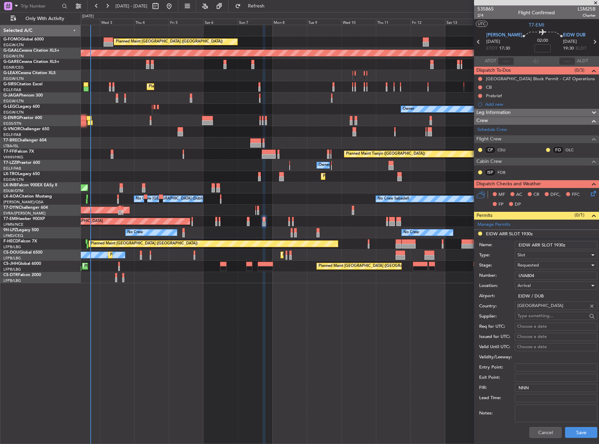
click at [532, 261] on div "Requested" at bounding box center [554, 265] width 72 height 10
click at [534, 322] on span "Cancelled" at bounding box center [553, 327] width 71 height 10
click at [532, 265] on span "Cancelled" at bounding box center [527, 265] width 19 height 6
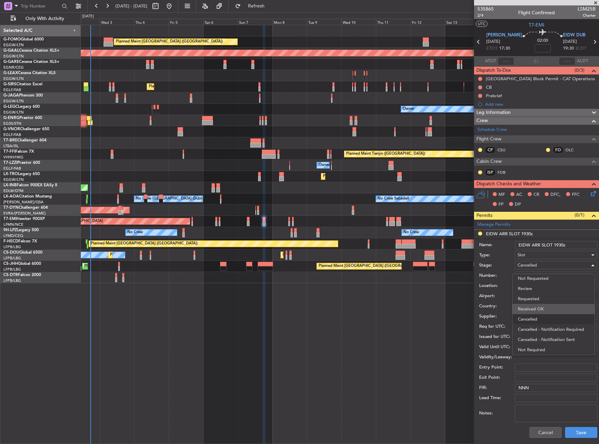
click at [531, 311] on span "Received OK" at bounding box center [553, 309] width 71 height 10
click at [573, 432] on button "Save" at bounding box center [581, 432] width 32 height 11
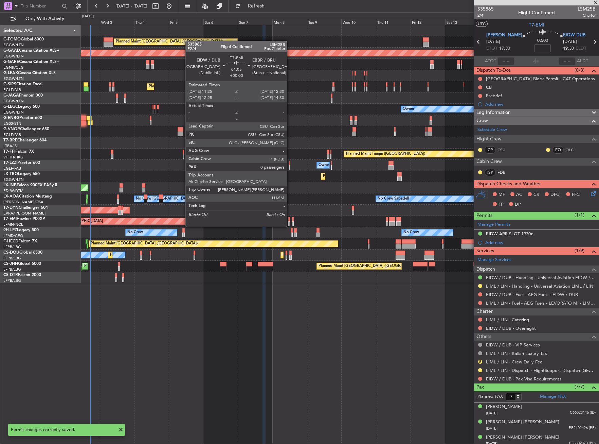
click at [290, 221] on div at bounding box center [289, 219] width 2 height 5
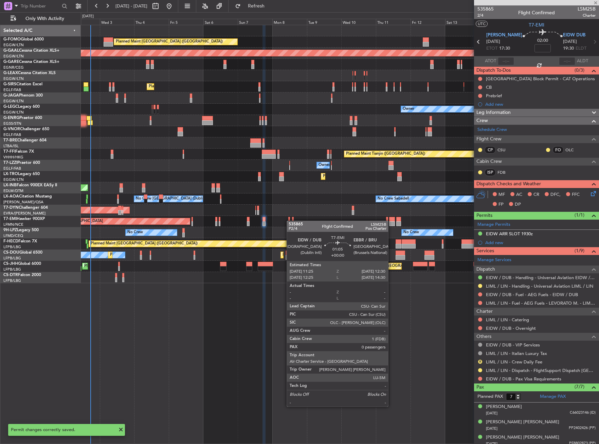
type input "0"
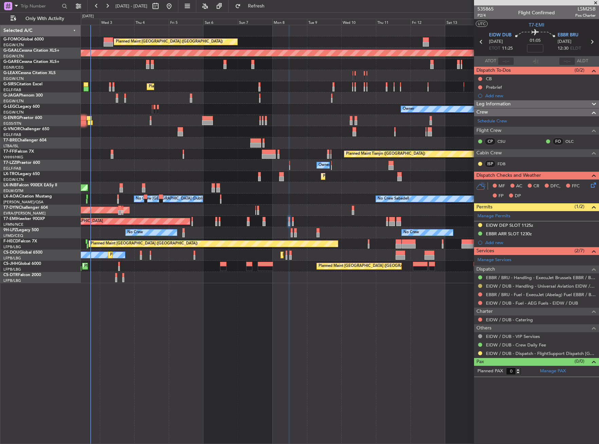
click at [480, 284] on button at bounding box center [480, 286] width 4 height 4
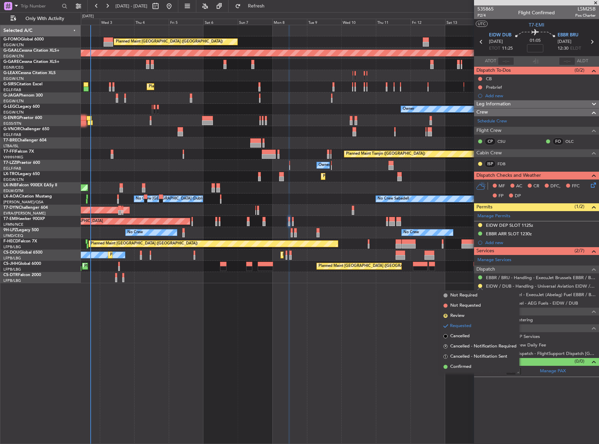
click at [451, 368] on span "Confirmed" at bounding box center [461, 366] width 21 height 7
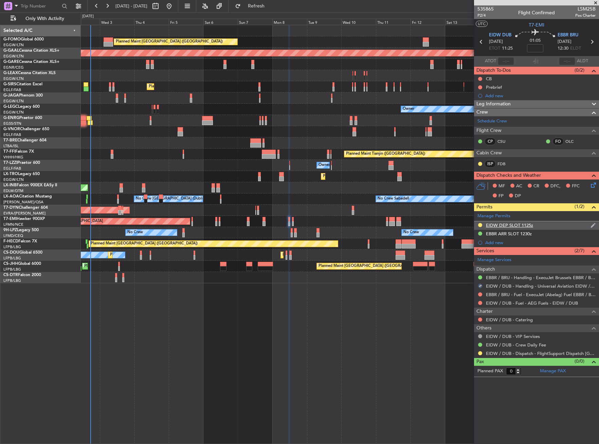
click at [550, 227] on div "EIDW DEP SLOT 1125z" at bounding box center [536, 225] width 125 height 8
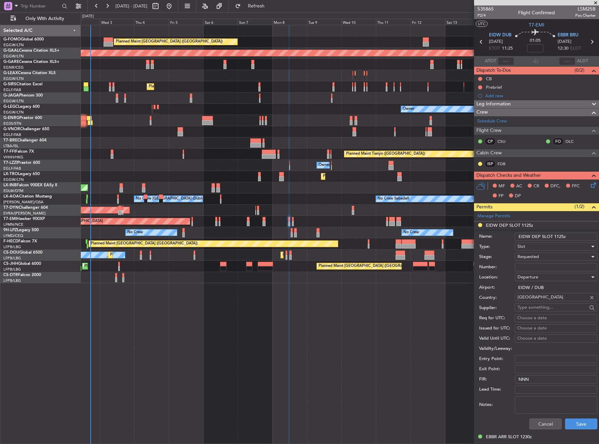
click at [540, 256] on div "Requested" at bounding box center [554, 256] width 72 height 10
click at [534, 311] on span "Received OK" at bounding box center [553, 308] width 71 height 10
click at [547, 267] on input "Number:" at bounding box center [556, 267] width 83 height 8
paste input "UVA804"
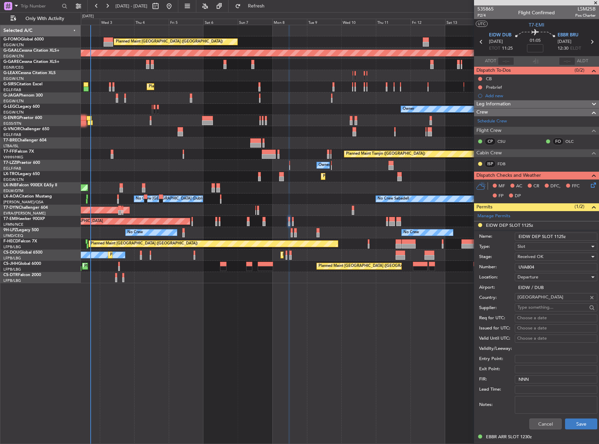
type input "UVA804"
click at [581, 428] on button "Save" at bounding box center [581, 423] width 32 height 11
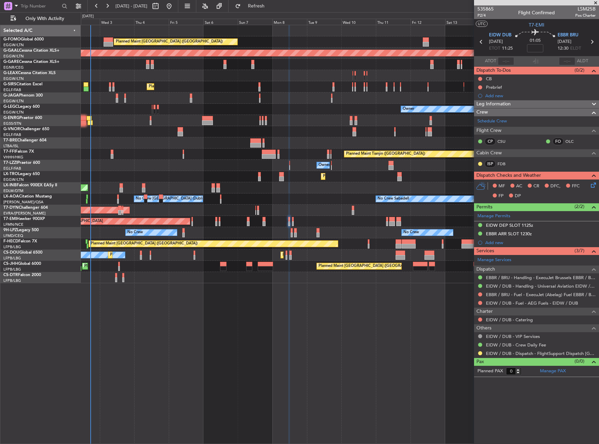
click at [108, 88] on div "Planned Maint [GEOGRAPHIC_DATA] ([GEOGRAPHIC_DATA])" at bounding box center [340, 86] width 518 height 11
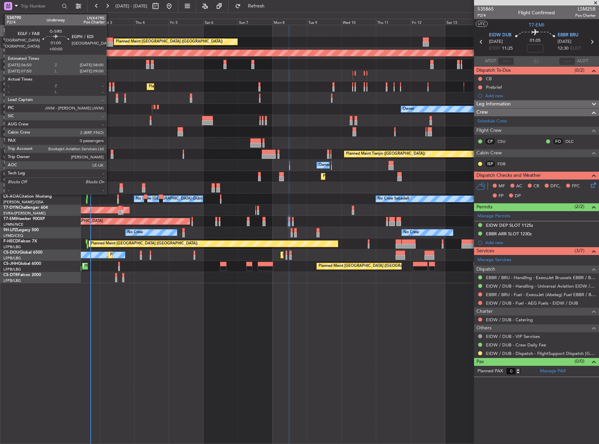
click at [109, 88] on div at bounding box center [110, 89] width 2 height 5
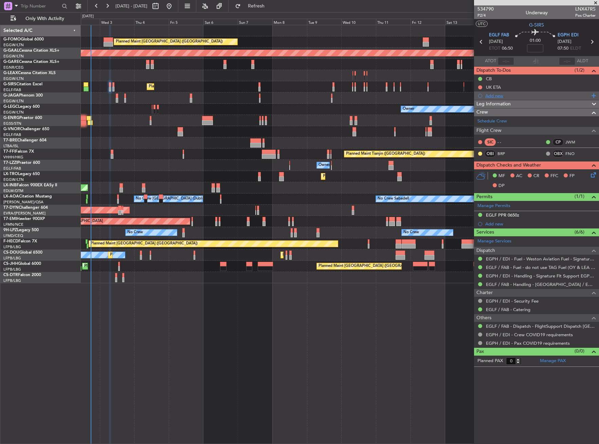
click at [498, 96] on div "Add new" at bounding box center [538, 96] width 104 height 6
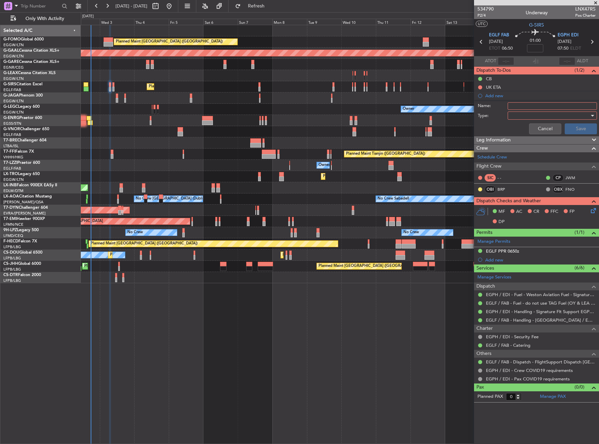
click at [528, 111] on div at bounding box center [550, 115] width 79 height 10
click at [529, 107] on div at bounding box center [299, 222] width 599 height 444
click at [529, 107] on input "Name:" at bounding box center [552, 105] width 89 height 7
type input "Prebrief"
click at [521, 117] on div at bounding box center [550, 115] width 79 height 10
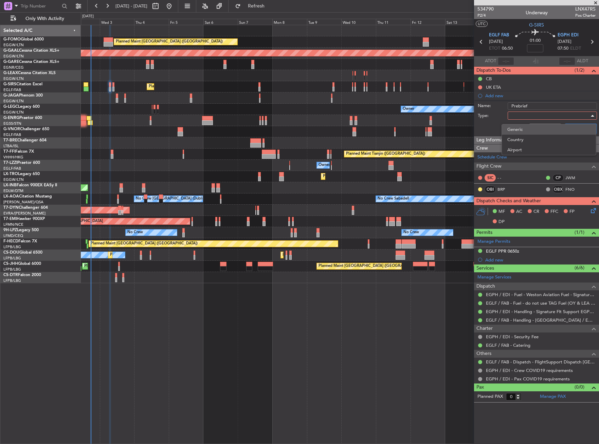
click at [522, 127] on span "Generic" at bounding box center [549, 129] width 83 height 10
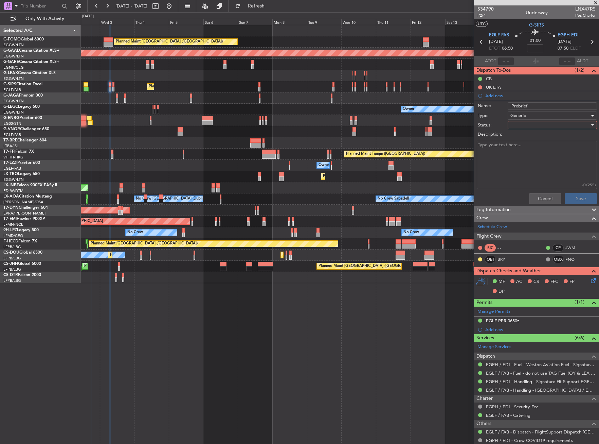
click at [522, 127] on div at bounding box center [550, 125] width 79 height 10
click at [523, 157] on span "Completed" at bounding box center [550, 159] width 80 height 10
click at [522, 156] on textarea "Description:" at bounding box center [537, 165] width 120 height 49
type textarea "6000lbs fuel"
click at [568, 195] on button "Save" at bounding box center [581, 198] width 32 height 11
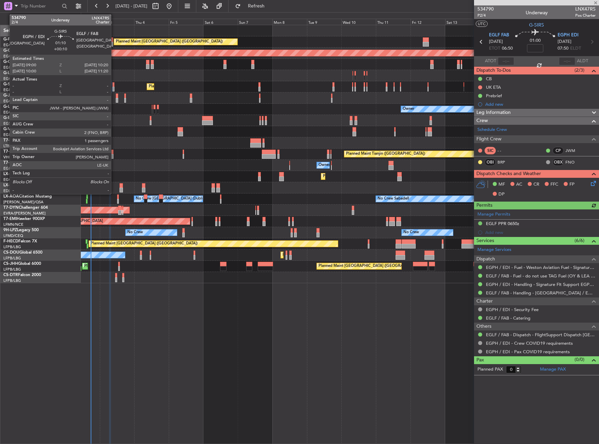
click at [114, 85] on div at bounding box center [113, 84] width 2 height 5
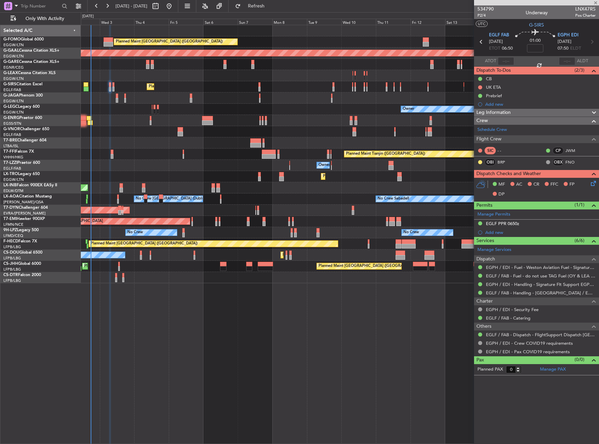
type input "+00:10"
type input "1"
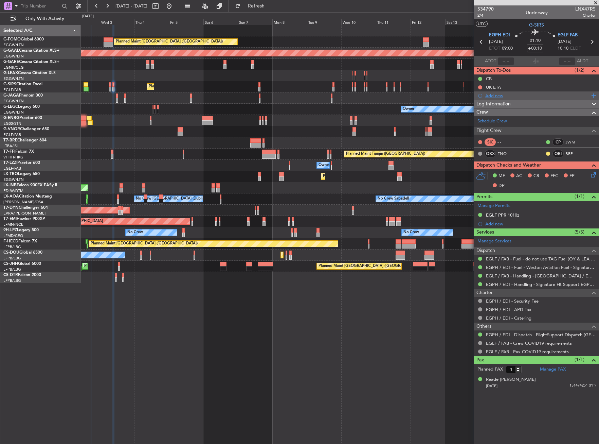
click at [487, 95] on div "Add new" at bounding box center [538, 96] width 104 height 6
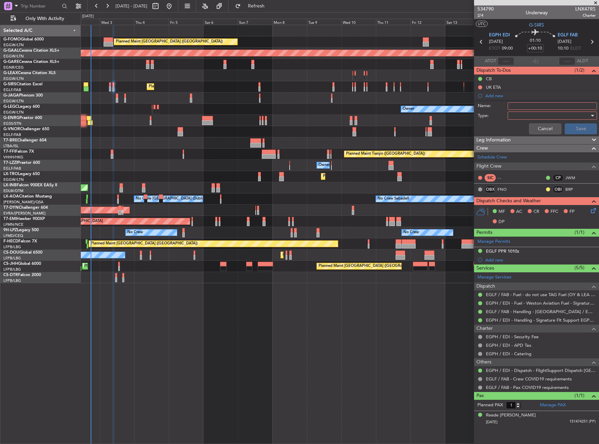
click at [524, 107] on input "Name:" at bounding box center [552, 105] width 89 height 7
type input "Prebrief"
click at [518, 116] on div at bounding box center [550, 115] width 79 height 10
click at [521, 128] on span "Generic" at bounding box center [549, 129] width 83 height 10
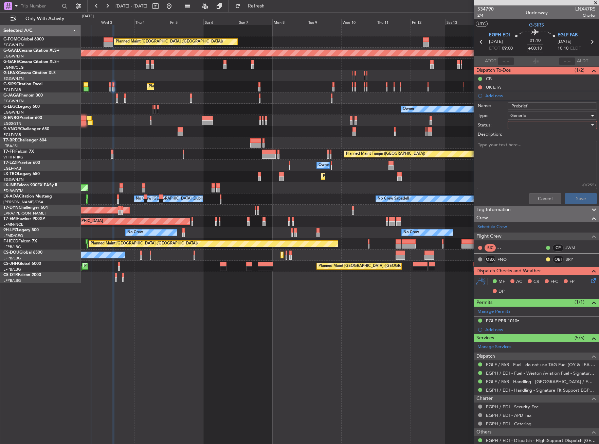
click at [521, 128] on div at bounding box center [550, 125] width 79 height 10
click at [519, 155] on span "Completed" at bounding box center [550, 159] width 80 height 10
click at [519, 155] on textarea "Description:" at bounding box center [537, 165] width 120 height 49
type textarea "4200lbs fuel"
click at [566, 195] on button "Save" at bounding box center [581, 198] width 32 height 11
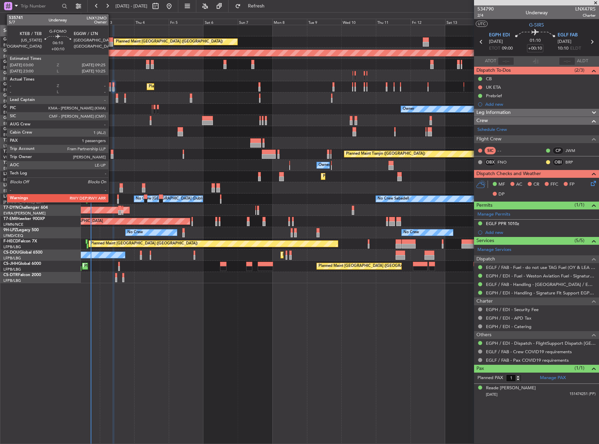
click at [111, 42] on div at bounding box center [109, 44] width 10 height 5
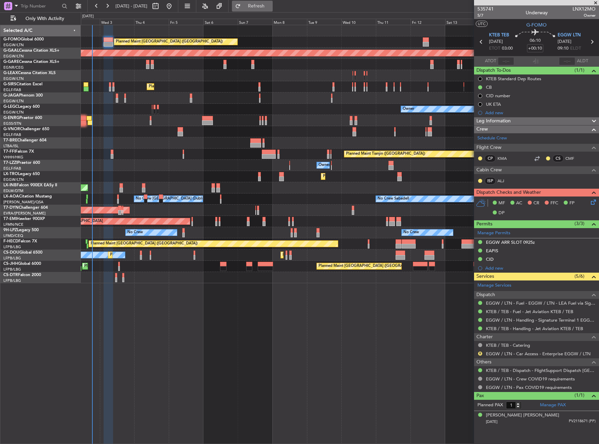
click at [271, 6] on span "Refresh" at bounding box center [256, 6] width 29 height 5
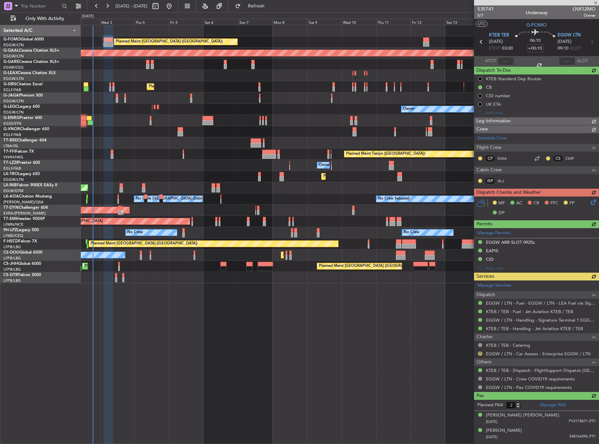
type input "3"
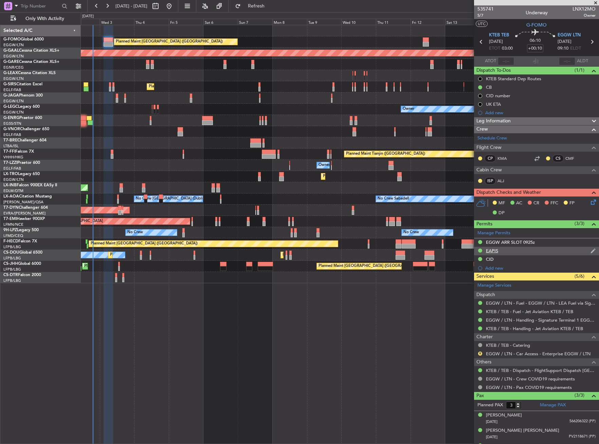
click at [515, 250] on div "EAPIS" at bounding box center [536, 251] width 125 height 8
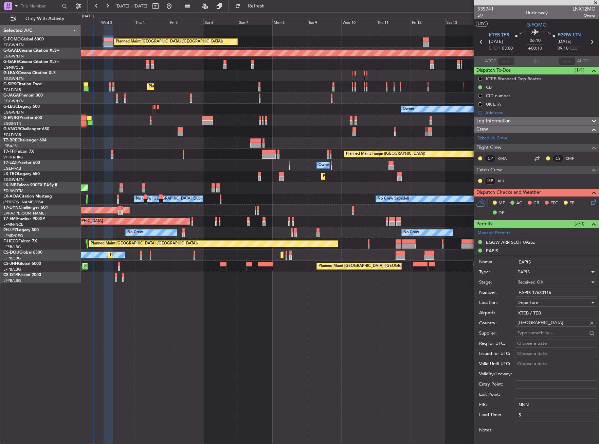
scroll to position [215, 0]
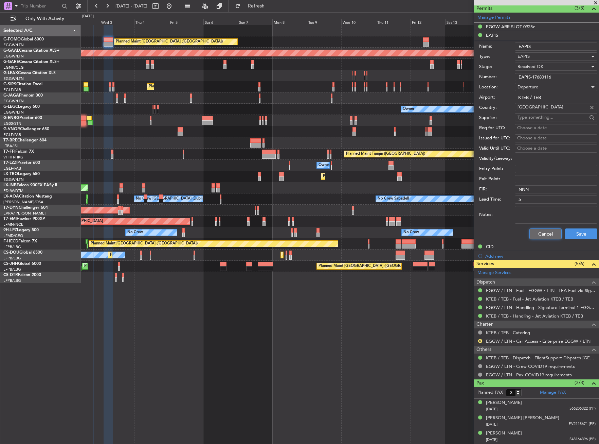
click at [538, 237] on button "Cancel" at bounding box center [546, 233] width 32 height 11
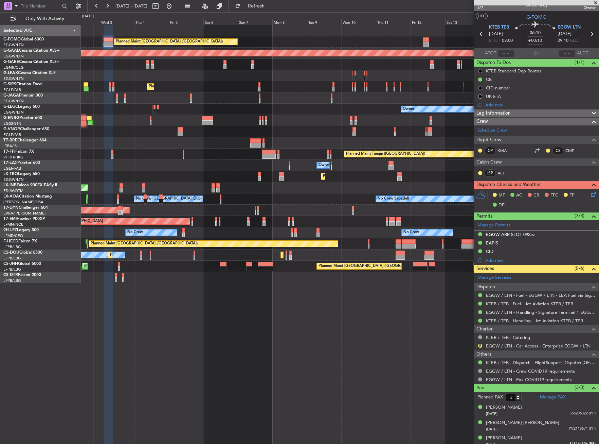
scroll to position [0, 0]
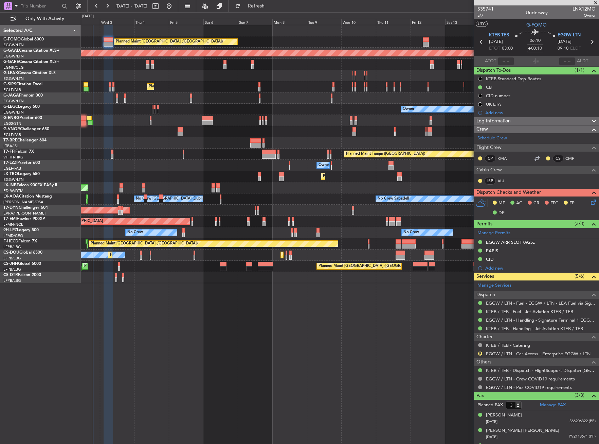
click at [478, 15] on span "5/7" at bounding box center [486, 16] width 16 height 6
click at [514, 253] on mat-tooltip-component "EGGW ARR SLOT 0925z" at bounding box center [511, 254] width 54 height 18
click at [516, 249] on div "EAPIS" at bounding box center [536, 251] width 125 height 8
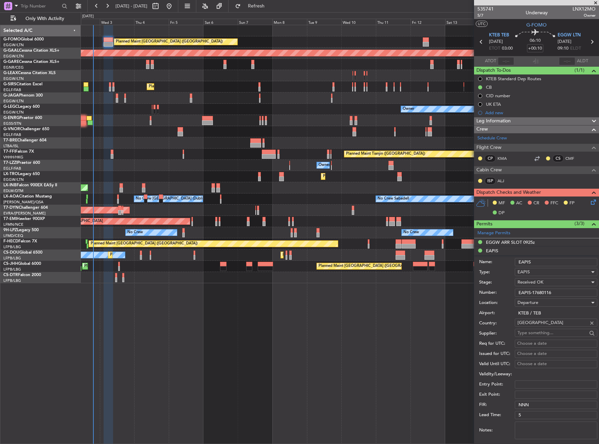
click at [564, 291] on input "EAPIS-17680116" at bounding box center [556, 292] width 83 height 8
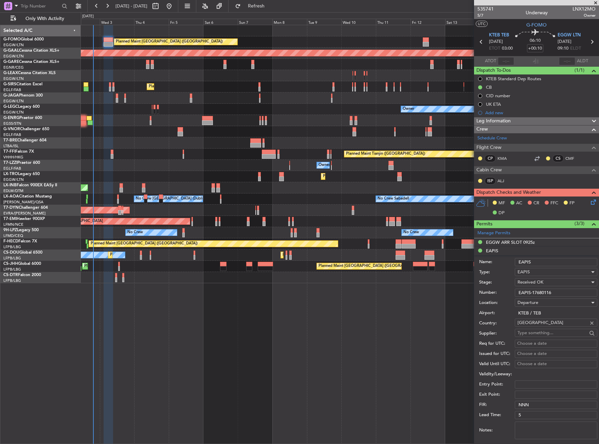
paste input "1770"
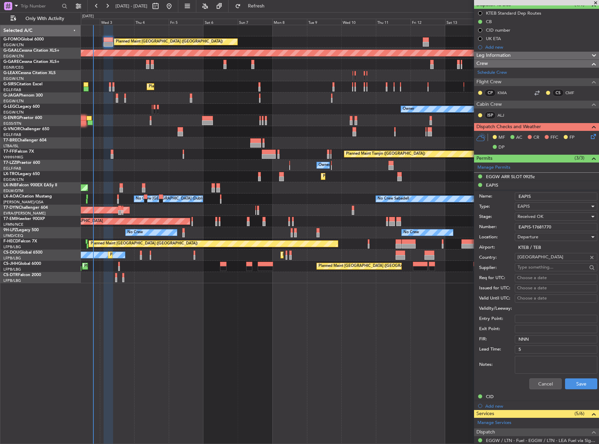
scroll to position [215, 0]
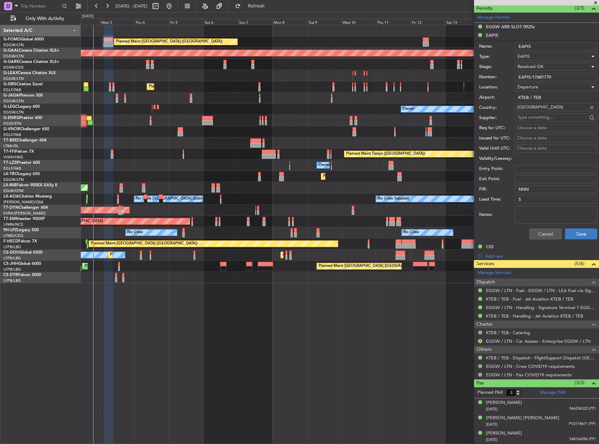
type input "EAPIS-17681770"
click at [580, 235] on button "Save" at bounding box center [581, 233] width 32 height 11
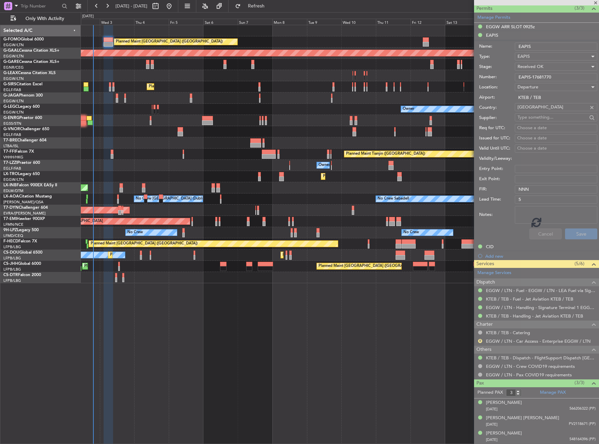
scroll to position [13, 0]
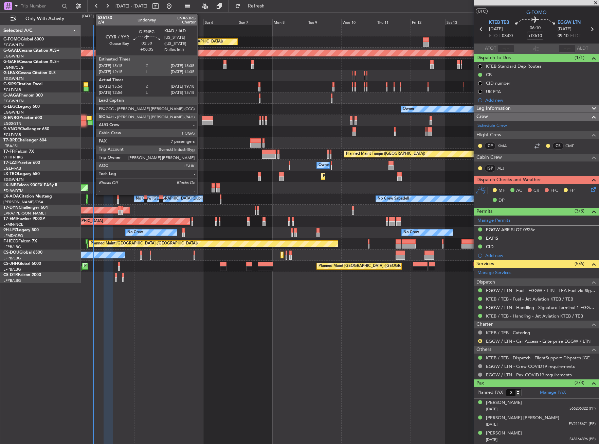
click at [92, 122] on div at bounding box center [90, 122] width 5 height 5
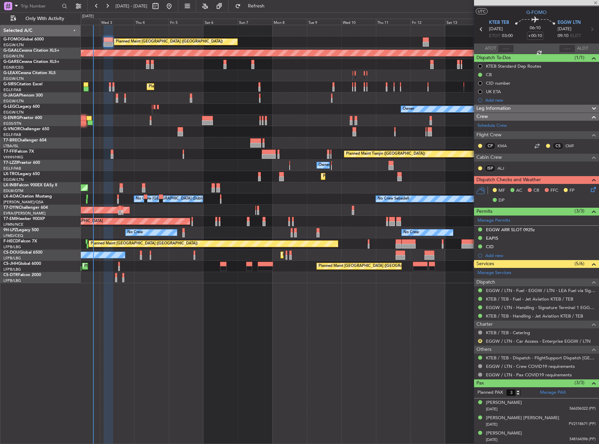
type input "+00:05"
type input "16:11"
type input "19:03"
type input "7"
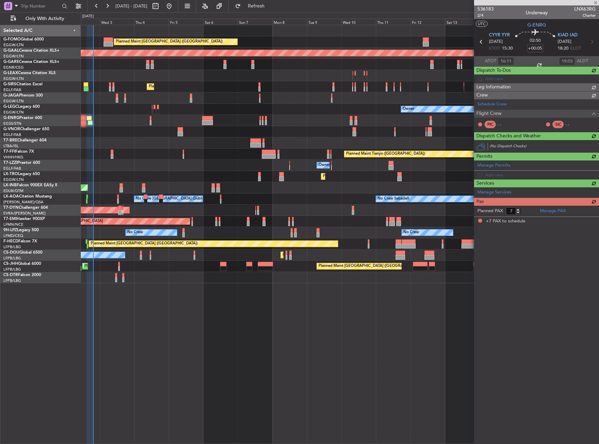
scroll to position [0, 0]
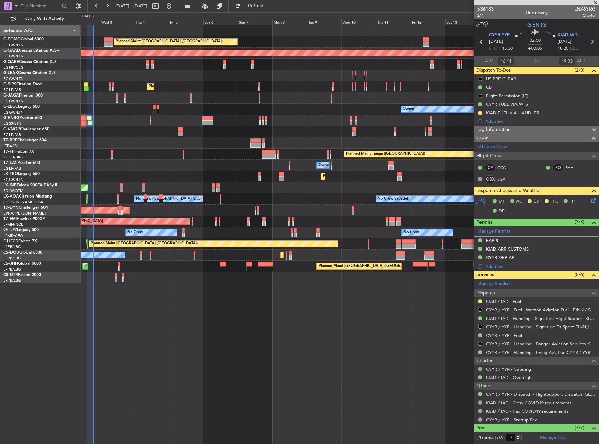
type input "13:11"
type input "15:03"
type input "16:11"
type input "19:03"
type input "13:11"
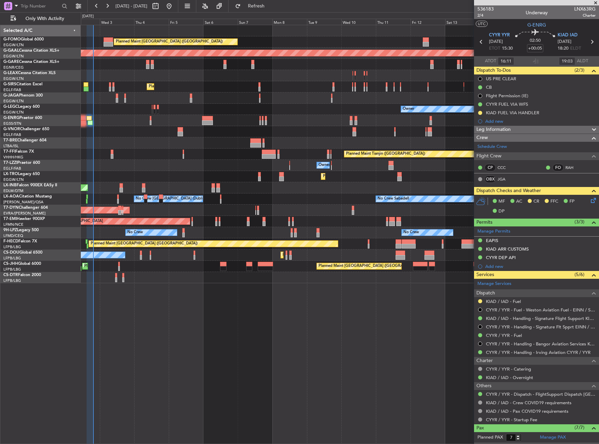
type input "15:03"
type input "16:11"
type input "19:03"
type input "13:11"
type input "15:03"
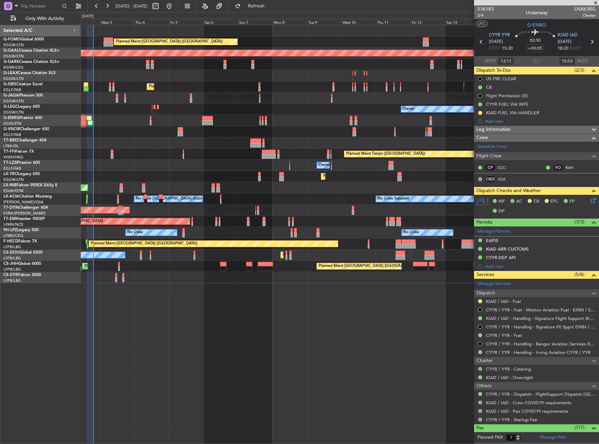
type input "16:11"
type input "19:03"
type input "13:11"
type input "15:03"
type input "16:11"
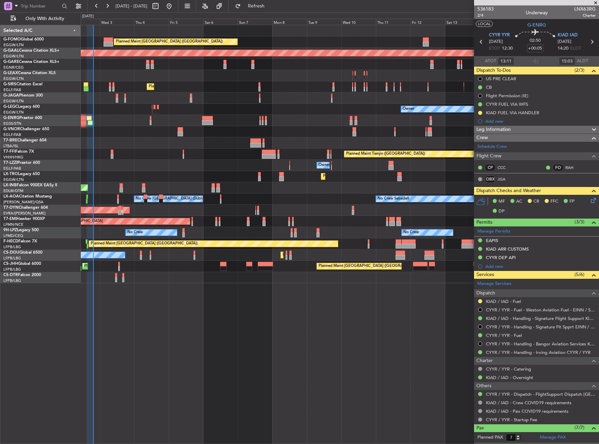
type input "19:03"
type input "13:11"
type input "15:03"
type input "16:11"
type input "19:03"
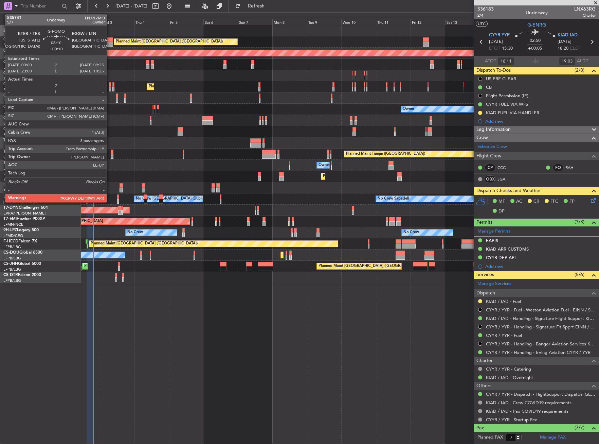
click at [110, 41] on div at bounding box center [109, 39] width 10 height 5
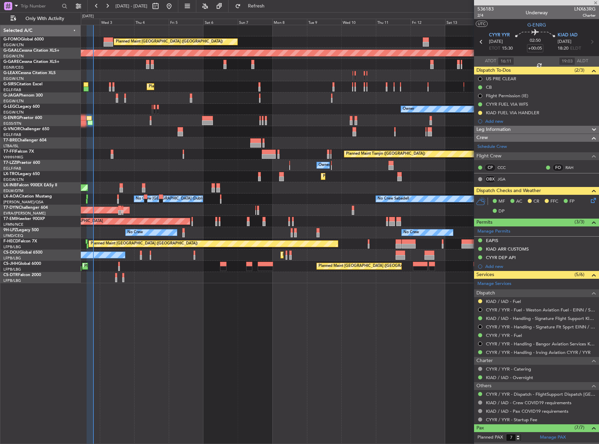
type input "13:11"
type input "15:03"
type input "16:11"
type input "19:03"
type input "+00:10"
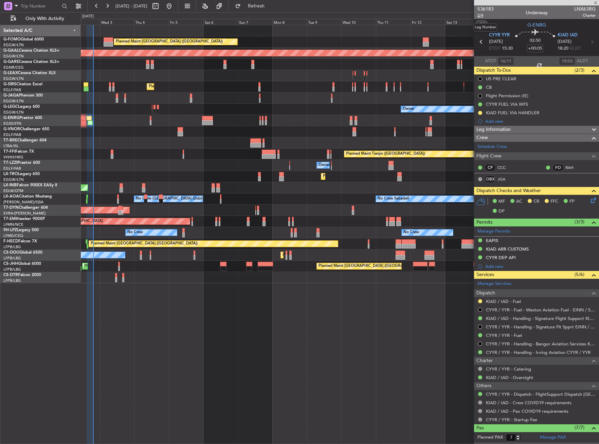
type input "3"
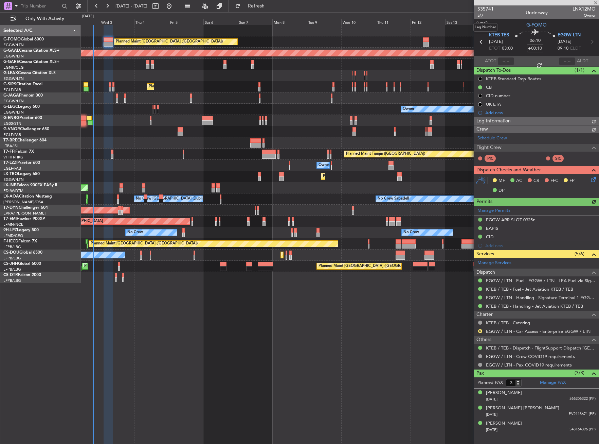
click at [483, 16] on span "5/7" at bounding box center [486, 16] width 16 height 6
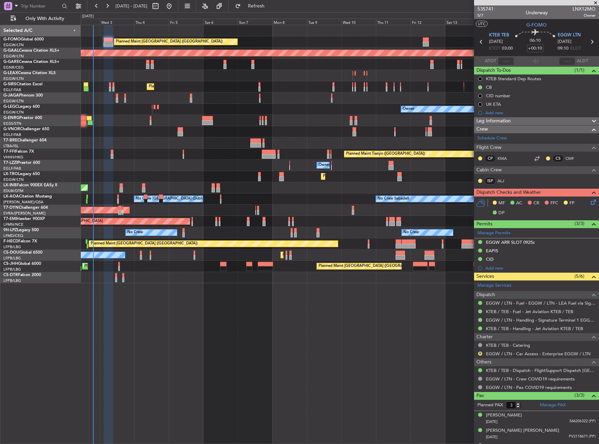
click at [590, 202] on icon at bounding box center [592, 200] width 5 height 5
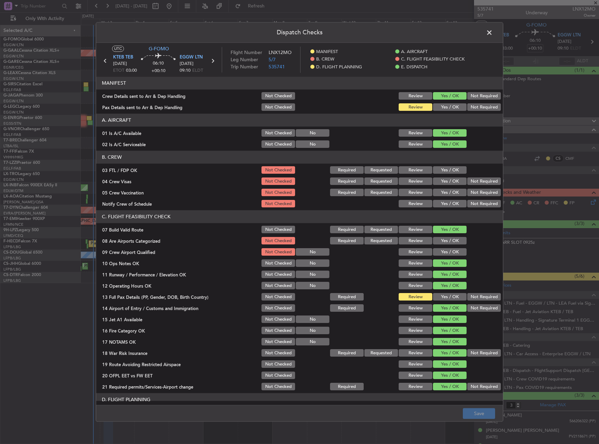
click at [439, 107] on button "Yes / OK" at bounding box center [450, 107] width 34 height 7
click at [448, 297] on button "Yes / OK" at bounding box center [450, 296] width 34 height 7
click at [421, 299] on button "Review" at bounding box center [416, 296] width 34 height 7
click at [476, 411] on button "Save" at bounding box center [479, 413] width 32 height 11
click at [493, 31] on span at bounding box center [493, 35] width 0 height 14
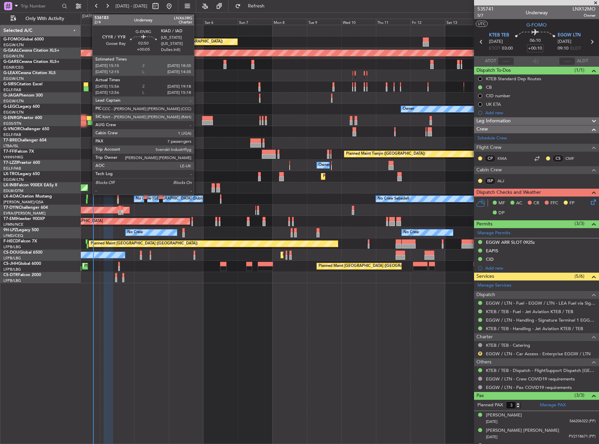
click at [89, 121] on div at bounding box center [90, 122] width 5 height 5
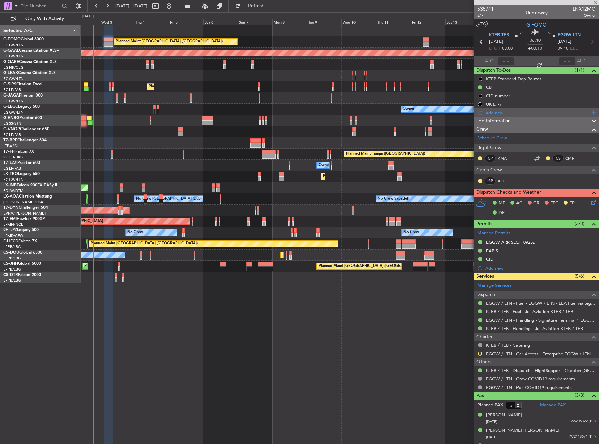
type input "+00:05"
type input "16:11"
type input "19:03"
type input "7"
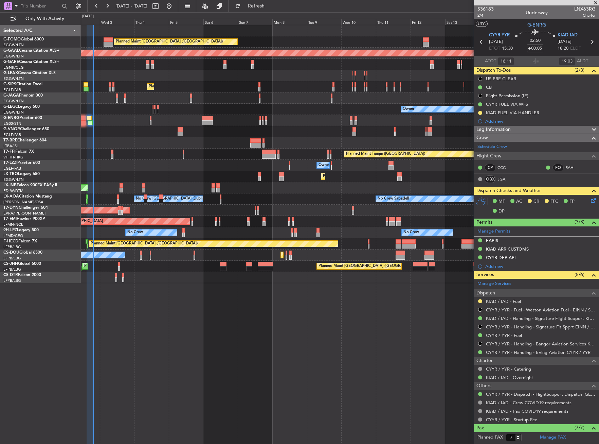
type input "13:11"
type input "15:03"
type input "16:11"
type input "19:03"
type input "13:11"
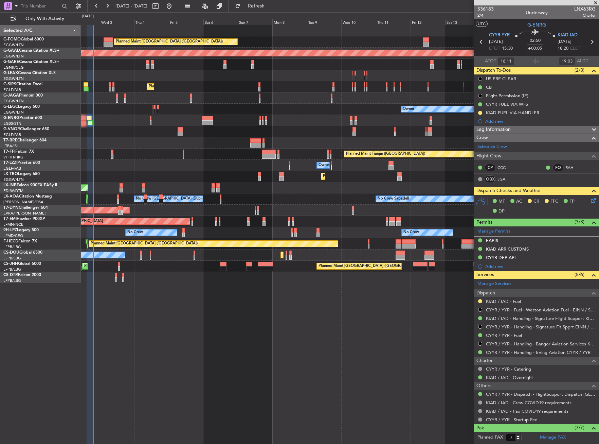
type input "15:03"
type input "16:11"
type input "19:03"
type input "13:11"
type input "15:03"
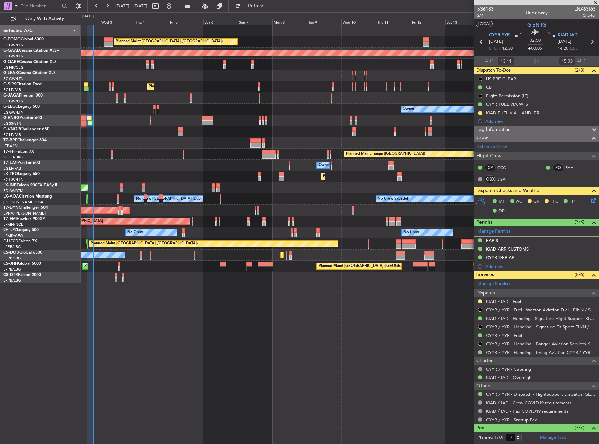
type input "16:11"
type input "19:03"
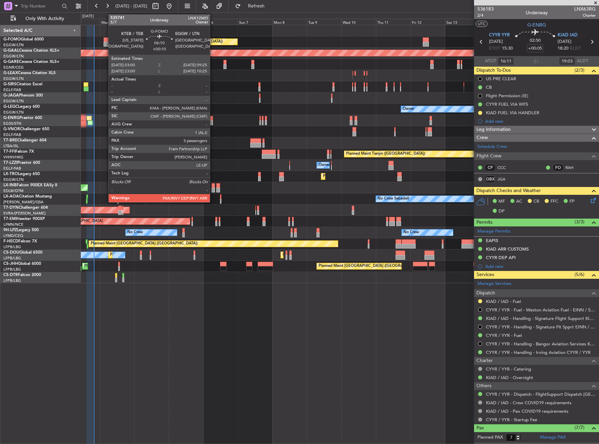
click at [105, 41] on div at bounding box center [109, 39] width 10 height 5
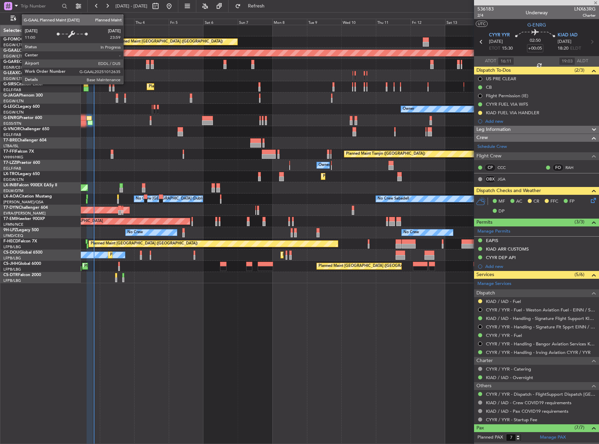
type input "+00:10"
type input "3"
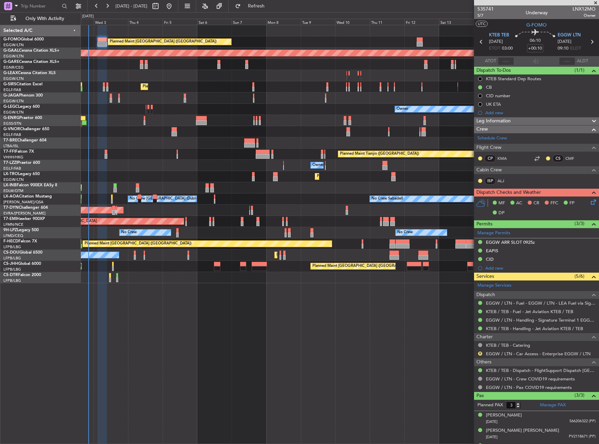
click at [238, 290] on div "Planned Maint London (Luton) Planned Maint Dusseldorf Unplanned Maint Chester O…" at bounding box center [340, 234] width 519 height 419
